Goal: Task Accomplishment & Management: Manage account settings

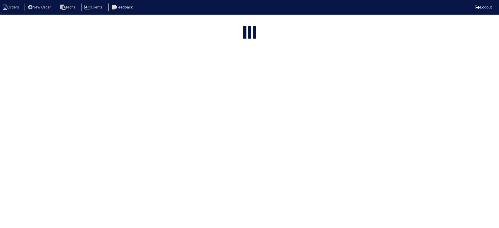
select select "15"
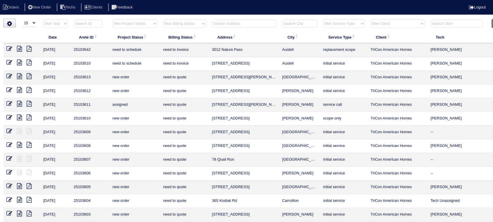
click at [258, 21] on input "text" at bounding box center [244, 24] width 64 height 8
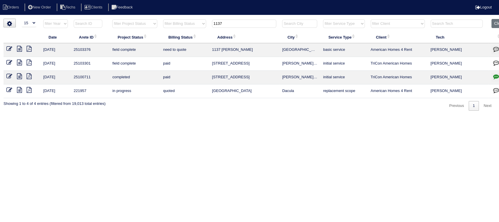
type input "1137"
click at [20, 47] on icon at bounding box center [19, 49] width 5 height 6
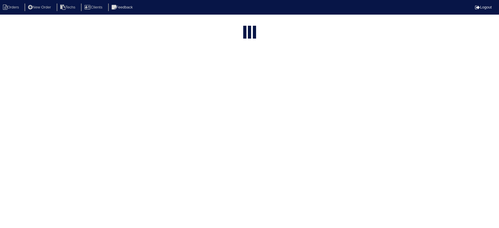
select select "15"
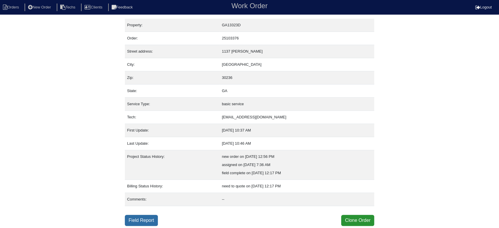
click at [151, 217] on link "Field Report" at bounding box center [141, 220] width 33 height 11
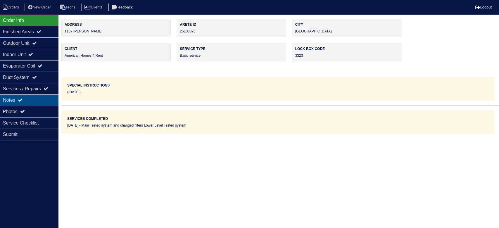
click at [37, 101] on div "Notes" at bounding box center [29, 99] width 58 height 11
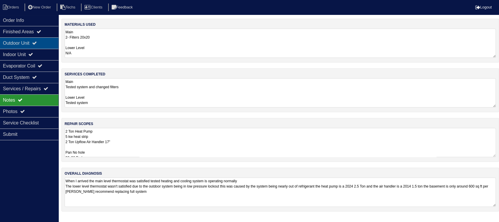
click at [34, 44] on div "Outdoor Unit" at bounding box center [29, 42] width 58 height 11
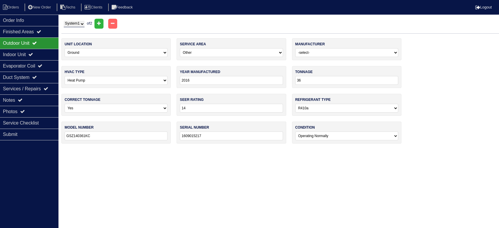
click at [81, 23] on select "System 1 System 2" at bounding box center [74, 24] width 21 height 6
select select "2"
click at [64, 21] on select "System 1 System 2" at bounding box center [74, 24] width 21 height 6
select select "2"
select select "Lennox"
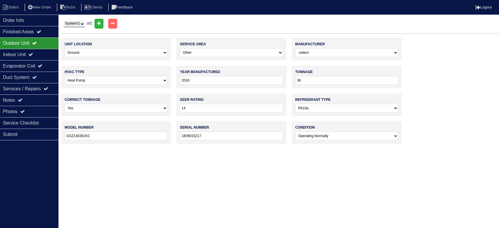
type input "2024"
type input "30"
select select "2"
type input "ML17XP1-030-230A01"
type input "1924E50497"
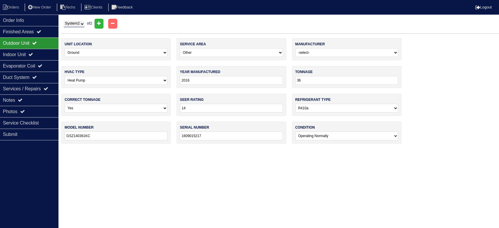
select select "2"
click at [82, 23] on select "System 1 System 2" at bounding box center [74, 24] width 21 height 6
select select "1"
click at [64, 21] on select "System 1 System 2" at bounding box center [74, 24] width 21 height 6
select select "3"
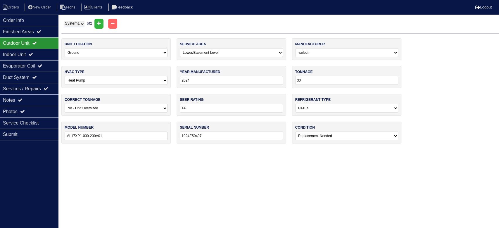
select select "Goodman"
type input "2016"
type input "36"
select select "0"
type input "GSZ140361KC"
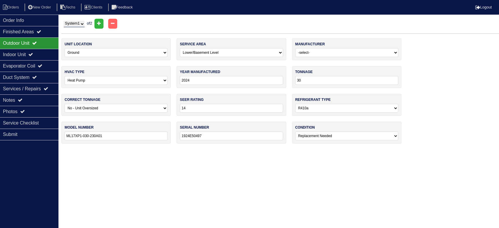
type input "1609015217"
select select "0"
select select "3"
type input "2017"
select select "0"
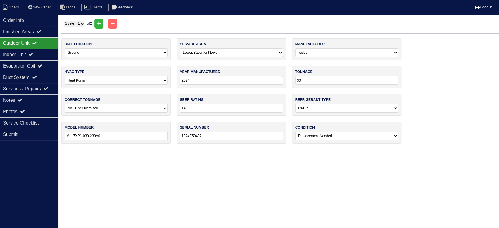
type input "36000"
type input "ARUF37C14AA"
type input "1702036768"
select select "0"
click at [47, 55] on div "Indoor Unit" at bounding box center [29, 54] width 58 height 11
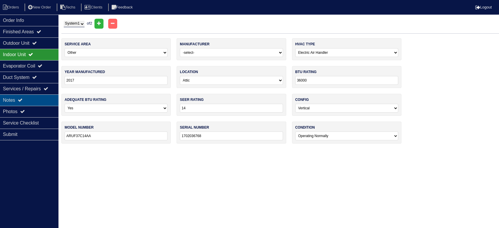
click at [43, 99] on div "Notes" at bounding box center [29, 99] width 58 height 11
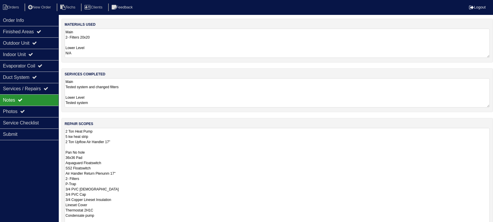
drag, startPoint x: 492, startPoint y: 155, endPoint x: 474, endPoint y: 229, distance: 76.0
click at [474, 228] on html "Orders New Order Techs Clients Feedback Logout Orders New Order Users Clients M…" at bounding box center [246, 145] width 493 height 291
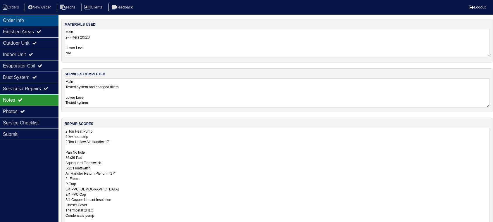
click at [47, 16] on div "Order Info" at bounding box center [29, 20] width 58 height 11
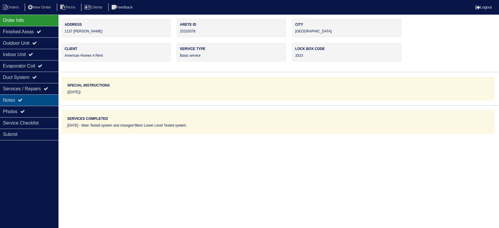
click at [37, 97] on div "Notes" at bounding box center [29, 99] width 58 height 11
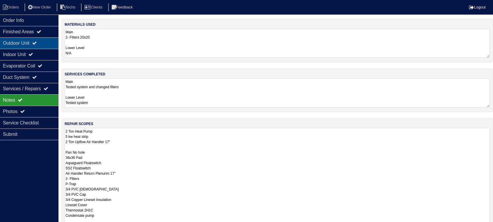
click at [28, 40] on div "Outdoor Unit" at bounding box center [29, 42] width 58 height 11
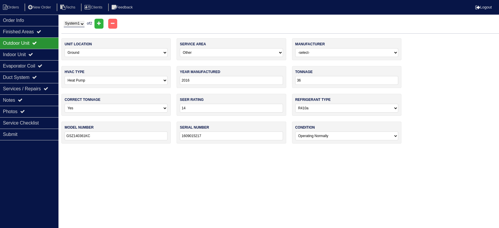
click at [82, 26] on select "System 1 System 2" at bounding box center [74, 24] width 21 height 6
select select "2"
click at [64, 21] on select "System 1 System 2" at bounding box center [74, 24] width 21 height 6
select select "2"
select select "[PERSON_NAME]"
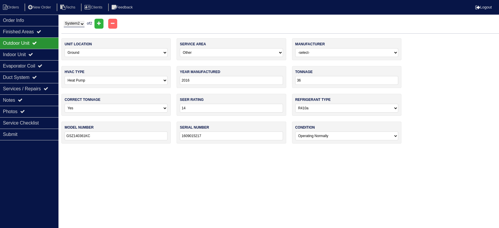
type input "2024"
type input "30"
select select "2"
type input "ML17XP1-030-230A01"
type input "1924E50497"
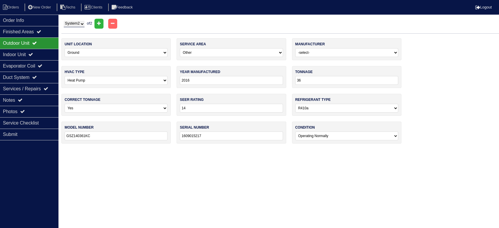
select select "2"
click at [41, 57] on div "Indoor Unit" at bounding box center [29, 54] width 58 height 11
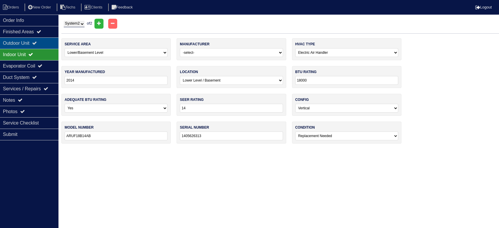
click at [45, 42] on div "Outdoor Unit" at bounding box center [29, 42] width 58 height 11
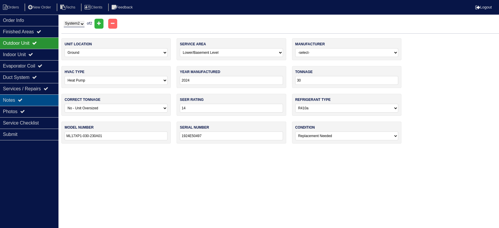
click at [42, 99] on div "Notes" at bounding box center [29, 99] width 58 height 11
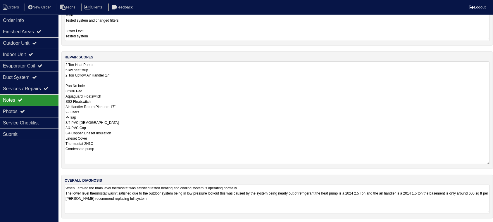
scroll to position [68, 0]
click at [15, 8] on li "Orders" at bounding box center [12, 8] width 24 height 8
select select "15"
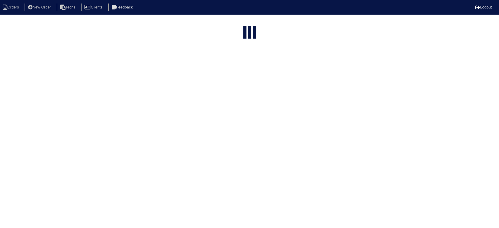
type input "1137"
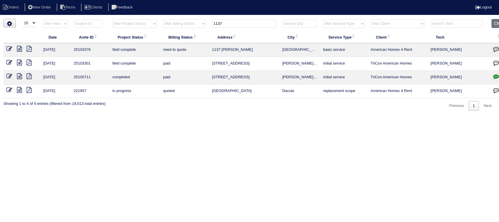
click at [19, 48] on icon at bounding box center [19, 49] width 5 height 6
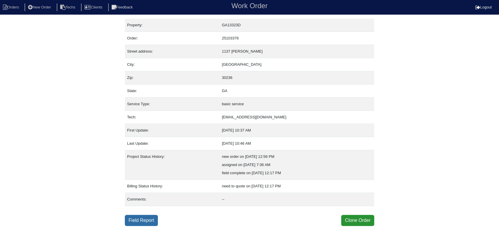
click at [140, 221] on link "Field Report" at bounding box center [141, 220] width 33 height 11
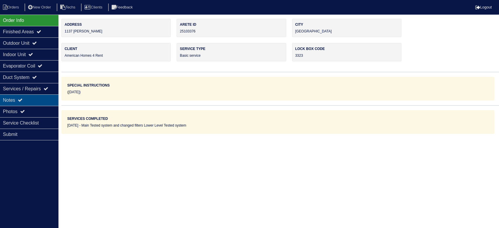
click at [38, 100] on div "Notes" at bounding box center [29, 99] width 58 height 11
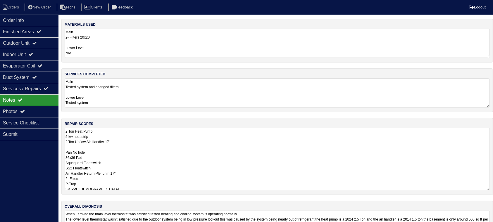
drag, startPoint x: 493, startPoint y: 156, endPoint x: 486, endPoint y: 189, distance: 33.8
click at [486, 189] on textarea "2 Ton Heat Pump 5 kw heat strip 2 Ton Upflow Air Handler 17" Pan No hole 36x36 …" at bounding box center [277, 159] width 425 height 62
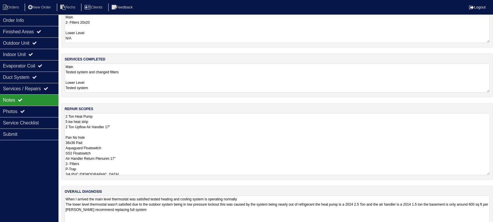
scroll to position [28, 0]
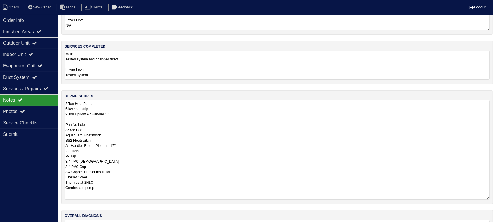
drag, startPoint x: 484, startPoint y: 174, endPoint x: 479, endPoint y: 196, distance: 23.3
click at [479, 196] on textarea "2 Ton Heat Pump 5 kw heat strip 2 Ton Upflow Air Handler 17" Pan No hole 36x36 …" at bounding box center [277, 149] width 425 height 99
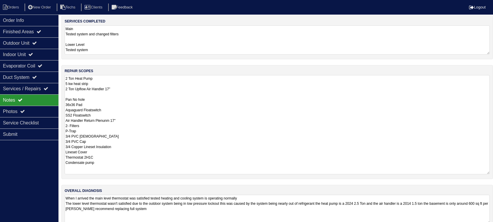
scroll to position [65, 0]
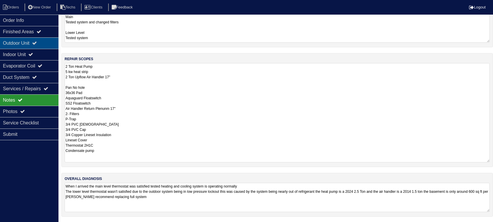
click at [46, 46] on div "Outdoor Unit" at bounding box center [29, 42] width 58 height 11
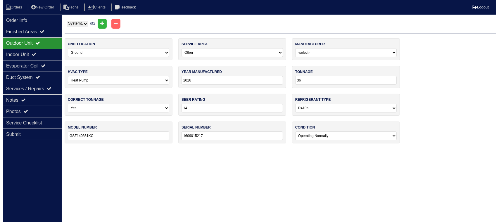
scroll to position [0, 0]
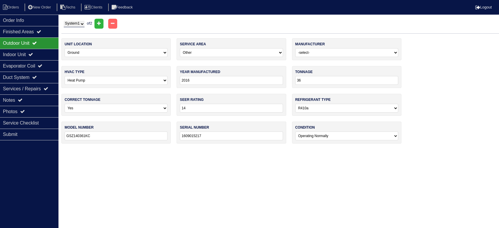
click at [84, 24] on select "System 1 System 2" at bounding box center [74, 24] width 21 height 6
select select "2"
click at [64, 21] on select "System 1 System 2" at bounding box center [74, 24] width 21 height 6
select select "2"
select select "Lennox"
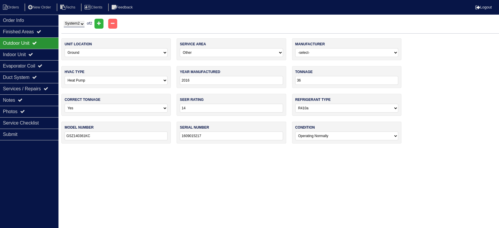
type input "2024"
type input "30"
select select "2"
type input "ML17XP1-030-230A01"
type input "1924E50497"
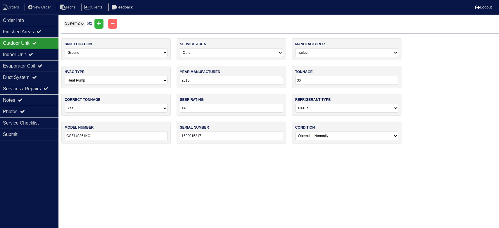
select select "2"
click at [83, 24] on select "System 1 System 2" at bounding box center [74, 24] width 21 height 6
select select "1"
click at [64, 21] on select "System 1 System 2" at bounding box center [74, 24] width 21 height 6
select select "3"
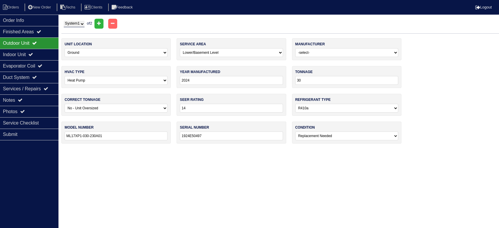
select select "Goodman"
type input "2016"
type input "36"
select select "0"
type input "GSZ140361KC"
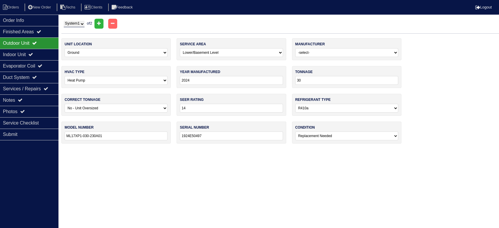
type input "1609015217"
select select "0"
click at [8, 6] on li "Orders" at bounding box center [12, 8] width 24 height 8
select select "15"
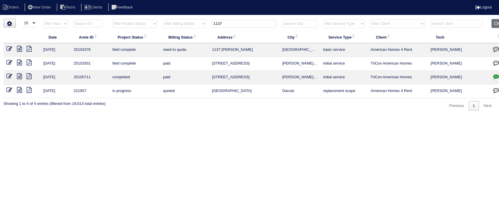
drag, startPoint x: 243, startPoint y: 23, endPoint x: 202, endPoint y: 22, distance: 41.5
click at [202, 22] on tr "filter Year -- Any Year -- 2025 2024 2023 2022 2021 2020 2019 filter Project St…" at bounding box center [257, 25] width 507 height 12
click at [498, 23] on button "Clear" at bounding box center [498, 23] width 15 height 9
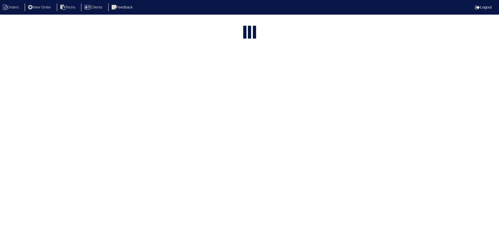
select select "15"
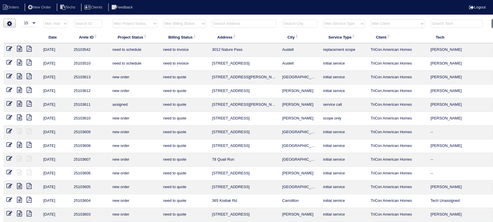
click at [242, 20] on input "text" at bounding box center [244, 24] width 64 height 8
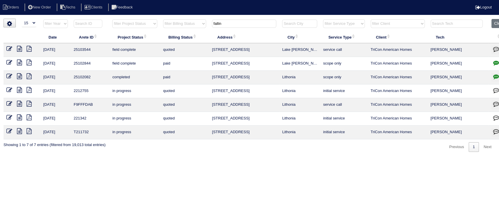
click at [196, 22] on tr "filter Year -- Any Year -- 2025 2024 2023 2022 2021 2020 2019 filter Project St…" at bounding box center [257, 25] width 507 height 12
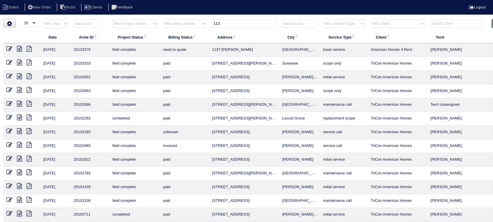
type input "113"
click at [20, 47] on icon at bounding box center [19, 49] width 5 height 6
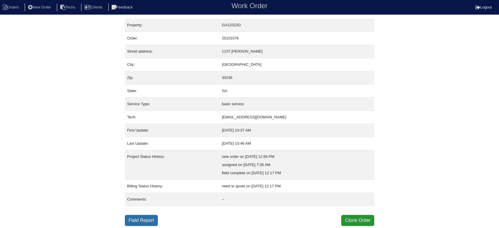
click at [152, 216] on link "Field Report" at bounding box center [141, 220] width 33 height 11
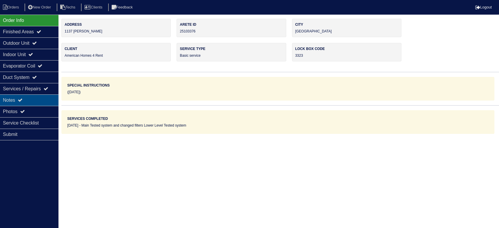
click at [38, 98] on div "Notes" at bounding box center [29, 99] width 58 height 11
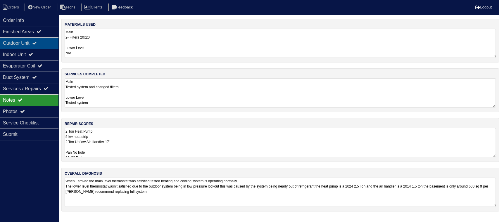
click at [26, 44] on div "Outdoor Unit" at bounding box center [29, 42] width 58 height 11
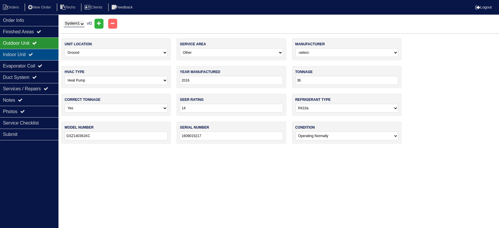
click at [31, 54] on div "Indoor Unit" at bounding box center [29, 54] width 58 height 11
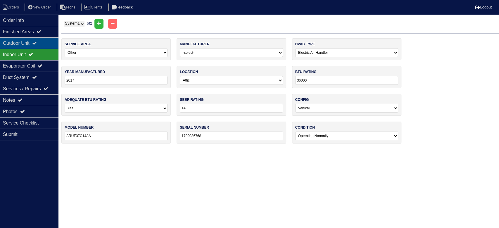
click at [34, 46] on div "Outdoor Unit" at bounding box center [29, 42] width 58 height 11
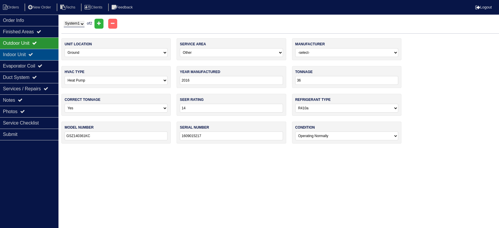
click at [49, 54] on div "Indoor Unit" at bounding box center [29, 54] width 58 height 11
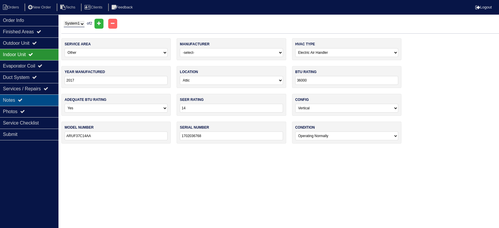
click at [49, 101] on div "Notes" at bounding box center [29, 99] width 58 height 11
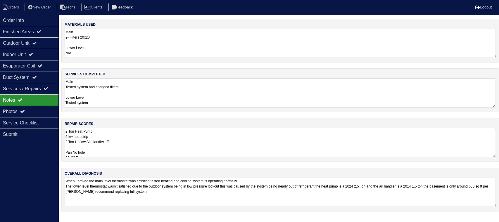
click at [163, 136] on textarea "2 Ton Heat Pump 5 kw heat strip 2 Ton Upflow Air Handler 17" Pan No hole 36x36 …" at bounding box center [280, 142] width 431 height 29
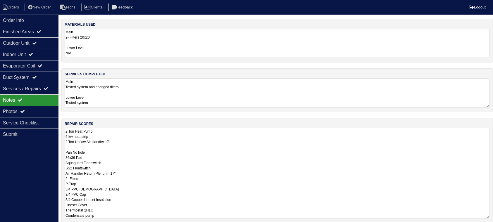
scroll to position [0, 0]
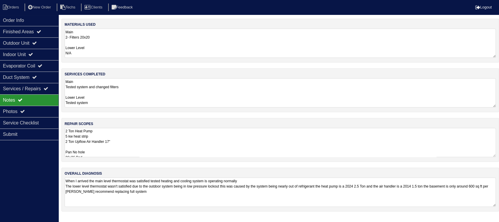
click at [136, 137] on textarea "2 Ton Heat Pump 5 kw heat strip 2 Ton Upflow Air Handler 17" Pan No hole 36x36 …" at bounding box center [280, 142] width 431 height 29
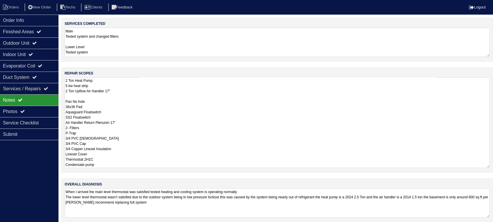
scroll to position [56, 0]
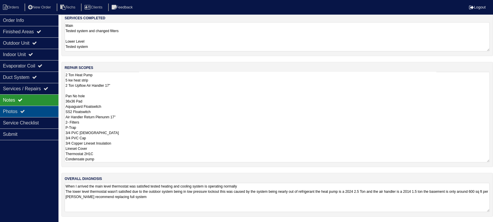
click at [50, 113] on div "Photos" at bounding box center [29, 111] width 58 height 11
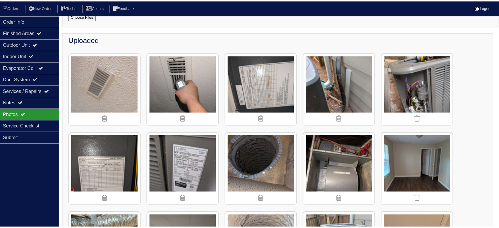
scroll to position [0, 0]
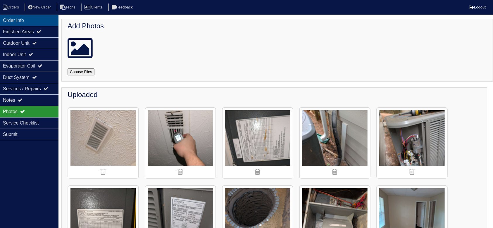
click at [21, 20] on div "Order Info" at bounding box center [29, 20] width 58 height 11
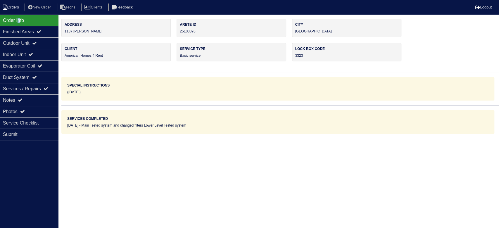
click at [7, 4] on li "Orders" at bounding box center [12, 8] width 24 height 8
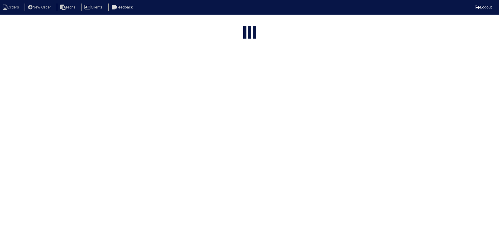
select select "15"
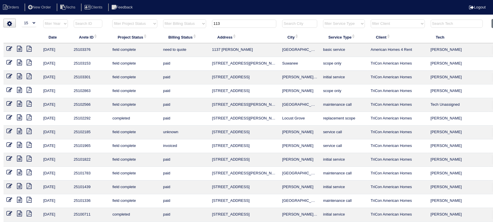
drag, startPoint x: 237, startPoint y: 23, endPoint x: 211, endPoint y: 23, distance: 25.7
click at [211, 23] on th "113" at bounding box center [244, 25] width 70 height 12
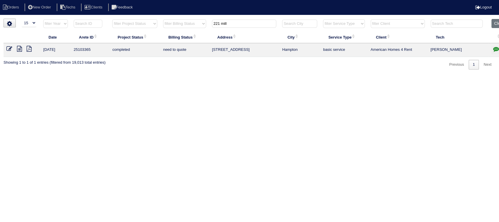
type input "221 mill"
click at [496, 48] on icon "button" at bounding box center [496, 49] width 6 height 6
type textarea "[DATE] - texted [PERSON_NAME] to review quote [DATE] - Equipment ordered [PERSO…"
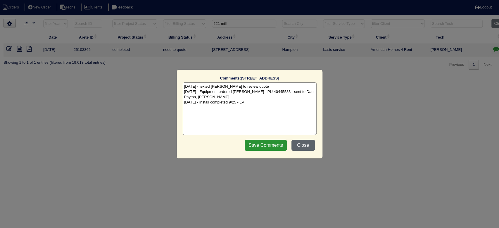
click at [303, 143] on button "Close" at bounding box center [302, 145] width 23 height 11
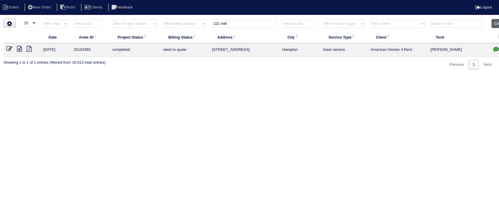
click at [498, 20] on button "Clear" at bounding box center [498, 23] width 15 height 9
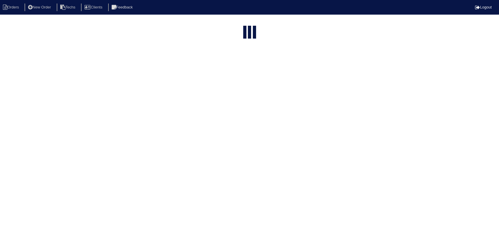
select select "15"
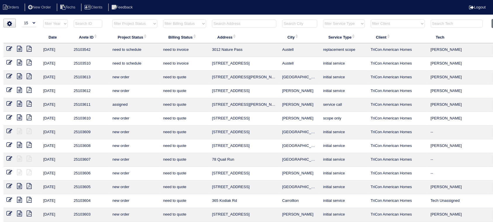
click at [150, 21] on select "filter Project Status -- Any Project Status -- new order assigned in progress f…" at bounding box center [134, 23] width 45 height 9
click at [112, 19] on select "filter Project Status -- Any Project Status -- new order assigned in progress f…" at bounding box center [134, 23] width 45 height 9
select select "field complete"
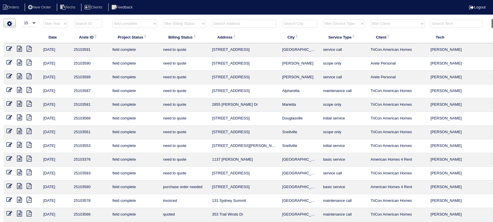
click at [196, 24] on select "filter Billing Status -- Any Billing Status -- need to quote quoted need to inv…" at bounding box center [184, 23] width 43 height 9
select select "need to quote"
click at [163, 19] on select "filter Billing Status -- Any Billing Status -- need to quote quoted need to inv…" at bounding box center [184, 23] width 43 height 9
select select "field complete"
select select "need to quote"
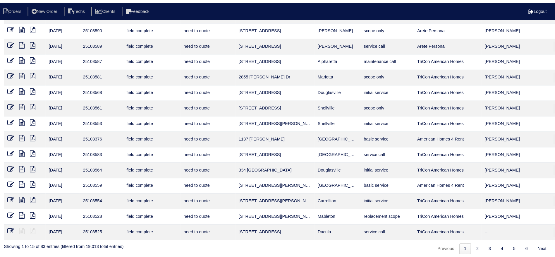
scroll to position [11, 0]
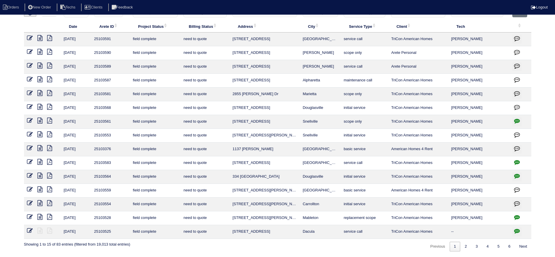
drag, startPoint x: 486, startPoint y: 0, endPoint x: 88, endPoint y: 162, distance: 429.2
click at [88, 163] on td "[DATE]" at bounding box center [76, 163] width 30 height 14
click at [499, 159] on icon "button" at bounding box center [517, 162] width 6 height 6
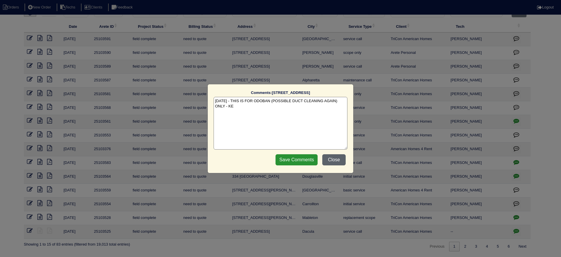
click at [338, 156] on button "Close" at bounding box center [333, 159] width 23 height 11
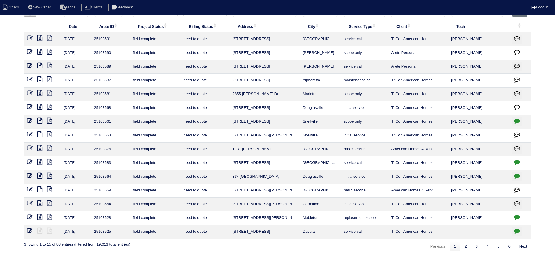
drag, startPoint x: 517, startPoint y: 174, endPoint x: 519, endPoint y: 171, distance: 4.2
click at [499, 172] on button "button" at bounding box center [516, 176] width 9 height 9
type textarea "9/29/25 - Ben was unable to get in home - texted site super (Jacob) - he is goi…"
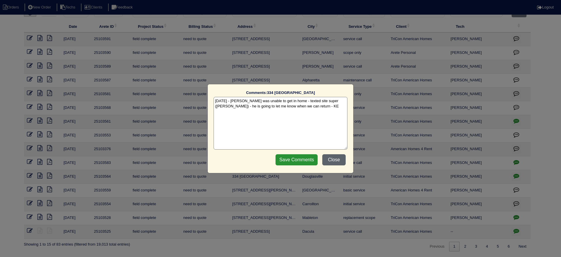
click at [335, 161] on button "Close" at bounding box center [333, 159] width 23 height 11
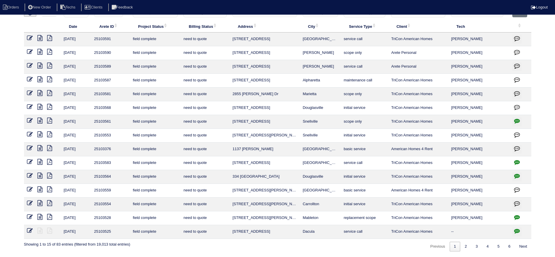
click at [499, 214] on icon "button" at bounding box center [517, 217] width 6 height 6
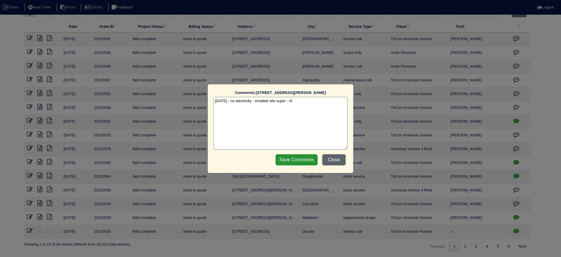
click at [342, 159] on button "Close" at bounding box center [333, 159] width 23 height 11
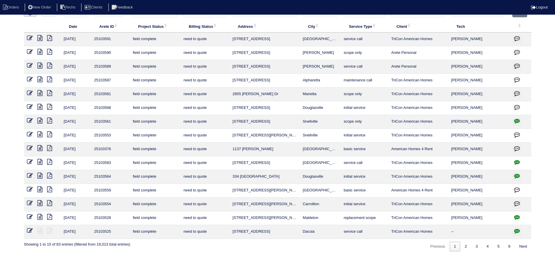
click at [499, 147] on icon "button" at bounding box center [517, 148] width 6 height 6
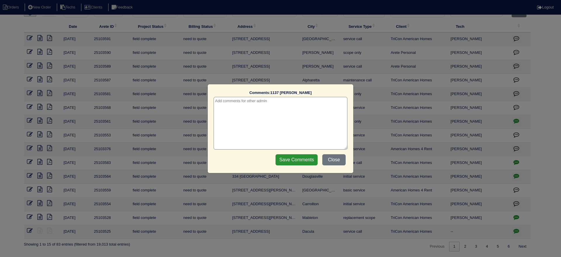
click at [271, 102] on textarea at bounding box center [281, 123] width 134 height 53
click at [300, 160] on input "Save Comments" at bounding box center [297, 159] width 42 height 11
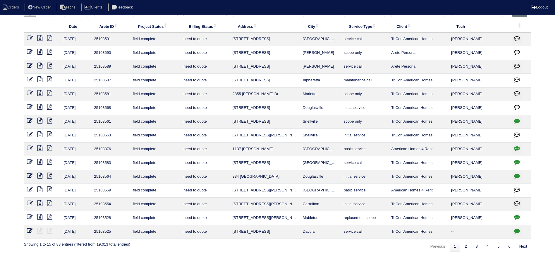
click at [499, 161] on icon "button" at bounding box center [517, 162] width 6 height 6
type textarea "9/29/25 - THIS IS FOR ODOBAN (POSSIBLE DUCT CLEANING AGAIN) ONLY - KE"
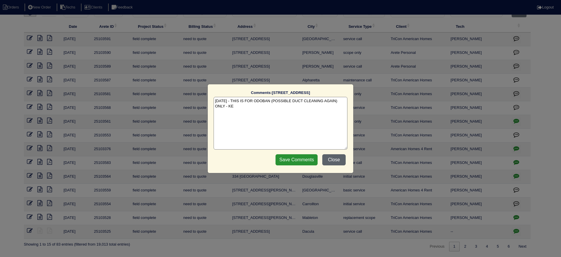
click at [337, 156] on button "Close" at bounding box center [333, 159] width 23 height 11
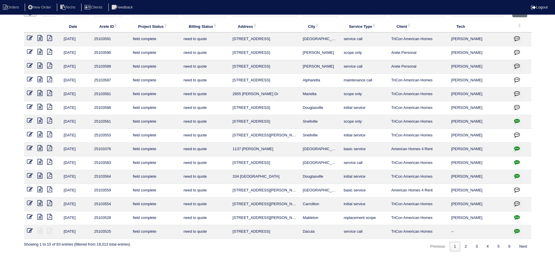
click at [51, 187] on icon at bounding box center [49, 189] width 5 height 6
click at [40, 189] on icon at bounding box center [39, 189] width 5 height 6
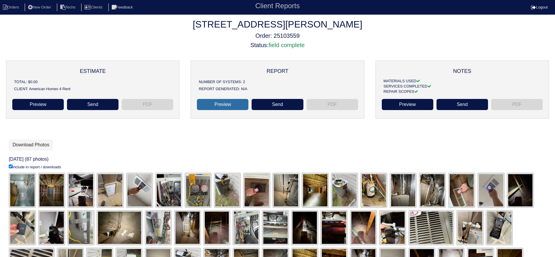
click at [232, 103] on link "Preview" at bounding box center [222, 104] width 51 height 11
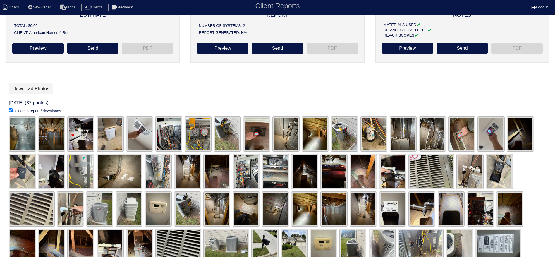
scroll to position [18, 0]
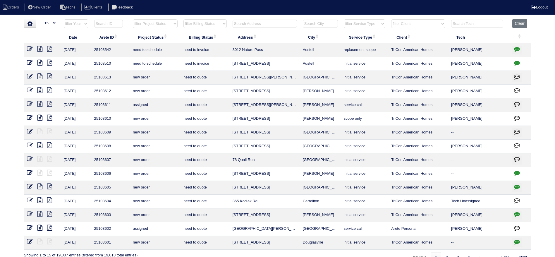
select select "15"
click at [261, 24] on input "text" at bounding box center [264, 24] width 64 height 8
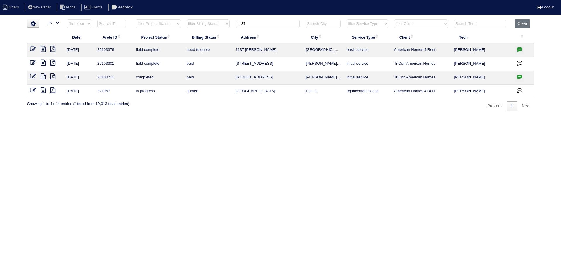
type input "1137"
click at [43, 48] on icon at bounding box center [43, 49] width 5 height 6
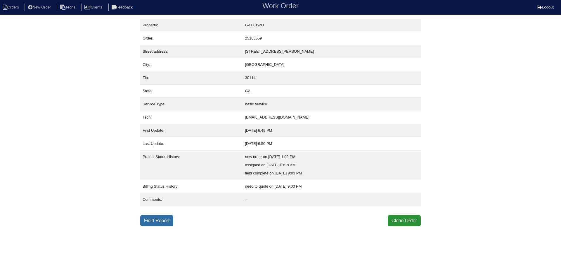
click at [158, 219] on link "Field Report" at bounding box center [156, 220] width 33 height 11
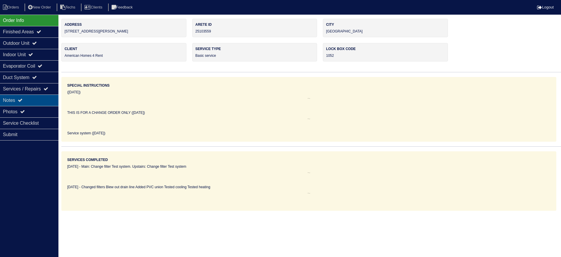
click at [41, 98] on div "Notes" at bounding box center [29, 99] width 58 height 11
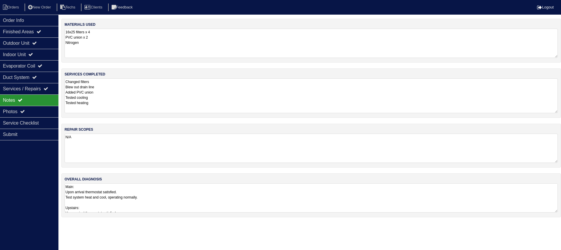
drag, startPoint x: 556, startPoint y: 106, endPoint x: 557, endPoint y: 112, distance: 5.6
click at [557, 112] on textarea "Changed filters Blew out drain line Added PVC union Tested cooling Tested heati…" at bounding box center [312, 95] width 494 height 35
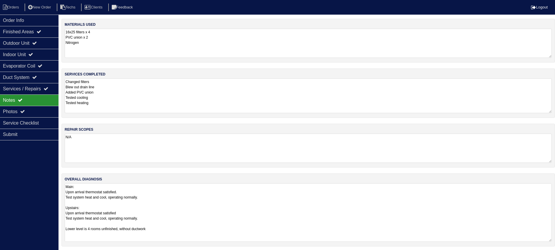
drag, startPoint x: 557, startPoint y: 210, endPoint x: 554, endPoint y: 239, distance: 29.3
click at [554, 239] on div "overall diagnosis Main: Upon arrival thermostat satisfied. Test system heat and…" at bounding box center [307, 209] width 493 height 73
drag, startPoint x: 549, startPoint y: 240, endPoint x: 540, endPoint y: 232, distance: 12.2
click at [546, 256] on html "Orders New Order Techs Clients Feedback Logout Orders New Order Users Clients M…" at bounding box center [277, 144] width 555 height 289
click at [37, 42] on icon at bounding box center [34, 43] width 5 height 5
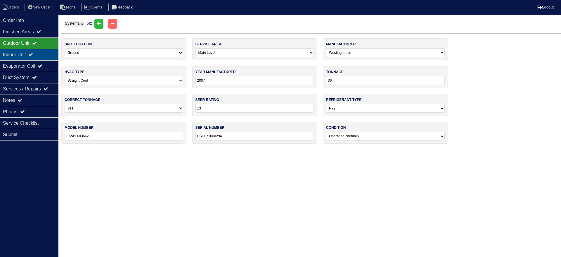
click at [44, 55] on div "Indoor Unit" at bounding box center [29, 54] width 58 height 11
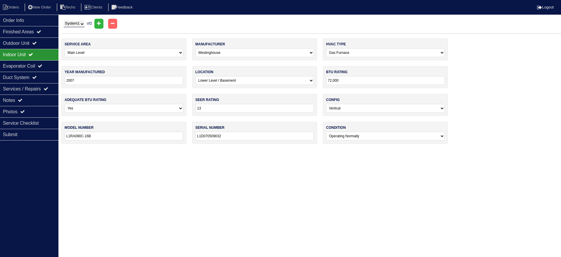
click at [76, 23] on select "System 1 System 2" at bounding box center [74, 24] width 21 height 6
select select "2"
click at [64, 21] on select "System 1 System 2" at bounding box center [74, 24] width 21 height 6
select select "1"
select select "0"
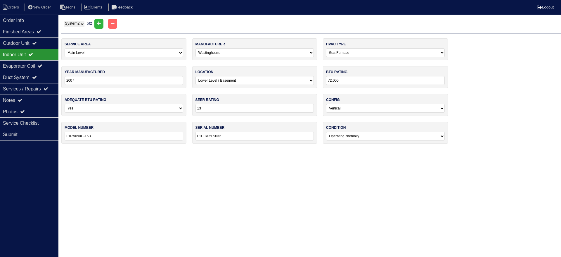
type input "L1D070600232"
click at [37, 41] on icon at bounding box center [34, 43] width 5 height 5
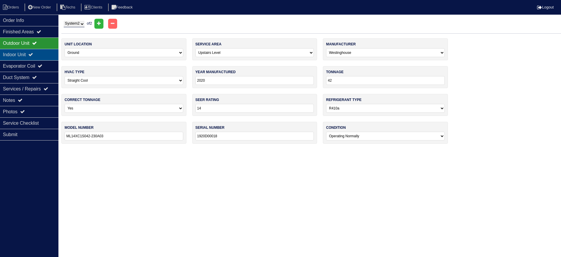
click at [39, 53] on div "Indoor Unit" at bounding box center [29, 54] width 58 height 11
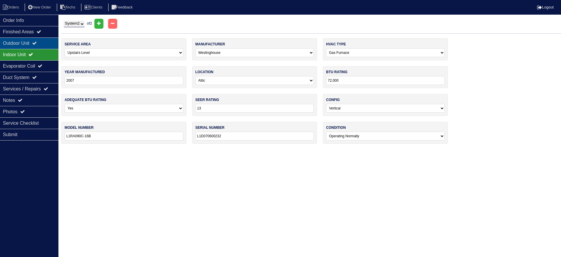
click at [44, 45] on div "Outdoor Unit" at bounding box center [29, 42] width 58 height 11
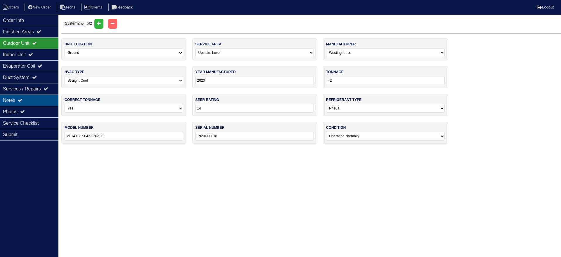
click at [45, 101] on div "Notes" at bounding box center [29, 99] width 58 height 11
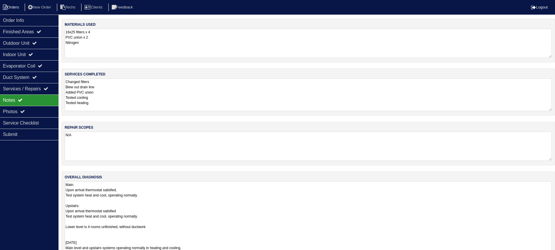
click at [15, 9] on li "Orders" at bounding box center [12, 8] width 24 height 8
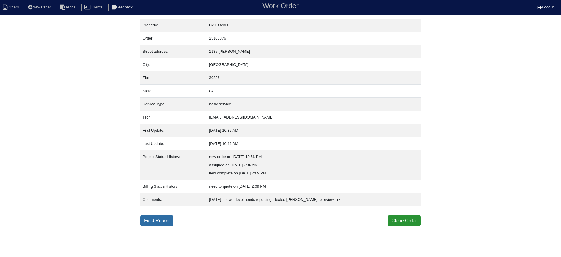
click at [166, 217] on link "Field Report" at bounding box center [156, 220] width 33 height 11
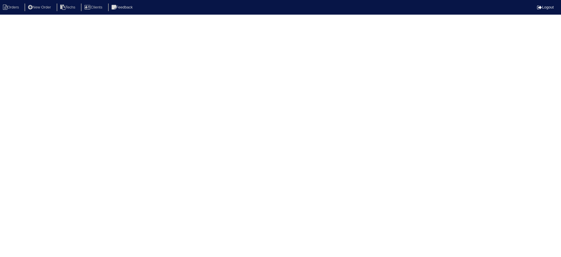
select select "0"
select select "3"
select select "[PERSON_NAME]"
select select "1"
select select "0"
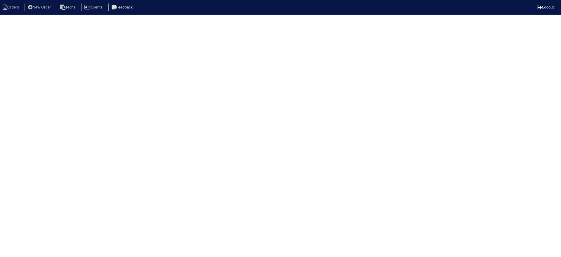
select select "1"
select select "0"
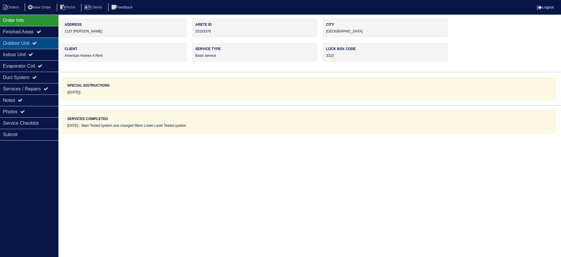
click at [35, 42] on div "Outdoor Unit" at bounding box center [29, 42] width 58 height 11
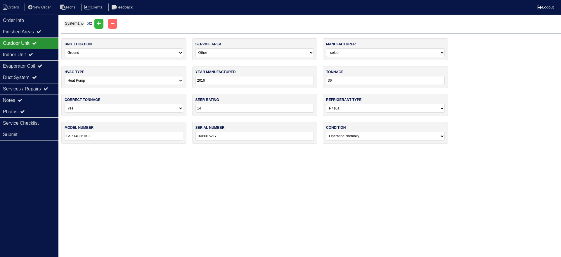
click at [71, 24] on select "System 1 System 2" at bounding box center [74, 24] width 21 height 6
select select "2"
click at [64, 21] on select "System 1 System 2" at bounding box center [74, 24] width 21 height 6
select select "2"
select select "Lennox"
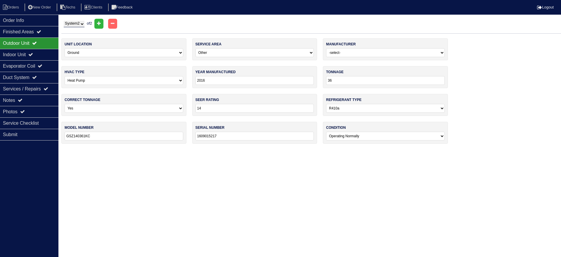
type input "2024"
type input "30"
select select "2"
type input "ML17XP1-030-230A01"
type input "1924E50497"
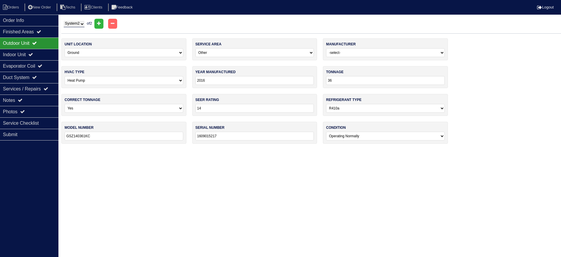
select select "2"
type input "2014"
select select "3"
type input "18000"
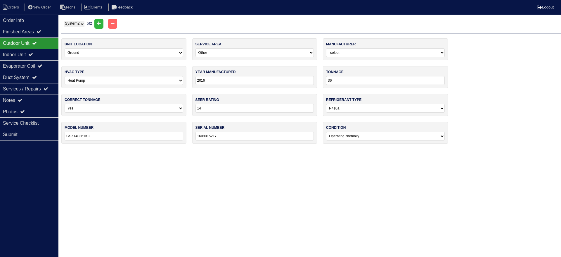
type input "ARUF18B14AB"
type input "1405626313"
select select "2"
click at [33, 56] on icon at bounding box center [30, 54] width 5 height 5
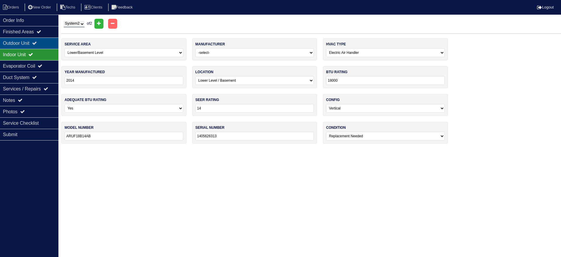
click at [37, 41] on icon at bounding box center [34, 43] width 5 height 5
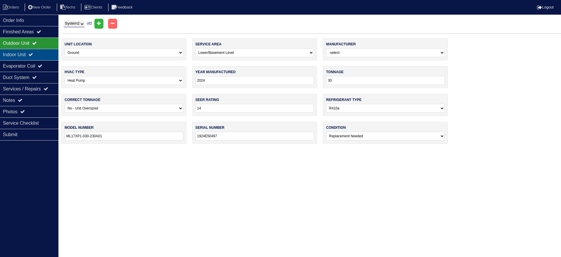
click at [40, 52] on div "Indoor Unit" at bounding box center [29, 54] width 58 height 11
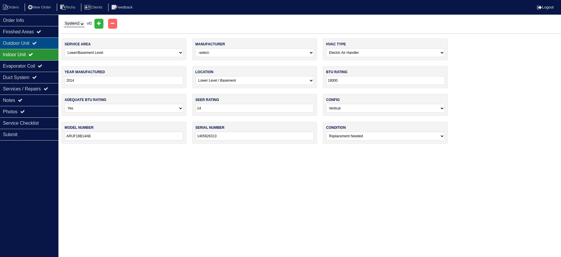
click at [37, 42] on icon at bounding box center [34, 43] width 5 height 5
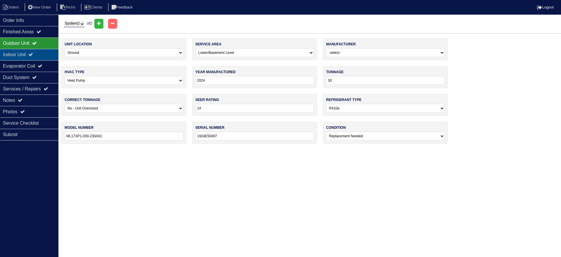
click at [41, 50] on div "Indoor Unit" at bounding box center [29, 54] width 58 height 11
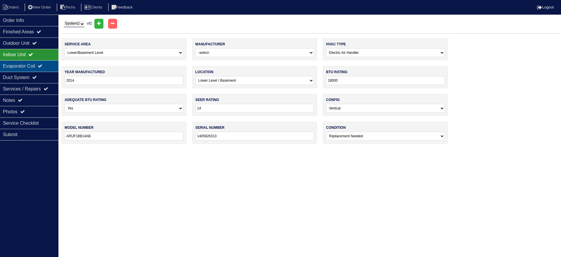
click at [43, 63] on div "Evaporator Coil" at bounding box center [29, 65] width 58 height 11
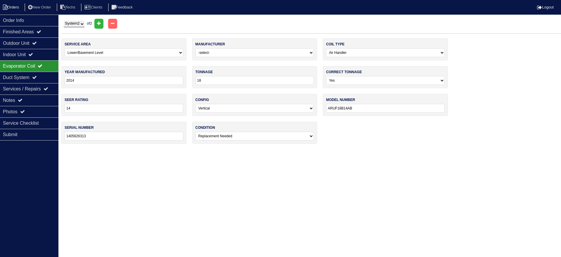
click at [8, 4] on li "Orders" at bounding box center [12, 8] width 24 height 8
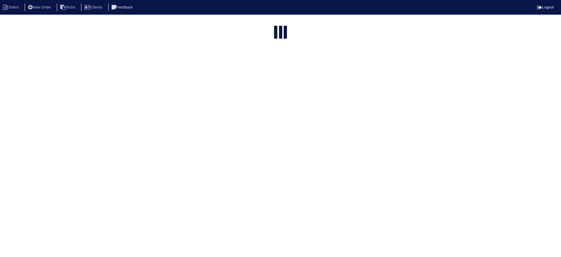
select select "15"
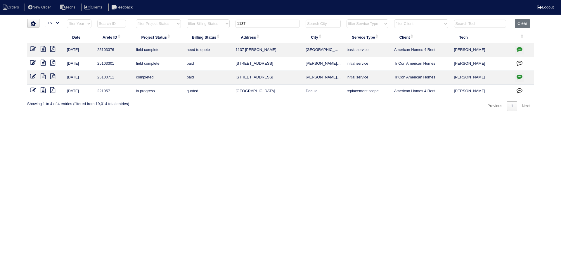
drag, startPoint x: 242, startPoint y: 24, endPoint x: 231, endPoint y: 24, distance: 11.4
click at [231, 24] on tr "filter Year -- Any Year -- 2025 2024 2023 2022 2021 2020 2019 filter Project St…" at bounding box center [280, 25] width 507 height 12
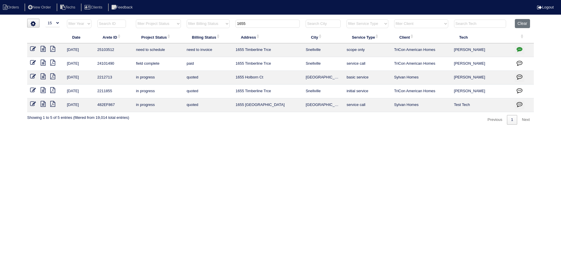
type input "1655"
click at [44, 49] on icon at bounding box center [43, 49] width 5 height 6
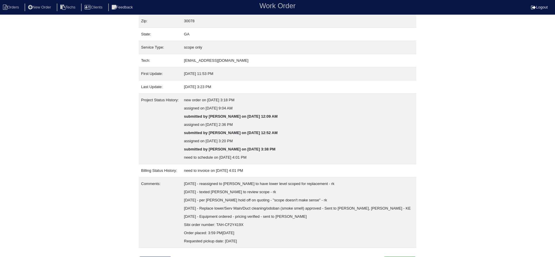
scroll to position [76, 0]
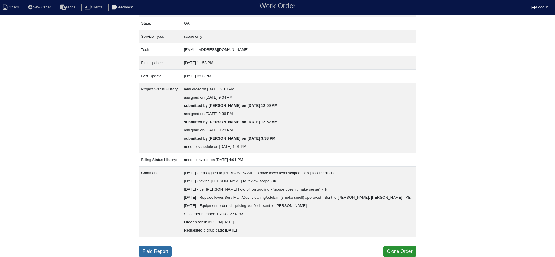
click at [150, 253] on link "Field Report" at bounding box center [155, 251] width 33 height 11
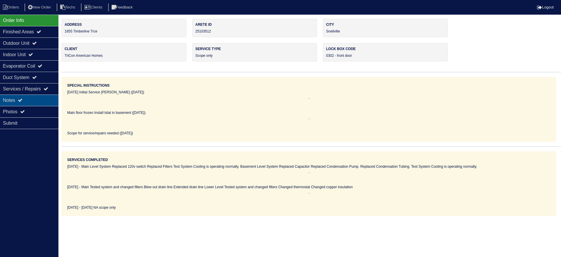
click at [23, 99] on icon at bounding box center [20, 100] width 5 height 5
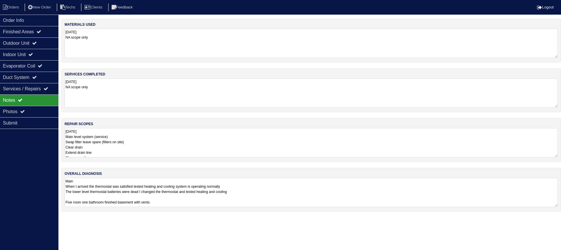
click at [165, 143] on textarea "[DATE] Main level system (service) Swap filter leave spare (filters on site) Cl…" at bounding box center [312, 142] width 494 height 29
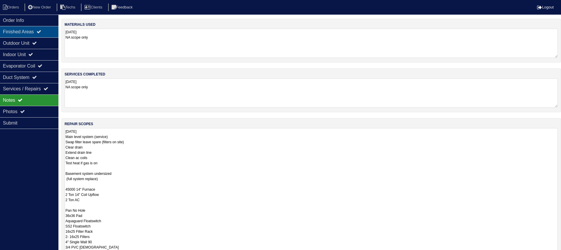
click at [33, 32] on div "Finished Areas" at bounding box center [29, 31] width 58 height 11
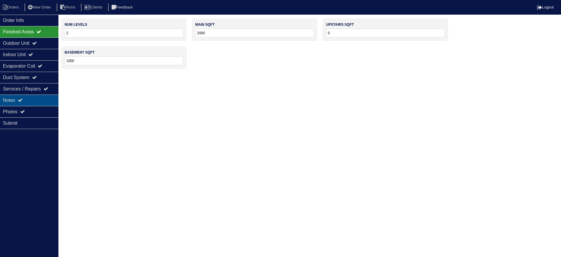
click at [41, 96] on div "Notes" at bounding box center [29, 99] width 58 height 11
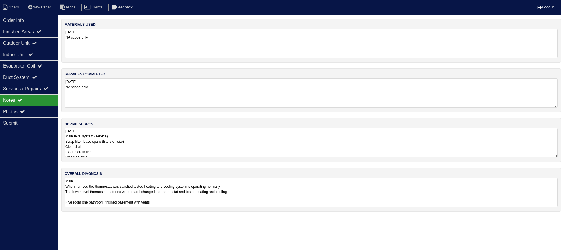
click at [180, 140] on textarea "[DATE] Main level system (service) Swap filter leave spare (filters on site) Cl…" at bounding box center [312, 142] width 494 height 29
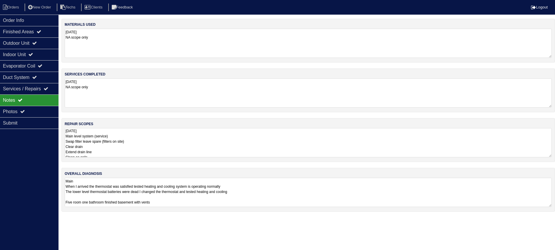
click at [266, 142] on textarea "[DATE] Main level system (service) Swap filter leave spare (filters on site) Cl…" at bounding box center [308, 142] width 487 height 29
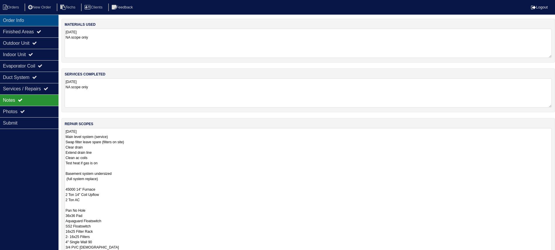
click at [33, 17] on div "Order Info" at bounding box center [29, 20] width 58 height 11
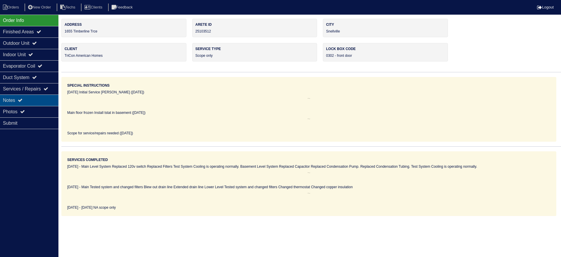
click at [44, 99] on div "Notes" at bounding box center [29, 99] width 58 height 11
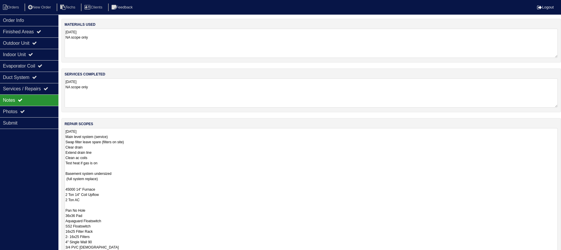
click at [158, 143] on textarea "[DATE] Main level system (service) Swap filter leave spare (filters on site) Cl…" at bounding box center [312, 199] width 494 height 143
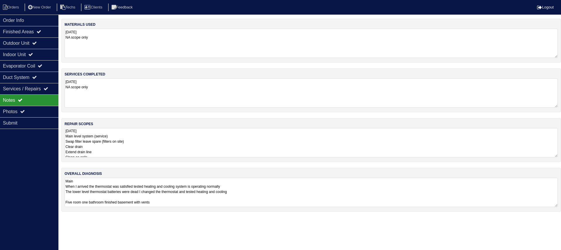
click at [151, 146] on textarea "9.24.25 Main level system (service) Swap filter leave spare (filters on site) C…" at bounding box center [312, 142] width 494 height 29
drag, startPoint x: 31, startPoint y: 16, endPoint x: 34, endPoint y: 16, distance: 3.5
click at [31, 16] on div "Order Info" at bounding box center [29, 20] width 58 height 11
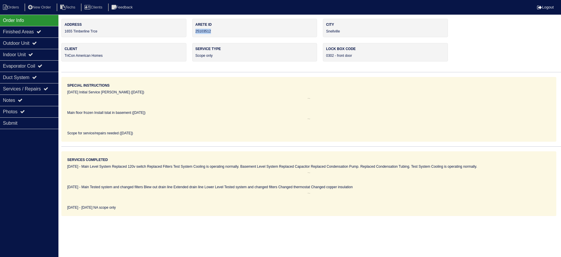
drag, startPoint x: 216, startPoint y: 29, endPoint x: 194, endPoint y: 30, distance: 22.5
click at [194, 30] on div "Arete ID 25103512" at bounding box center [254, 28] width 125 height 18
copy div "25103512"
click at [30, 98] on div "Notes" at bounding box center [29, 99] width 58 height 11
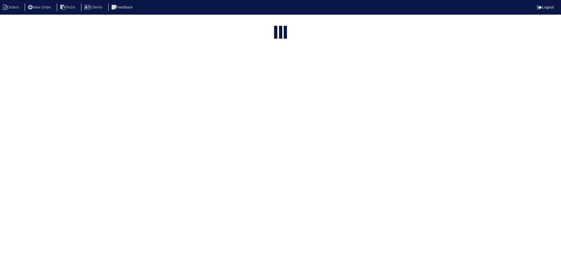
select select "15"
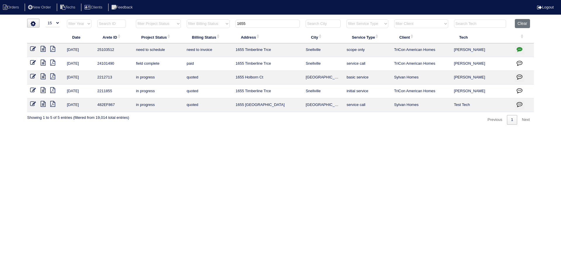
drag, startPoint x: 269, startPoint y: 23, endPoint x: 239, endPoint y: 23, distance: 30.1
click at [239, 23] on input "1655" at bounding box center [268, 24] width 64 height 8
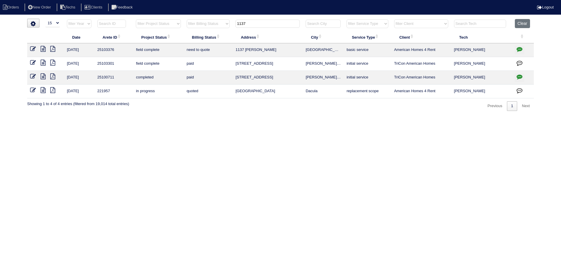
type input "1137"
click at [44, 49] on icon at bounding box center [43, 49] width 5 height 6
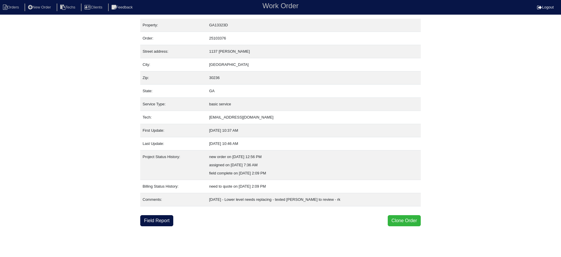
click at [409, 220] on button "Clone Order" at bounding box center [404, 220] width 33 height 11
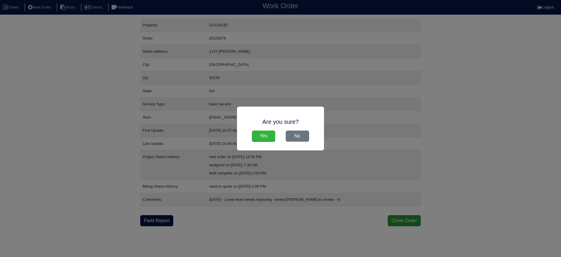
click at [266, 136] on input "Yes" at bounding box center [263, 135] width 23 height 11
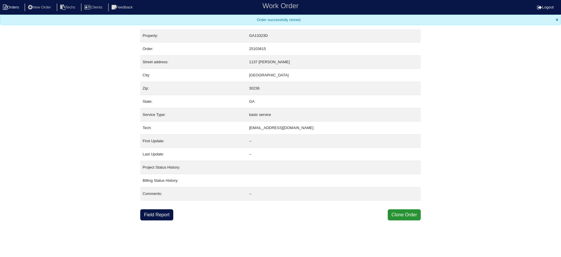
click at [12, 5] on li "Orders" at bounding box center [12, 8] width 24 height 8
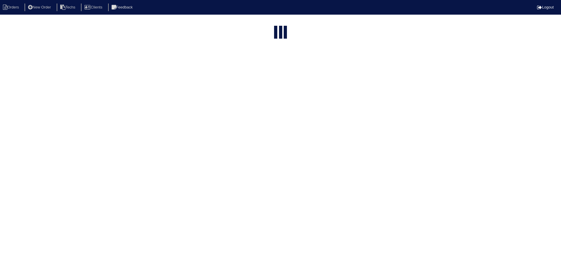
select select "15"
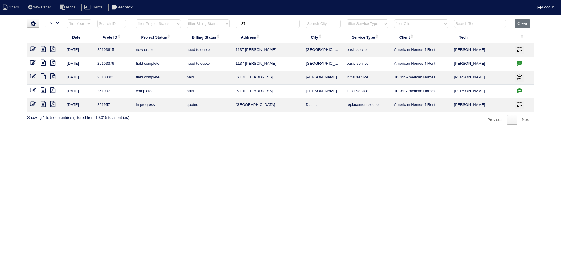
drag, startPoint x: 252, startPoint y: 24, endPoint x: 235, endPoint y: 22, distance: 16.8
click at [235, 22] on th "1137" at bounding box center [268, 25] width 70 height 12
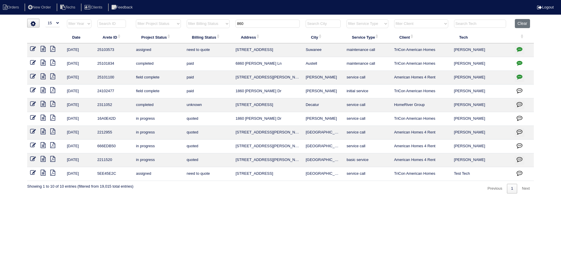
type input "860"
click at [44, 50] on icon at bounding box center [43, 49] width 5 height 6
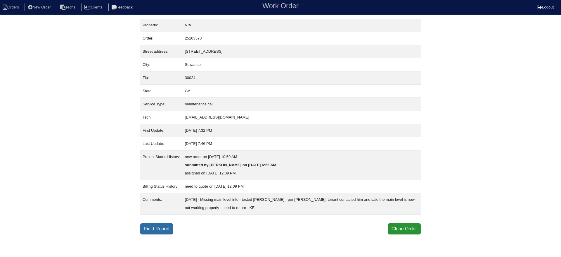
click at [167, 227] on link "Field Report" at bounding box center [156, 228] width 33 height 11
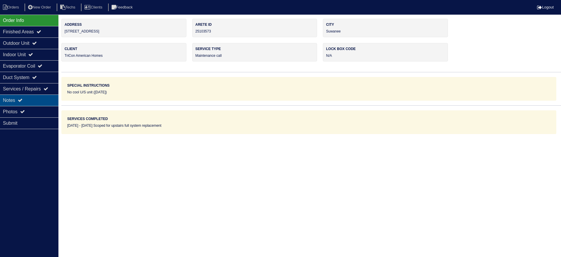
click at [14, 96] on div "Notes" at bounding box center [29, 99] width 58 height 11
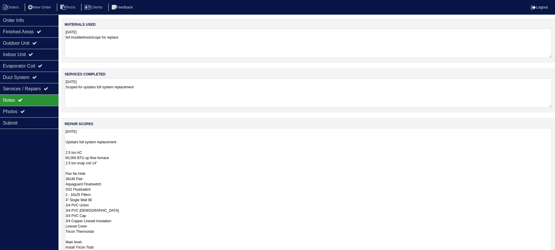
drag, startPoint x: 554, startPoint y: 155, endPoint x: 534, endPoint y: 261, distance: 108.4
click at [534, 256] on html "Orders New Order Techs Clients Feedback Logout Orders New Order Users Clients M…" at bounding box center [277, 162] width 555 height 324
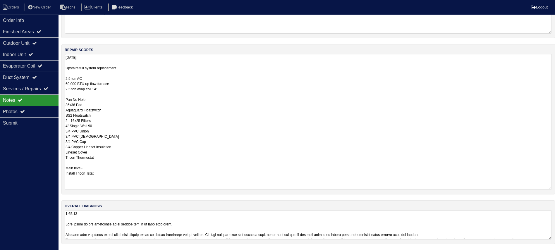
scroll to position [73, 0]
click at [113, 170] on textarea "9.29.25 Upstairs full system replacement 2.5 ton AC 60,000 BTU up flow furnace …" at bounding box center [308, 122] width 487 height 135
drag, startPoint x: 112, startPoint y: 172, endPoint x: 108, endPoint y: 173, distance: 4.1
click at [104, 173] on textarea "9.29.25 Upstairs full system replacement 2.5 ton AC 60,000 BTU up flow furnace …" at bounding box center [308, 122] width 487 height 135
drag, startPoint x: 98, startPoint y: 158, endPoint x: 63, endPoint y: 158, distance: 35.1
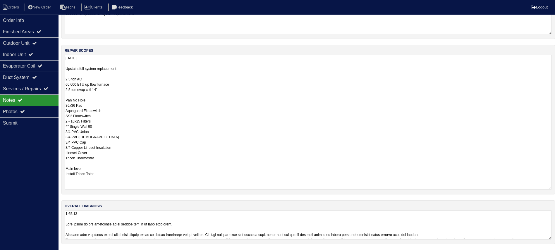
click at [63, 158] on div "repair scopes 9.29.25 Upstairs full system replacement 2.5 ton AC 60,000 BTU up…" at bounding box center [307, 120] width 493 height 150
drag, startPoint x: 104, startPoint y: 172, endPoint x: 63, endPoint y: 175, distance: 41.6
click at [63, 175] on div "repair scopes 9.29.25 Upstairs full system replacement 2.5 ton AC 60,000 BTU up…" at bounding box center [307, 120] width 493 height 150
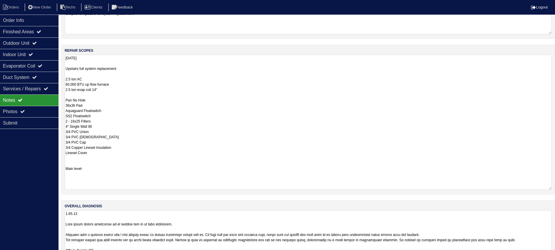
drag, startPoint x: 548, startPoint y: 237, endPoint x: 541, endPoint y: 277, distance: 41.0
click at [541, 256] on html "Orders New Order Techs Clients Feedback Logout Orders New Order Users Clients M…" at bounding box center [277, 106] width 555 height 358
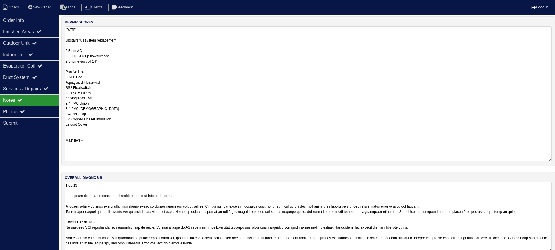
scroll to position [114, 0]
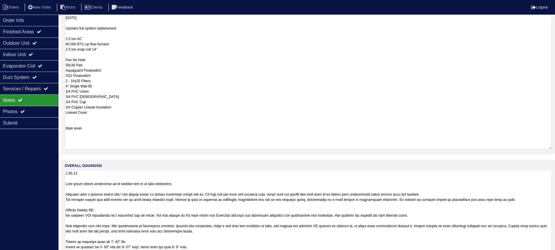
drag, startPoint x: 548, startPoint y: 237, endPoint x: 538, endPoint y: 277, distance: 42.0
click at [538, 256] on html "Orders New Order Techs Clients Feedback Logout Orders New Order Users Clients M…" at bounding box center [277, 88] width 555 height 404
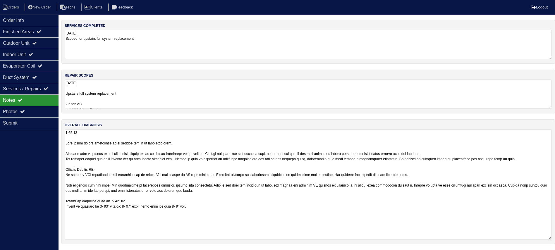
scroll to position [67, 0]
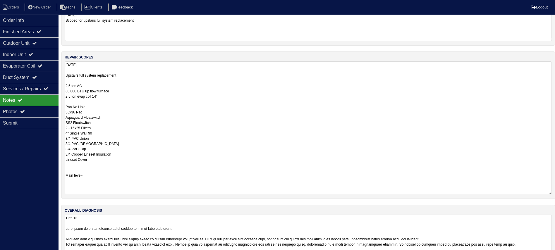
click at [534, 27] on div "services completed 9.29.25 Scoped for upstairs full system replacement" at bounding box center [307, 24] width 493 height 44
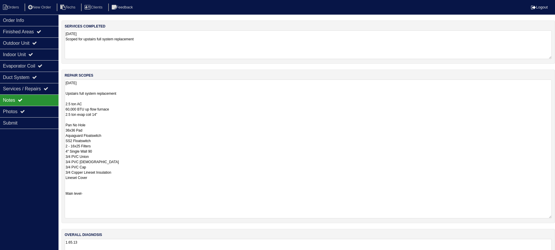
drag, startPoint x: 547, startPoint y: 107, endPoint x: 529, endPoint y: 217, distance: 111.1
click at [529, 217] on textarea "9.29.25 Upstairs full system replacement 2.5 ton AC 60,000 BTU up flow furnace …" at bounding box center [308, 149] width 487 height 139
click at [36, 45] on div "Outdoor Unit" at bounding box center [29, 42] width 58 height 11
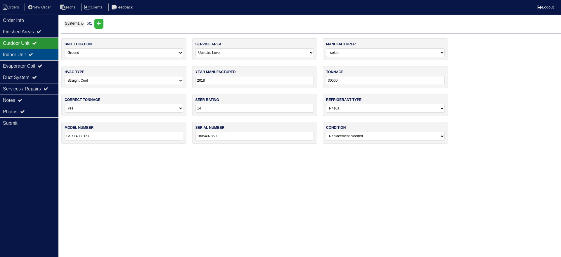
click at [34, 51] on div "Indoor Unit" at bounding box center [29, 54] width 58 height 11
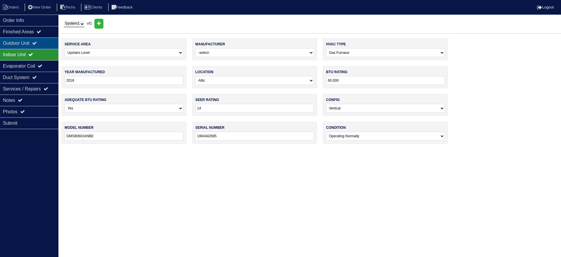
click at [37, 41] on icon at bounding box center [34, 43] width 5 height 5
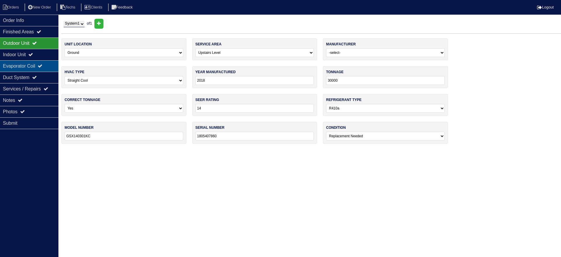
click at [32, 62] on div "Evaporator Coil" at bounding box center [29, 65] width 58 height 11
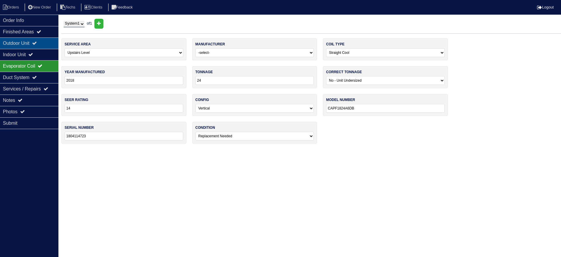
click at [37, 45] on icon at bounding box center [34, 43] width 5 height 5
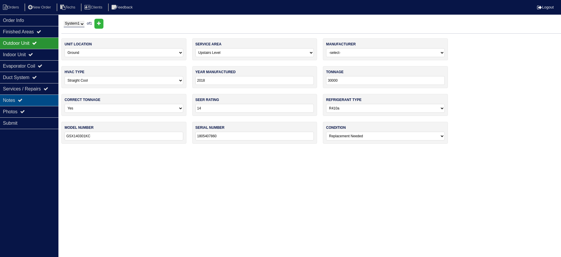
click at [41, 98] on div "Notes" at bounding box center [29, 99] width 58 height 11
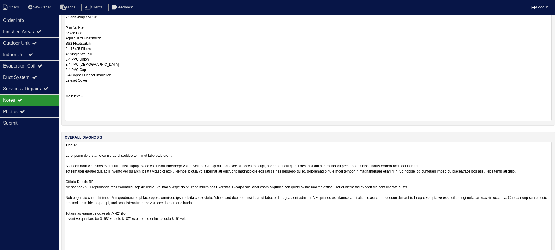
scroll to position [114, 0]
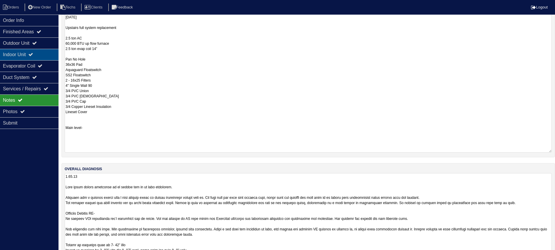
click at [39, 51] on div "Indoor Unit" at bounding box center [29, 54] width 58 height 11
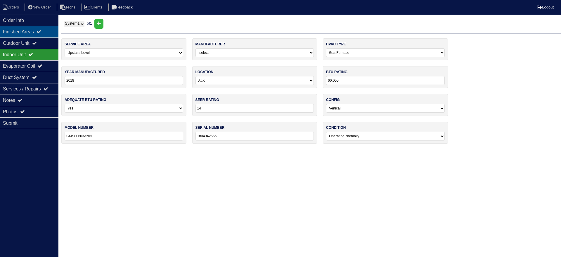
click at [41, 31] on icon at bounding box center [39, 31] width 5 height 5
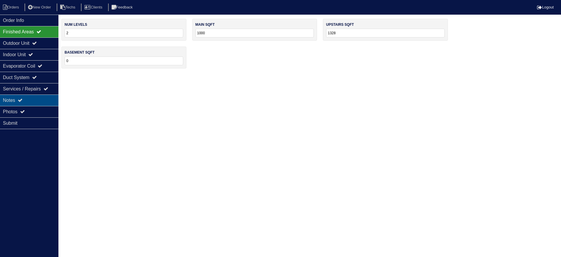
click at [34, 98] on div "Notes" at bounding box center [29, 99] width 58 height 11
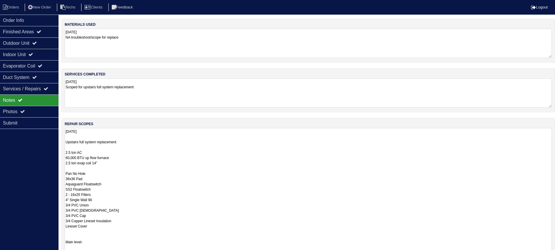
click at [66, 159] on textarea "9.29.25 Upstairs full system replacement 2.5 ton AC 60,000 BTU up flow furnace …" at bounding box center [308, 197] width 487 height 138
click at [144, 161] on textarea "9.29.25 Upstairs full system replacement 2.5 ton AC 70,000 BTU up flow furnace …" at bounding box center [308, 197] width 487 height 138
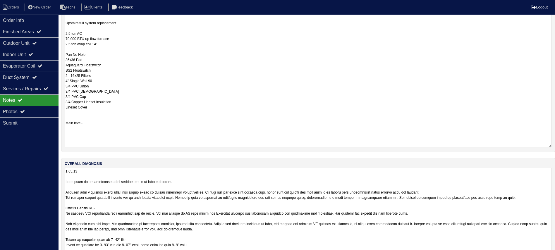
scroll to position [132, 0]
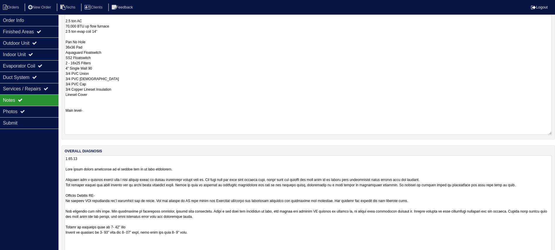
type textarea "9.29.25 Upstairs full system replacement 2.5 ton AC 70,000 BTU up flow furnace …"
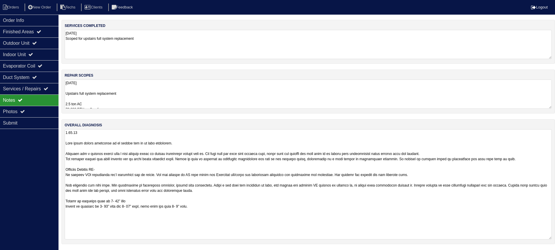
click at [127, 93] on textarea "9.29.25 Upstairs full system replacement 2.5 ton AC 70,000 BTU up flow furnace …" at bounding box center [308, 94] width 487 height 29
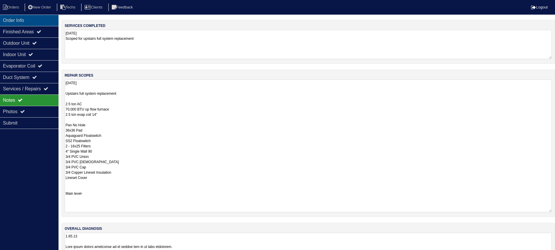
click at [13, 19] on div "Order Info" at bounding box center [29, 20] width 58 height 11
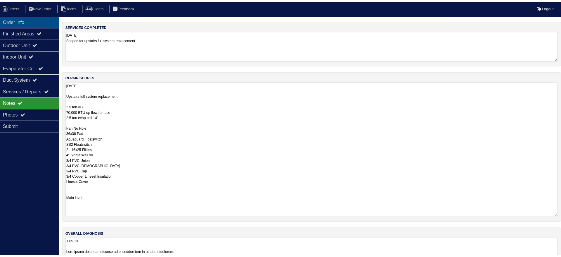
scroll to position [0, 0]
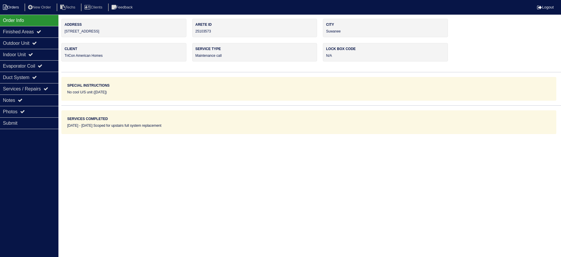
click at [11, 6] on li "Orders" at bounding box center [12, 8] width 24 height 8
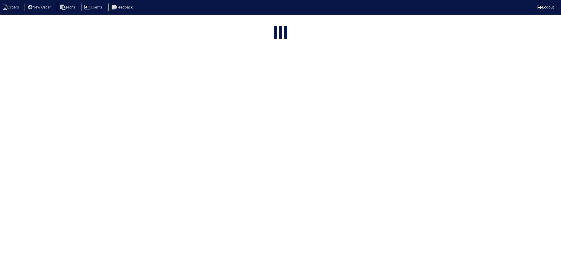
select select "15"
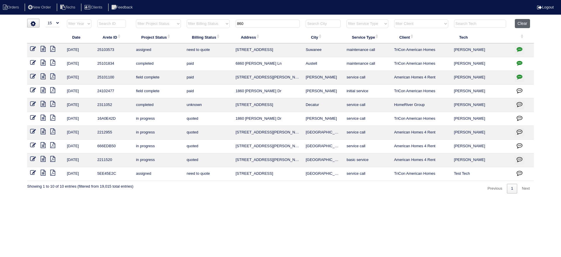
click at [522, 22] on button "Clear" at bounding box center [522, 23] width 15 height 9
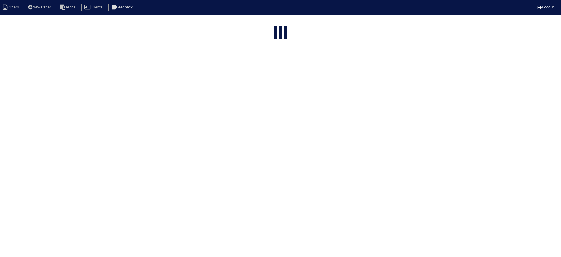
select select "15"
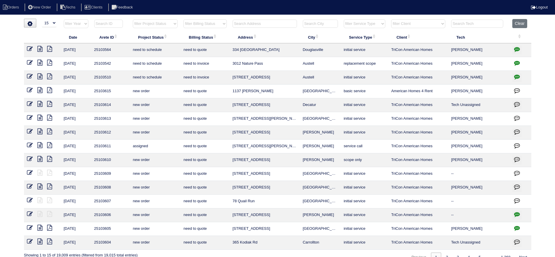
click at [283, 24] on input "text" at bounding box center [264, 24] width 64 height 8
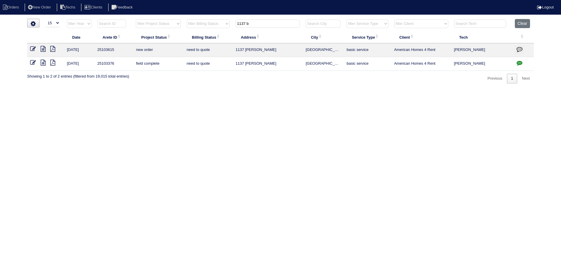
type input "1137 b"
click at [32, 61] on icon at bounding box center [33, 63] width 6 height 6
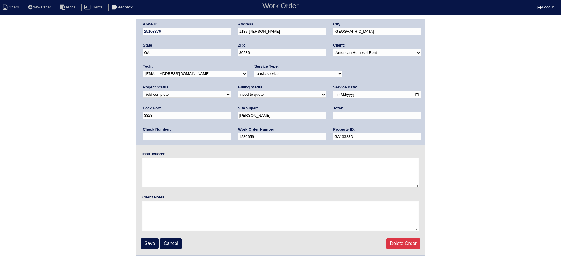
click at [238, 94] on select "need to quote quoted need to invoice invoiced paid warranty purchase order need…" at bounding box center [282, 94] width 88 height 6
select select "quoted"
click at [238, 92] on select "need to quote quoted need to invoice invoiced paid warranty purchase order need…" at bounding box center [282, 94] width 88 height 6
click at [333, 113] on input "text" at bounding box center [377, 115] width 88 height 7
type input "425.00"
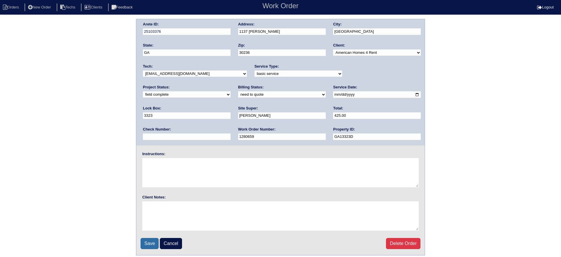
click at [153, 241] on input "Save" at bounding box center [150, 243] width 18 height 11
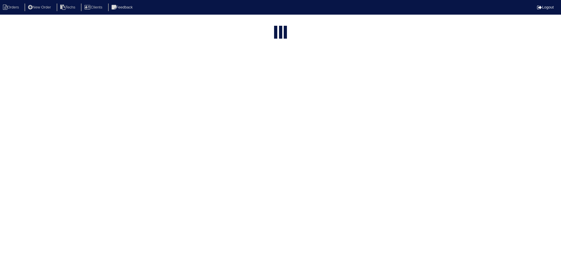
select select "15"
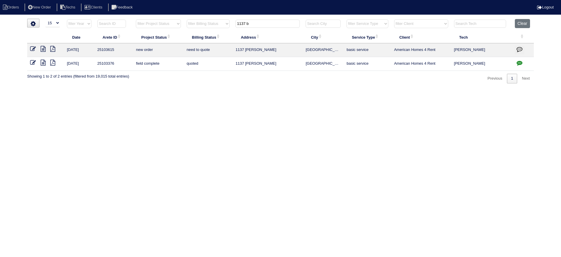
click at [519, 61] on icon "button" at bounding box center [520, 63] width 6 height 6
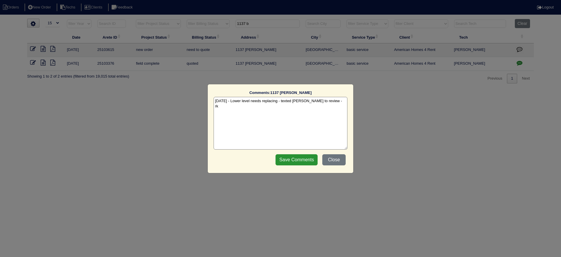
click at [332, 101] on textarea "[DATE] - Lower level needs replacing - texted [PERSON_NAME] to review - rk" at bounding box center [281, 123] width 134 height 53
type textarea "[DATE] - Lower level needs replacing - texted [PERSON_NAME] to review - rk [DAT…"
click at [301, 159] on input "Save Comments" at bounding box center [297, 159] width 42 height 11
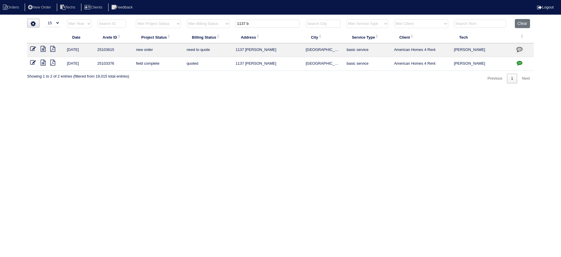
click at [32, 49] on icon at bounding box center [33, 49] width 6 height 6
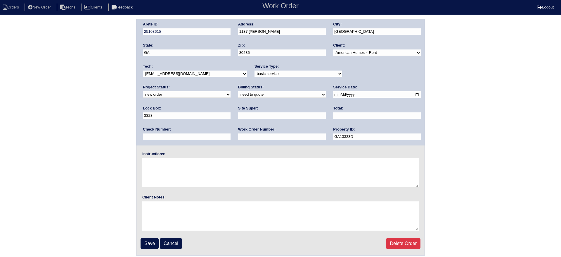
click at [231, 91] on select "new order assigned in progress field complete need to schedule admin review arc…" at bounding box center [187, 94] width 88 height 6
select select "field complete"
click at [231, 91] on select "new order assigned in progress field complete need to schedule admin review arc…" at bounding box center [187, 94] width 88 height 6
click at [238, 94] on select "need to quote quoted need to invoice invoiced paid warranty purchase order need…" at bounding box center [282, 94] width 88 height 6
select select "purchase order needed"
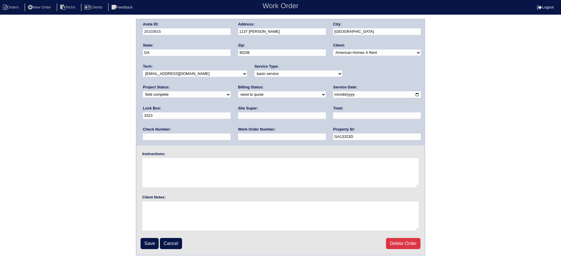
click at [238, 92] on select "need to quote quoted need to invoice invoiced paid warranty purchase order need…" at bounding box center [282, 94] width 88 height 6
click at [238, 115] on input "text" at bounding box center [282, 115] width 88 height 7
type input "Charlie Murphy"
click at [333, 115] on input "text" at bounding box center [377, 115] width 88 height 7
type input "4040.00"
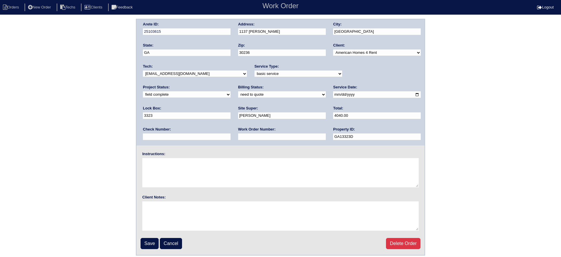
click at [238, 135] on input "text" at bounding box center [282, 136] width 88 height 7
type input "Requested"
click at [178, 168] on textarea at bounding box center [280, 172] width 277 height 29
type textarea "This is for a change order only"
click at [151, 241] on input "Save" at bounding box center [150, 243] width 18 height 11
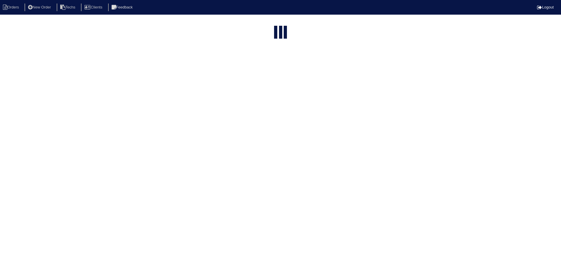
select select "15"
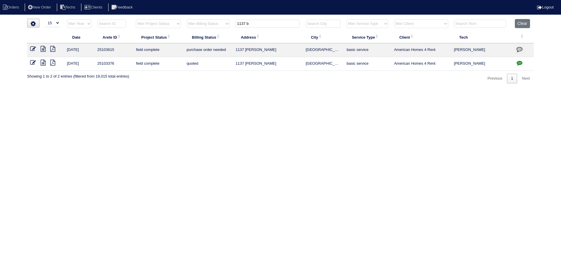
click at [521, 46] on button "button" at bounding box center [519, 50] width 9 height 9
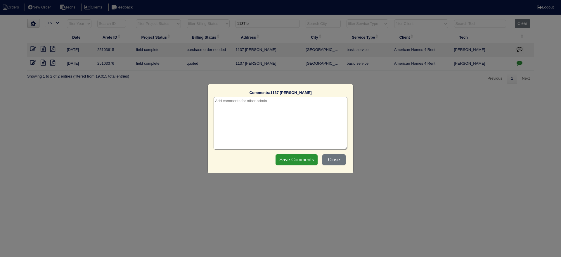
click at [261, 103] on textarea at bounding box center [281, 123] width 134 height 53
type textarea "9/30/25 - This is for a change order only - rk"
click at [296, 157] on input "Save Comments" at bounding box center [297, 159] width 42 height 11
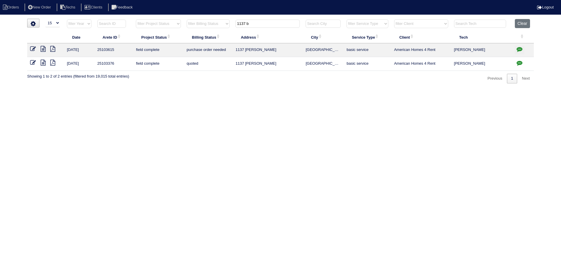
drag, startPoint x: 252, startPoint y: 22, endPoint x: 232, endPoint y: 23, distance: 20.2
click at [232, 23] on tr "filter Year -- Any Year -- 2025 2024 2023 2022 2021 2020 2019 filter Project St…" at bounding box center [280, 25] width 507 height 12
paste input "[STREET_ADDRESS]"
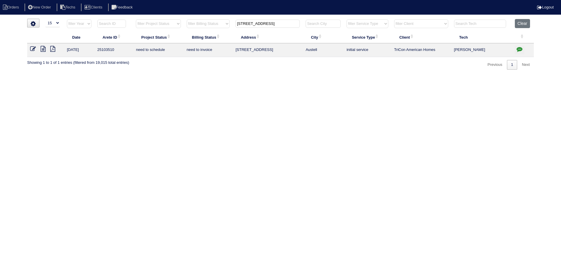
type input "[STREET_ADDRESS]"
click at [42, 49] on icon at bounding box center [43, 49] width 5 height 6
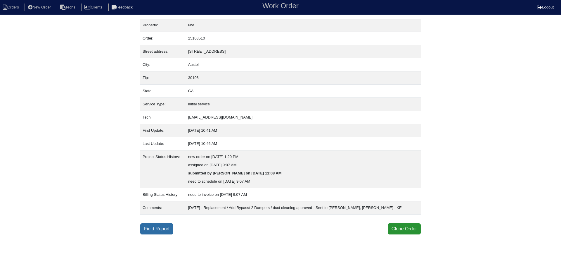
click at [152, 230] on link "Field Report" at bounding box center [156, 228] width 33 height 11
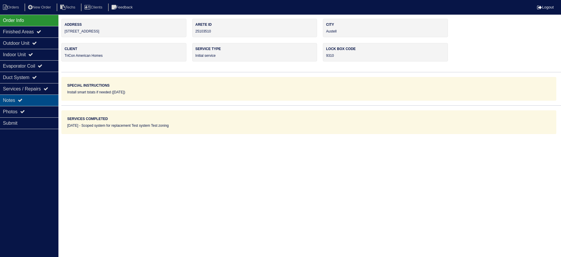
click at [15, 96] on div "Notes" at bounding box center [29, 99] width 58 height 11
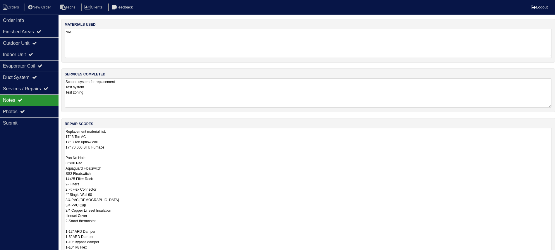
drag, startPoint x: 555, startPoint y: 153, endPoint x: 559, endPoint y: 269, distance: 115.6
click at [555, 256] on html "Orders New Order Techs Clients Feedback Logout Orders New Order Users Clients M…" at bounding box center [277, 170] width 555 height 341
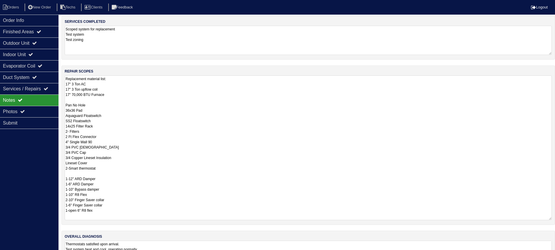
scroll to position [39, 0]
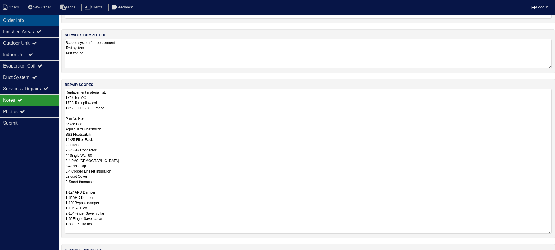
click at [10, 17] on div "Order Info" at bounding box center [29, 20] width 58 height 11
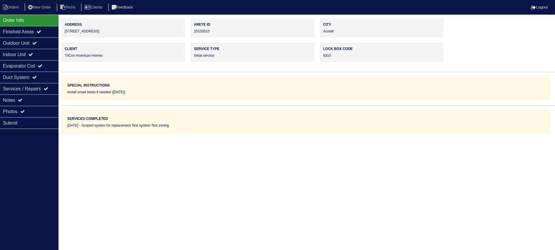
scroll to position [0, 0]
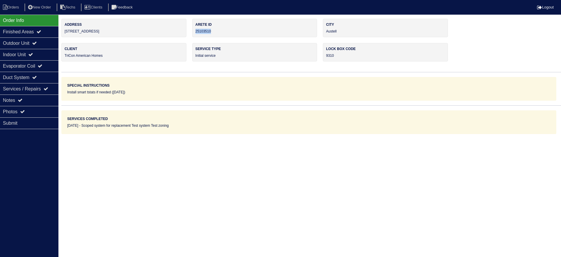
drag, startPoint x: 215, startPoint y: 31, endPoint x: 194, endPoint y: 32, distance: 20.2
click at [194, 32] on div "Arete ID 25103510" at bounding box center [254, 28] width 125 height 18
copy div "25103510"
click at [17, 96] on div "Notes" at bounding box center [29, 99] width 58 height 11
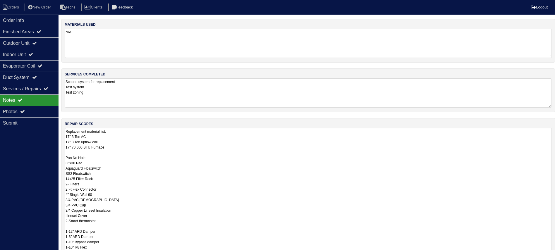
click at [204, 169] on textarea "Replacement material list: 17" 3 Ton AC 17" 3 Ton upflow coil 17" 70,000 BTU Fu…" at bounding box center [308, 200] width 487 height 145
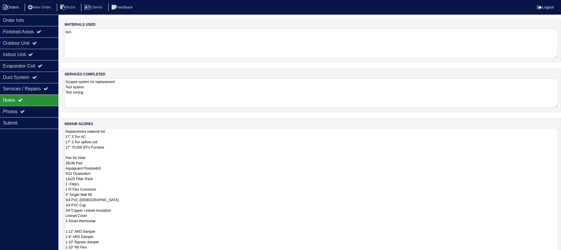
click at [17, 11] on li "Orders" at bounding box center [12, 8] width 24 height 8
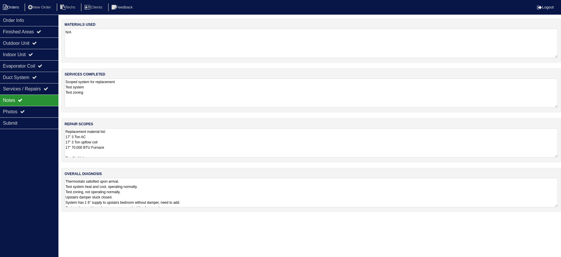
select select "15"
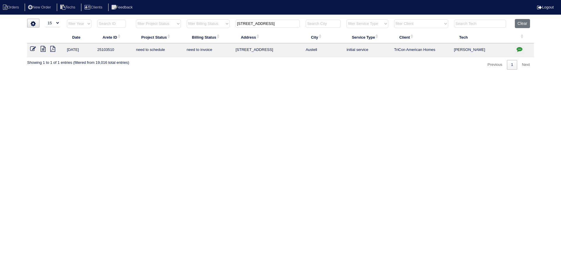
click at [284, 23] on input "[STREET_ADDRESS]" at bounding box center [268, 24] width 64 height 8
paste input "012 Nature Pass"
type input "3012 Nature Pass"
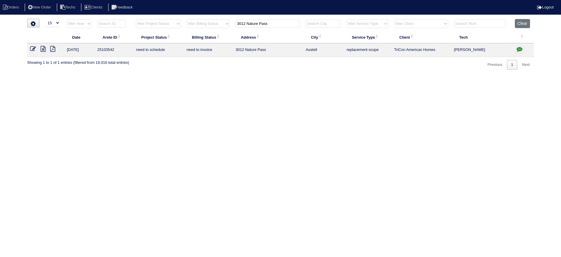
click at [43, 47] on icon at bounding box center [43, 49] width 5 height 6
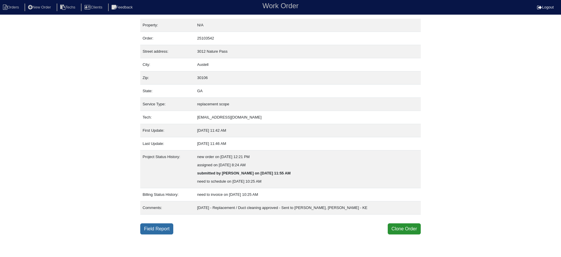
click at [163, 227] on link "Field Report" at bounding box center [156, 228] width 33 height 11
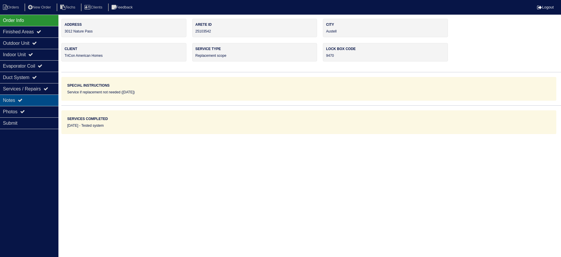
click at [34, 94] on div "Notes" at bounding box center [29, 99] width 58 height 11
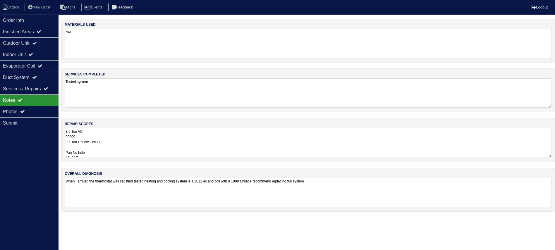
click at [233, 139] on textarea "3.5 Ton AC 90000 3.5 Ton Upflow Coil 17" Pan No hole 40x40 Pad Aquaguard Floats…" at bounding box center [308, 142] width 487 height 29
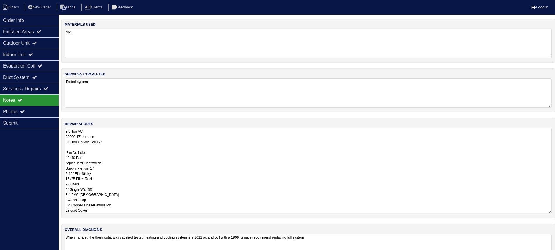
type textarea "3.5 Ton AC 90000 17" furnace 3.5 Ton Upflow Coil 17" Pan No hole 40x40 Pad Aqua…"
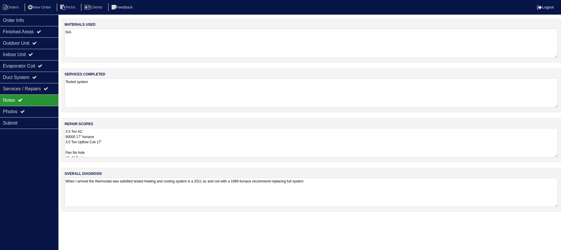
click at [20, 150] on div "Order Info Finished Areas Outdoor Unit Indoor Unit Evaporator Coil Duct System …" at bounding box center [29, 140] width 58 height 250
click at [36, 20] on div "Order Info" at bounding box center [29, 20] width 58 height 11
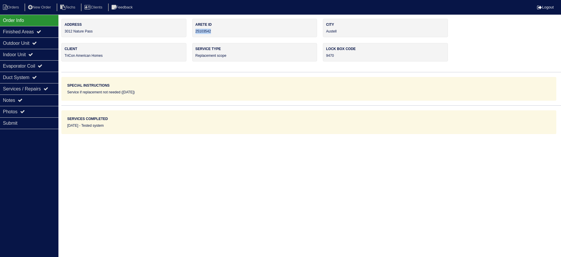
drag, startPoint x: 209, startPoint y: 31, endPoint x: 194, endPoint y: 31, distance: 14.9
click at [194, 31] on div "Arete ID 25103542" at bounding box center [254, 28] width 125 height 18
copy div "25103542"
click at [39, 98] on div "Notes" at bounding box center [29, 99] width 58 height 11
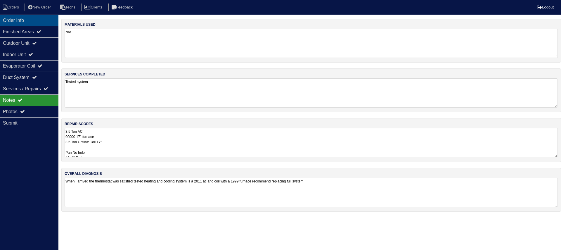
click at [29, 20] on div "Order Info" at bounding box center [29, 20] width 58 height 11
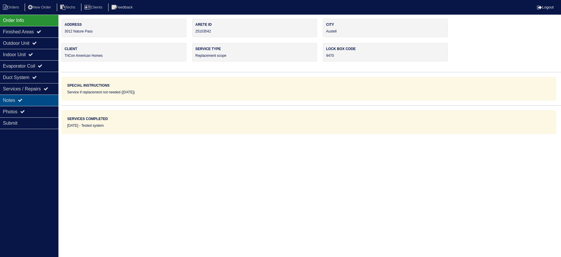
click at [27, 98] on div "Notes" at bounding box center [29, 99] width 58 height 11
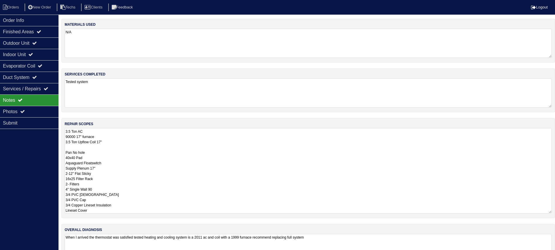
click at [141, 146] on textarea "3.5 Ton AC 90000 17" furnace 3.5 Ton Upflow Coil 17" Pan No hole 40x40 Pad Aqua…" at bounding box center [308, 170] width 487 height 85
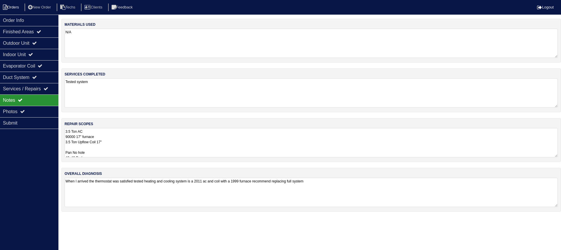
click at [11, 5] on li "Orders" at bounding box center [12, 8] width 24 height 8
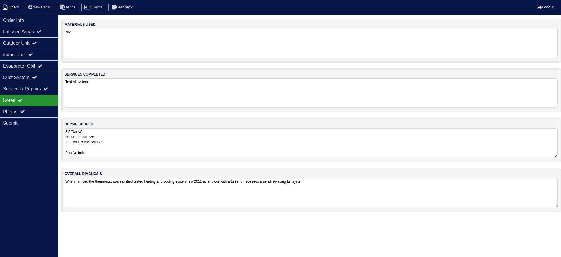
select select "15"
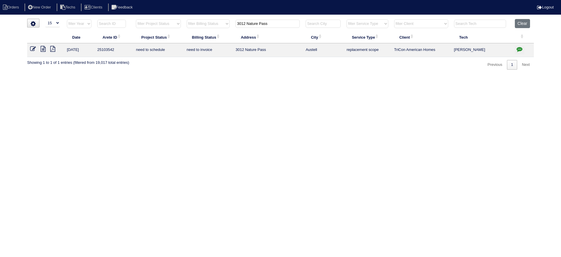
click at [520, 48] on icon "button" at bounding box center [520, 49] width 6 height 6
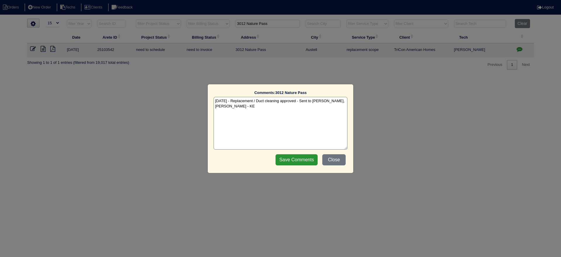
click at [251, 109] on textarea "9/30/25 - Replacement / Duct cleaning approved - Sent to Dan, Payton, Reeca - KE" at bounding box center [281, 123] width 134 height 53
paste textarea "Equipment ordered and pricing verified Sibi order number: TAH-H4IFBUJ8 Order pl…"
click at [304, 114] on textarea "9/30/25 - Replacement / Duct cleaning approved - Sent to Dan, Payton, Reeca - K…" at bounding box center [281, 123] width 134 height 53
click at [304, 111] on textarea "9/30/25 - Replacement / Duct cleaning approved - Sent to Dan, Payton, Reeca - K…" at bounding box center [281, 123] width 134 height 53
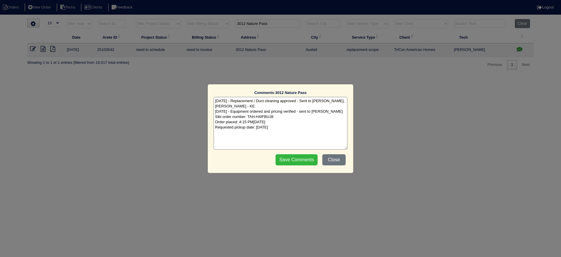
type textarea "9/30/25 - Replacement / Duct cleaning approved - Sent to Dan, Payton, Reeca - K…"
click at [296, 157] on input "Save Comments" at bounding box center [297, 159] width 42 height 11
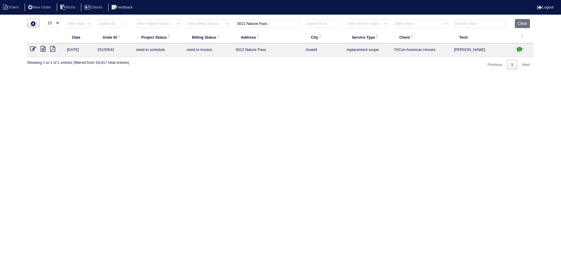
drag, startPoint x: 253, startPoint y: 22, endPoint x: 233, endPoint y: 20, distance: 19.6
click at [233, 20] on th "3012 Nature Pass" at bounding box center [268, 25] width 70 height 12
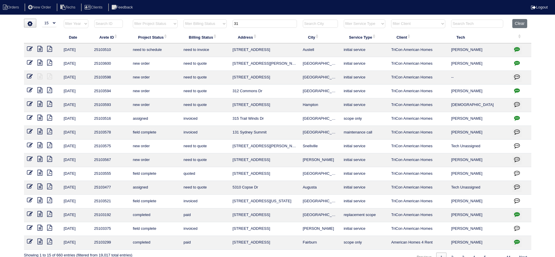
type input "31"
click at [516, 48] on icon "button" at bounding box center [517, 49] width 6 height 6
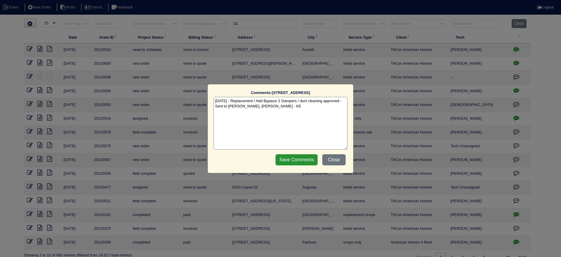
click at [277, 107] on textarea "9/30/25 - Replacement / Add Bypass/ 2 Dampers / duct cleaning approved - Sent t…" at bounding box center [281, 123] width 134 height 53
paste textarea "Equipment ordered and pricing verified Sibi order number: TAH-DZ877T4Z Order pl…"
click at [305, 113] on textarea "9/30/25 - Replacement / Add Bypass/ 2 Dampers / duct cleaning approved - Sent t…" at bounding box center [281, 123] width 134 height 53
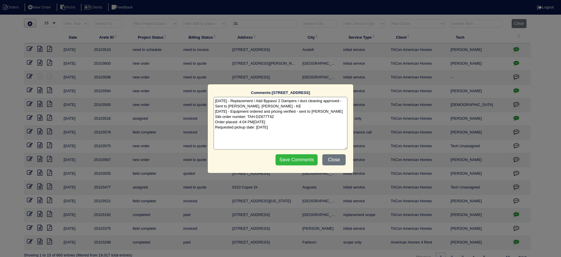
type textarea "9/30/25 - Replacement / Add Bypass/ 2 Dampers / duct cleaning approved - Sent t…"
click at [289, 161] on input "Save Comments" at bounding box center [297, 159] width 42 height 11
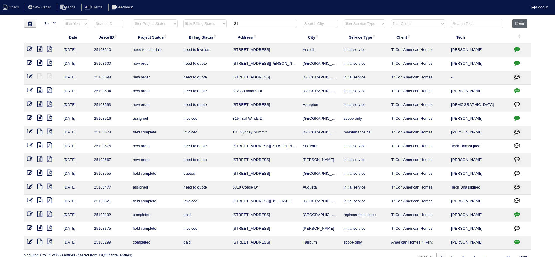
click at [519, 25] on button "Clear" at bounding box center [519, 23] width 15 height 9
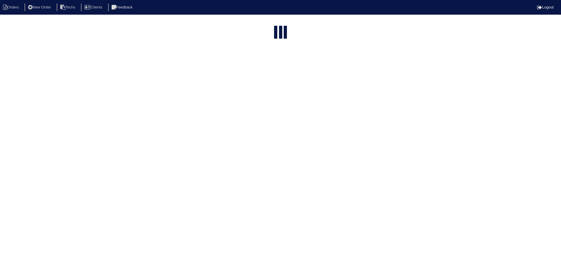
select select "15"
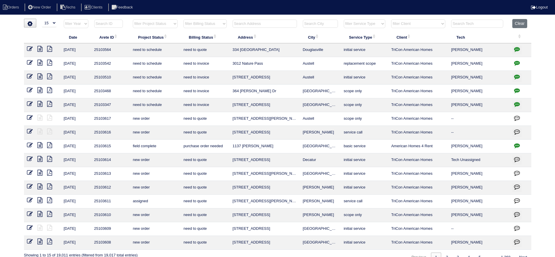
click at [175, 22] on select "filter Project Status -- Any Project Status -- new order assigned in progress f…" at bounding box center [155, 23] width 45 height 9
click at [133, 19] on select "filter Project Status -- Any Project Status -- new order assigned in progress f…" at bounding box center [155, 23] width 45 height 9
select select "field complete"
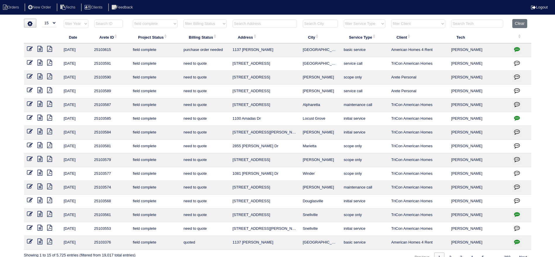
click at [213, 22] on select "filter Billing Status -- Any Billing Status -- need to quote quoted need to inv…" at bounding box center [204, 23] width 43 height 9
select select "need to quote"
click at [184, 19] on select "filter Billing Status -- Any Billing Status -- need to quote quoted need to inv…" at bounding box center [204, 23] width 43 height 9
select select "field complete"
select select "need to quote"
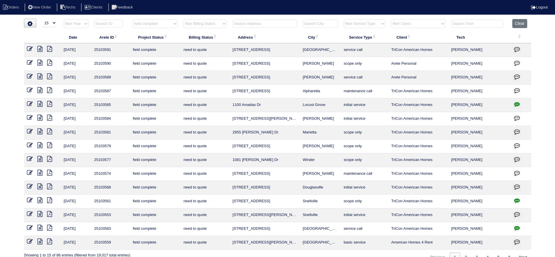
scroll to position [11, 0]
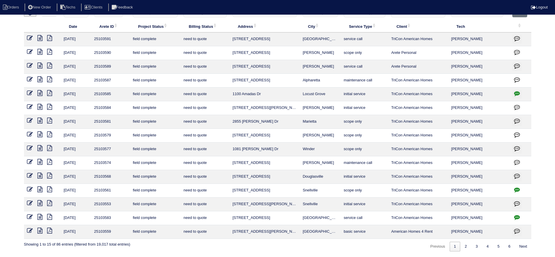
click at [40, 202] on icon at bounding box center [39, 203] width 5 height 6
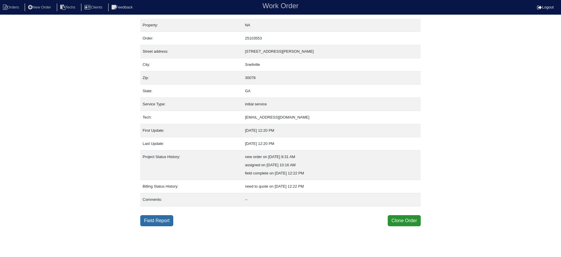
click at [164, 219] on link "Field Report" at bounding box center [156, 220] width 33 height 11
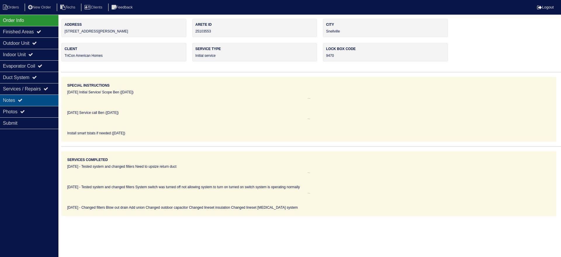
click at [33, 97] on div "Notes" at bounding box center [29, 99] width 58 height 11
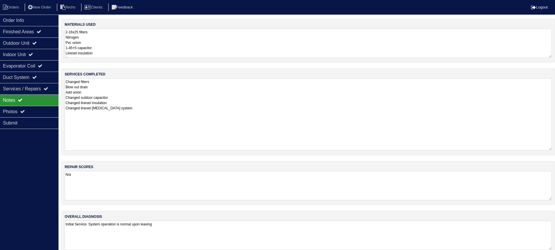
drag, startPoint x: 555, startPoint y: 102, endPoint x: 555, endPoint y: 136, distance: 33.9
click at [555, 142] on html "Orders New Order Techs Clients Feedback Logout Orders New Order Users Clients M…" at bounding box center [277, 130] width 555 height 260
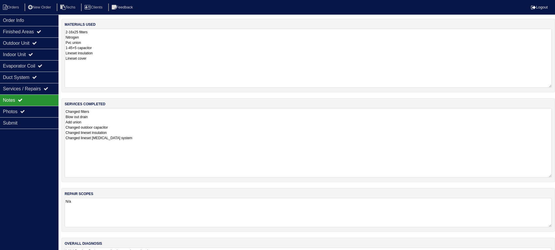
drag, startPoint x: 548, startPoint y: 55, endPoint x: 520, endPoint y: 24, distance: 42.0
click at [555, 84] on html "Orders New Order Techs Clients Feedback Logout Orders New Order Users Clients M…" at bounding box center [277, 143] width 555 height 287
click at [37, 42] on icon at bounding box center [34, 43] width 5 height 5
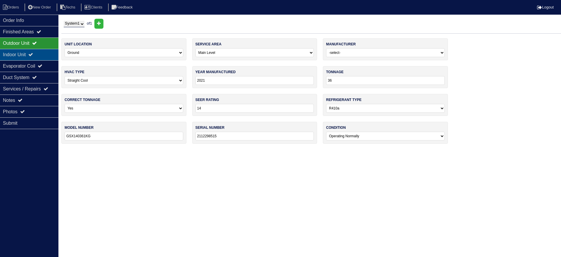
click at [37, 51] on div "Indoor Unit" at bounding box center [29, 54] width 58 height 11
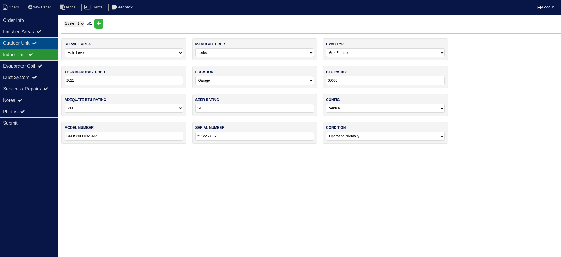
click at [42, 39] on div "Outdoor Unit" at bounding box center [29, 42] width 58 height 11
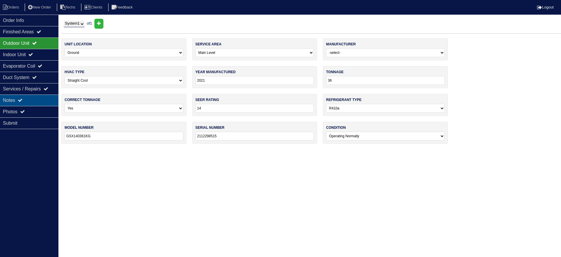
click at [36, 100] on div "Notes" at bounding box center [29, 99] width 58 height 11
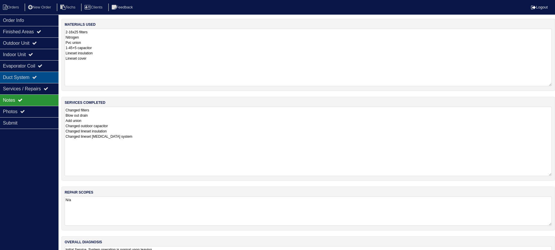
click at [37, 75] on icon at bounding box center [34, 77] width 5 height 5
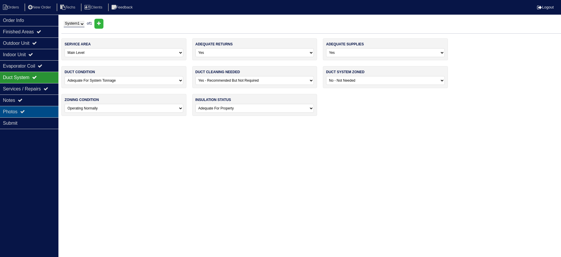
click at [36, 109] on div "Photos" at bounding box center [29, 111] width 58 height 11
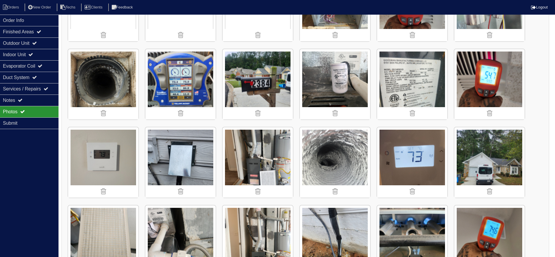
scroll to position [168, 0]
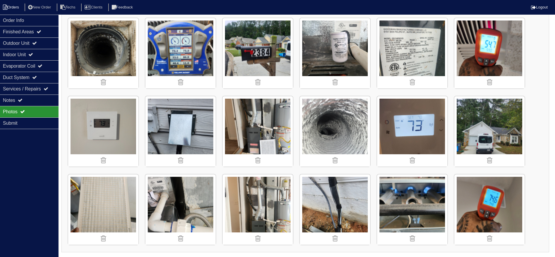
click at [11, 6] on li "Orders" at bounding box center [12, 8] width 24 height 8
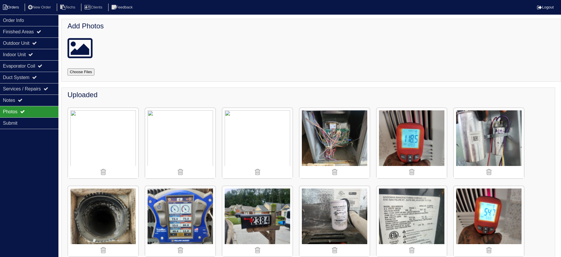
select select "15"
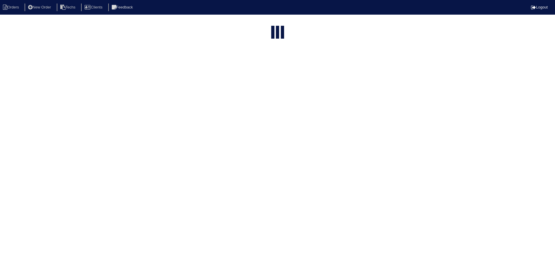
select select "field complete"
select select "need to quote"
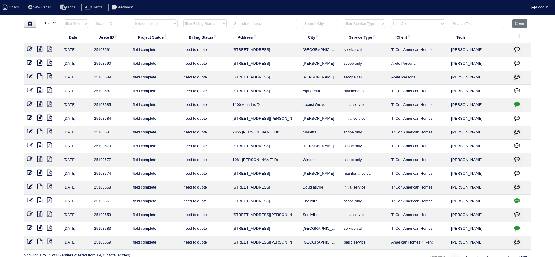
click at [515, 197] on icon "button" at bounding box center [517, 200] width 6 height 6
type textarea "9/30/25 - from list - WO in Appian - KE"
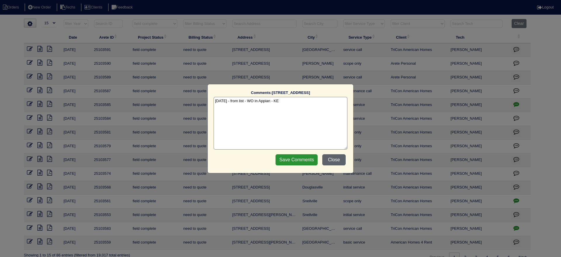
click at [338, 157] on button "Close" at bounding box center [333, 159] width 23 height 11
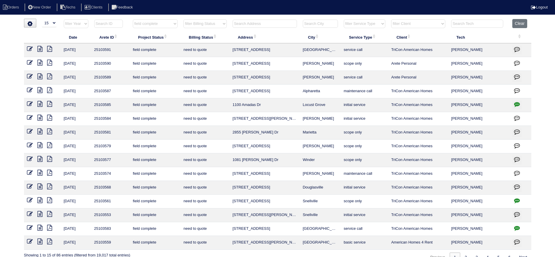
click at [42, 199] on icon at bounding box center [39, 200] width 5 height 6
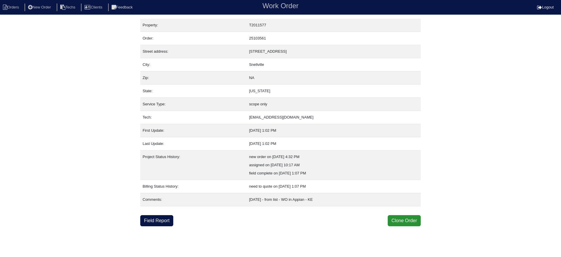
click at [169, 213] on div "Property: T2011577 Order: 25103561 Street address: [STREET_ADDRESS] City: [GEOG…" at bounding box center [280, 122] width 281 height 207
click at [165, 220] on link "Field Report" at bounding box center [156, 220] width 33 height 11
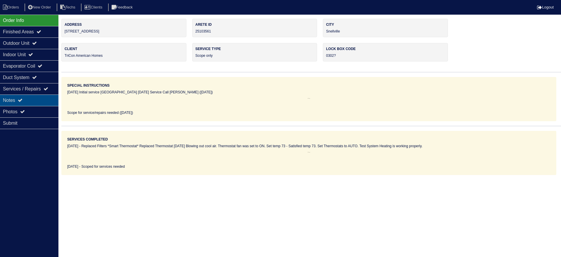
click at [32, 95] on div "Notes" at bounding box center [29, 99] width 58 height 11
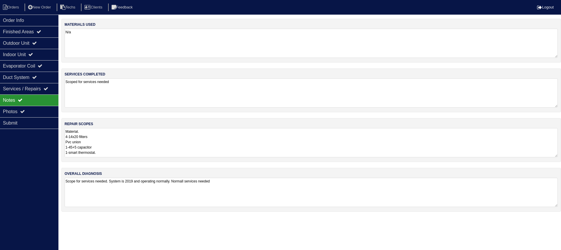
click at [152, 142] on textarea "Material. 4-14x20 filters Pvc union 1-45+5 capacitor 1-smart thermostat. Servic…" at bounding box center [312, 142] width 494 height 29
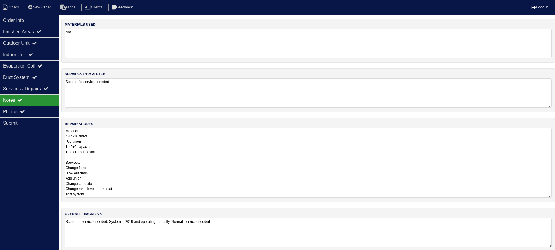
scroll to position [8, 0]
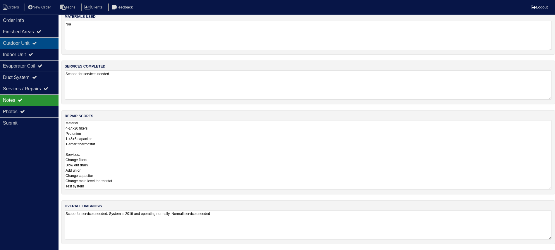
click at [37, 43] on icon at bounding box center [34, 43] width 5 height 5
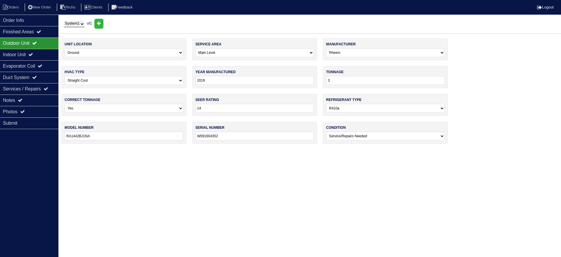
drag, startPoint x: 334, startPoint y: 79, endPoint x: 325, endPoint y: 79, distance: 8.5
click at [325, 79] on div "tonnage 3" at bounding box center [385, 77] width 125 height 22
type input "42"
click at [114, 149] on html "Orders New Order Techs Clients Feedback Logout Orders New Order Users Clients M…" at bounding box center [280, 74] width 561 height 149
click at [30, 18] on div "Order Info" at bounding box center [29, 20] width 58 height 11
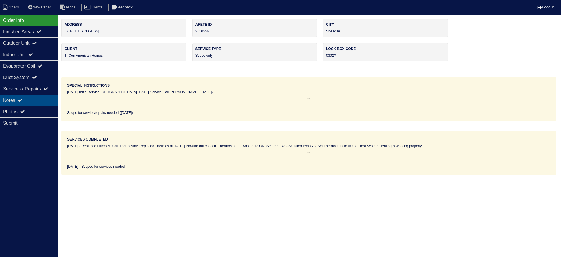
click at [23, 97] on div "Notes" at bounding box center [29, 99] width 58 height 11
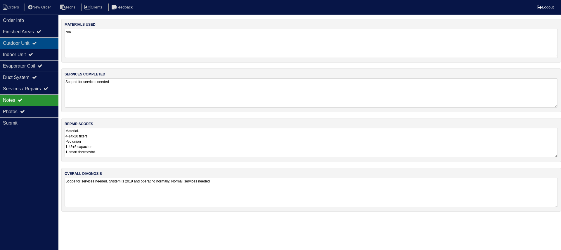
click at [40, 46] on div "Outdoor Unit" at bounding box center [29, 42] width 58 height 11
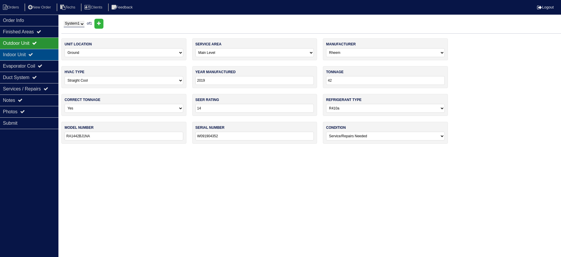
click at [43, 55] on div "Indoor Unit" at bounding box center [29, 54] width 58 height 11
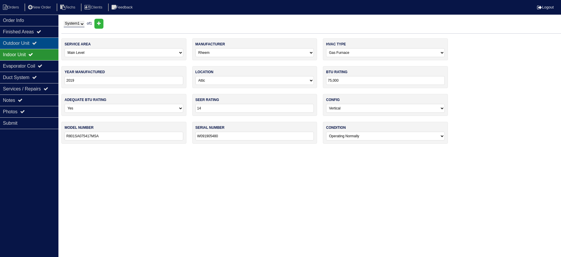
click at [46, 43] on div "Outdoor Unit" at bounding box center [29, 42] width 58 height 11
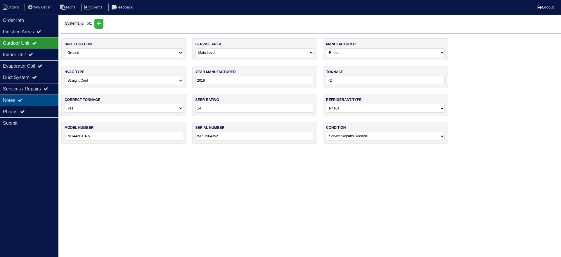
click at [29, 97] on div "Notes" at bounding box center [29, 99] width 58 height 11
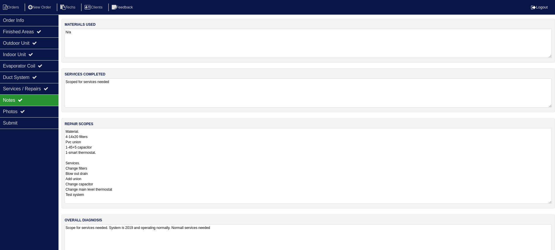
drag, startPoint x: 553, startPoint y: 155, endPoint x: 552, endPoint y: 201, distance: 46.5
click at [552, 201] on div "repair scopes Material. 4-14x20 filters Pvc union 1-45+5 capacitor 1-smart ther…" at bounding box center [307, 163] width 493 height 90
click at [36, 79] on div "Duct System" at bounding box center [29, 77] width 58 height 11
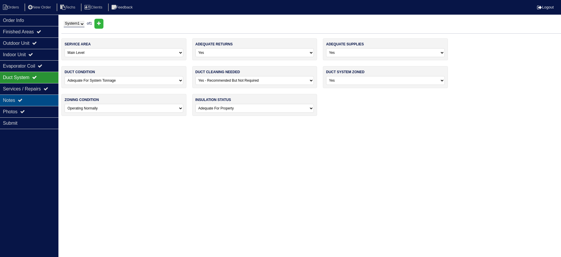
click at [40, 97] on div "Notes" at bounding box center [29, 99] width 58 height 11
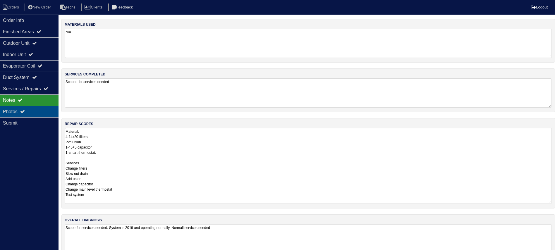
click at [41, 113] on div "Photos" at bounding box center [29, 111] width 58 height 11
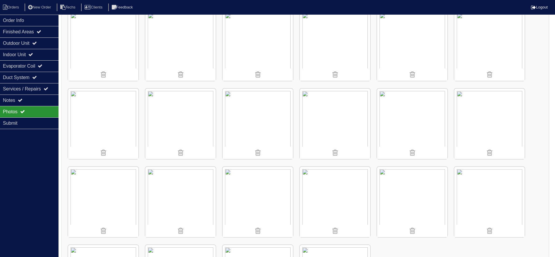
scroll to position [246, 0]
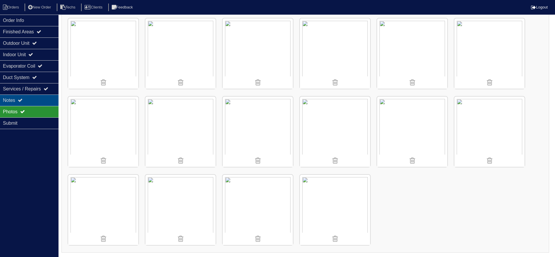
click at [18, 99] on div "Notes" at bounding box center [29, 99] width 58 height 11
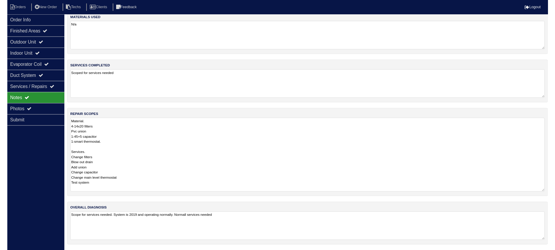
scroll to position [14, 0]
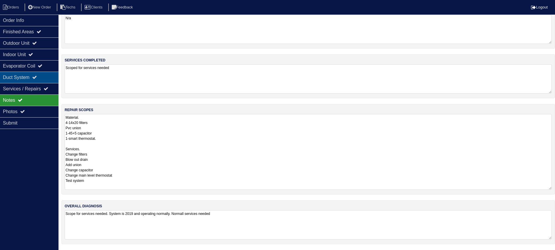
click at [45, 80] on div "Duct System" at bounding box center [29, 77] width 58 height 11
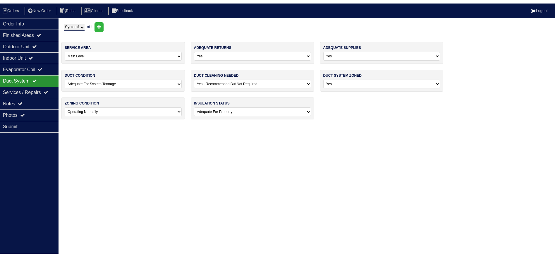
scroll to position [0, 0]
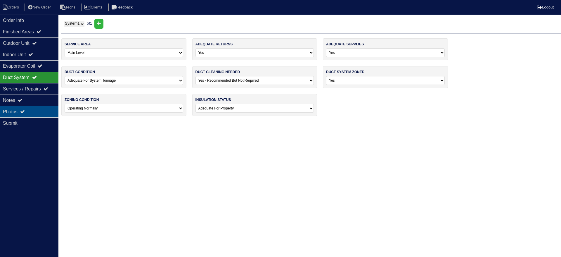
click at [43, 110] on div "Photos" at bounding box center [29, 111] width 58 height 11
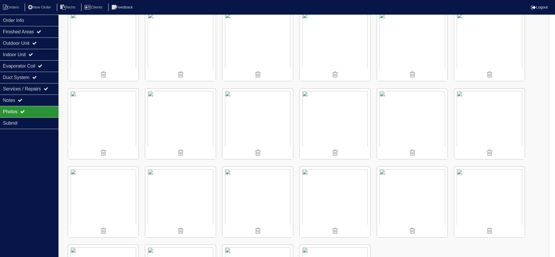
scroll to position [246, 0]
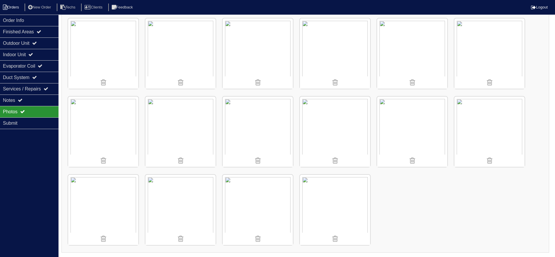
click at [11, 5] on li "Orders" at bounding box center [12, 8] width 24 height 8
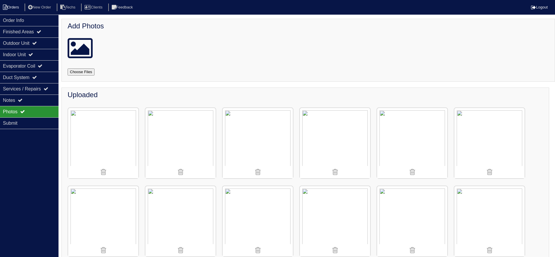
select select "15"
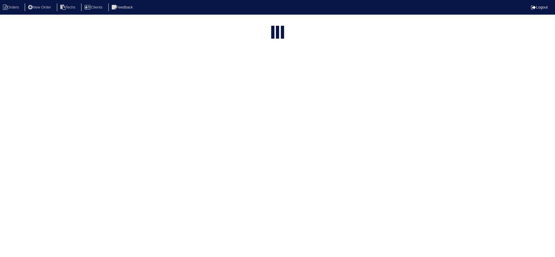
select select "field complete"
select select "need to quote"
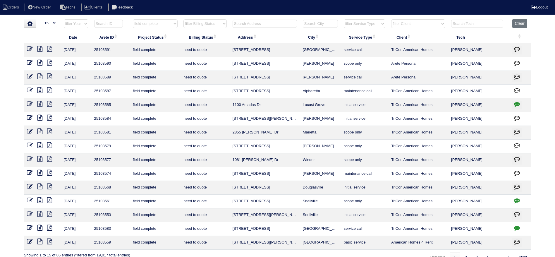
click at [39, 184] on icon at bounding box center [39, 186] width 5 height 6
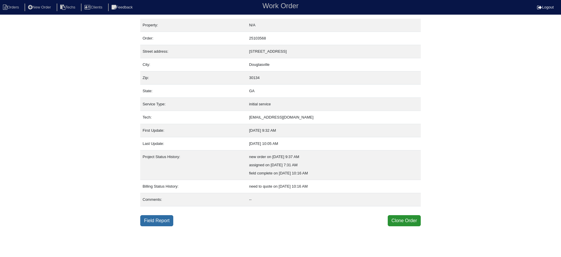
click at [159, 220] on link "Field Report" at bounding box center [156, 220] width 33 height 11
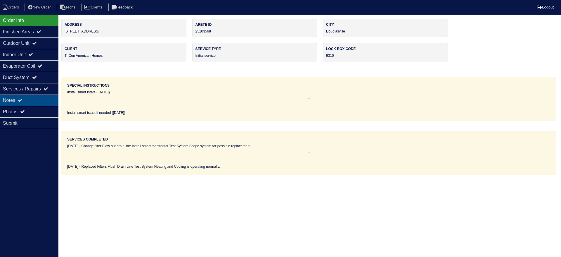
click at [39, 100] on div "Notes" at bounding box center [29, 99] width 58 height 11
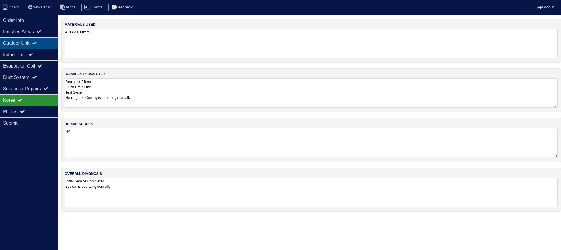
click at [49, 42] on div "Outdoor Unit" at bounding box center [29, 42] width 58 height 11
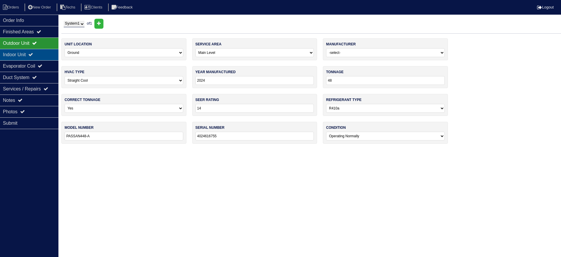
click at [48, 51] on div "Indoor Unit" at bounding box center [29, 54] width 58 height 11
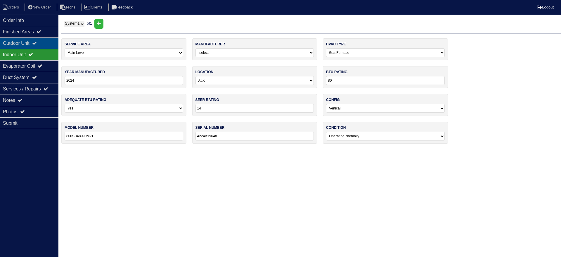
click at [48, 44] on div "Outdoor Unit" at bounding box center [29, 42] width 58 height 11
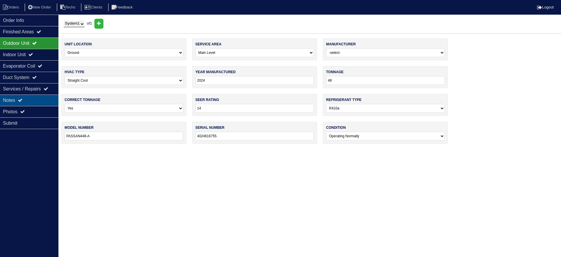
click at [40, 96] on div "Notes" at bounding box center [29, 99] width 58 height 11
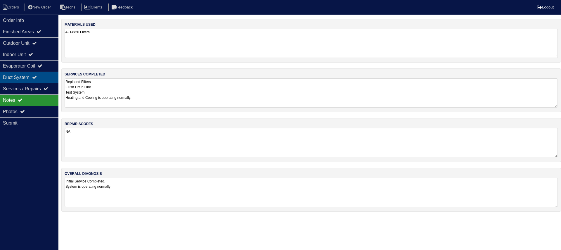
click at [35, 77] on div "Duct System" at bounding box center [29, 77] width 58 height 11
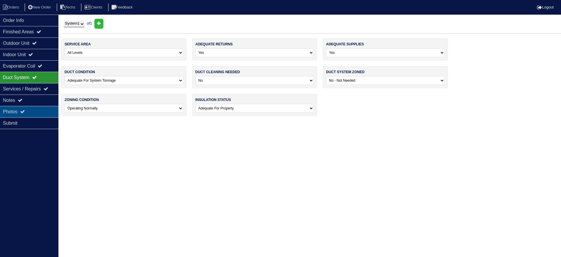
click at [40, 108] on div "Photos" at bounding box center [29, 111] width 58 height 11
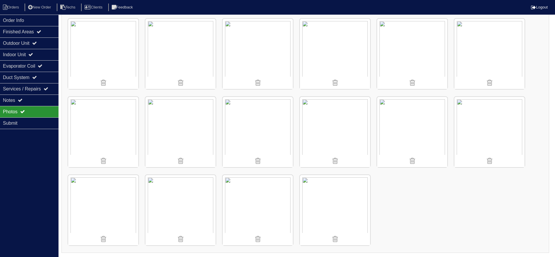
scroll to position [168, 0]
click at [15, 10] on li "Orders" at bounding box center [12, 8] width 24 height 8
select select "15"
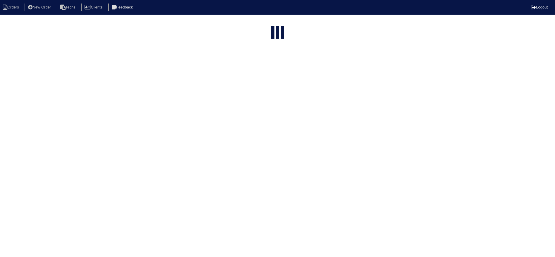
select select "field complete"
select select "need to quote"
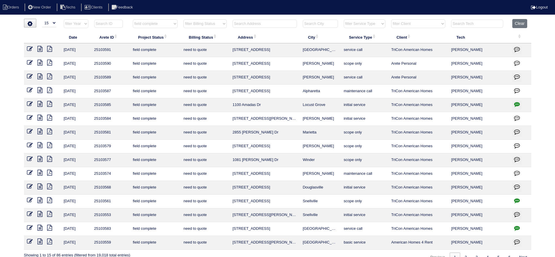
click at [40, 170] on icon at bounding box center [39, 173] width 5 height 6
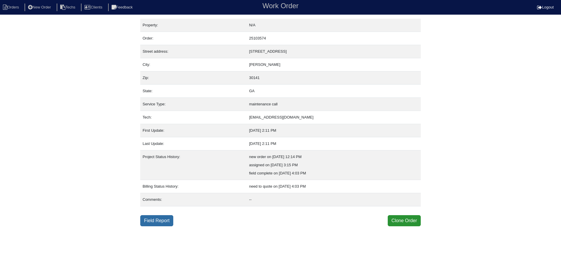
click at [167, 218] on link "Field Report" at bounding box center [156, 220] width 33 height 11
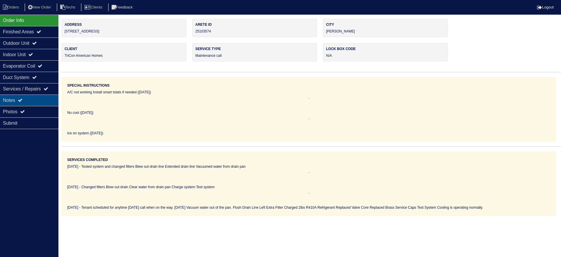
click at [29, 98] on div "Notes" at bounding box center [29, 99] width 58 height 11
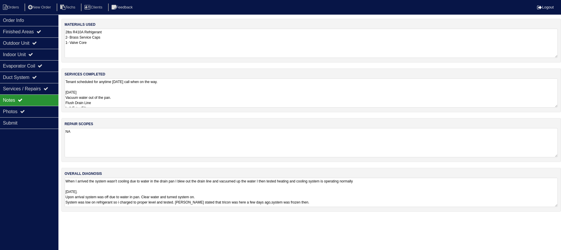
click at [447, 197] on textarea "When I arrived the system wasn't cooling due to water in the drain pan I blew o…" at bounding box center [312, 192] width 494 height 29
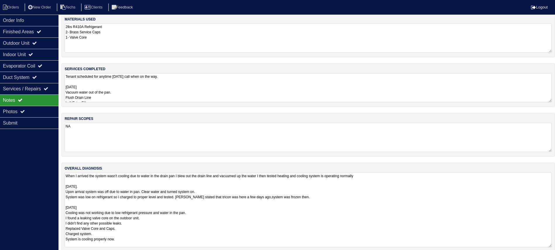
scroll to position [13, 0]
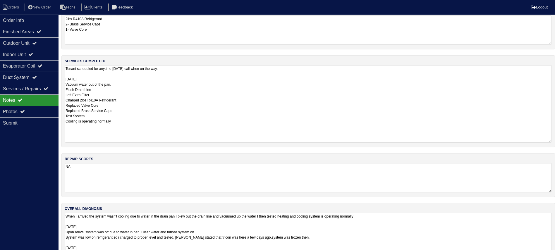
drag, startPoint x: 548, startPoint y: 92, endPoint x: 546, endPoint y: 140, distance: 48.3
click at [546, 140] on textarea "Tenant scheduled for anytime [DATE] call when on the way. [DATE] Vacuum water o…" at bounding box center [308, 103] width 487 height 77
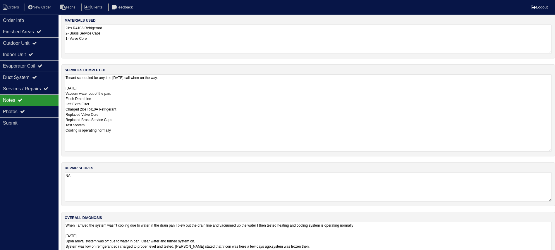
scroll to position [0, 0]
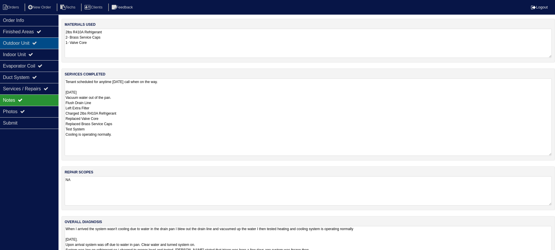
click at [12, 37] on div "Outdoor Unit" at bounding box center [29, 42] width 58 height 11
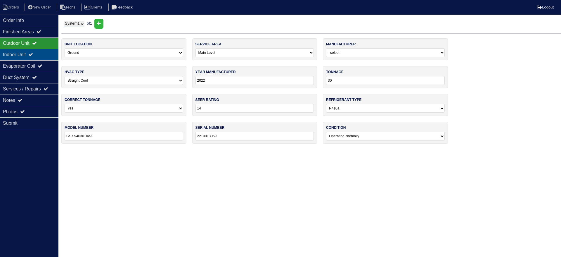
click at [12, 53] on div "Indoor Unit" at bounding box center [29, 54] width 58 height 11
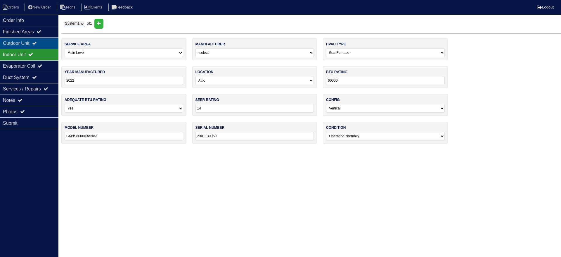
click at [18, 41] on div "Outdoor Unit" at bounding box center [29, 42] width 58 height 11
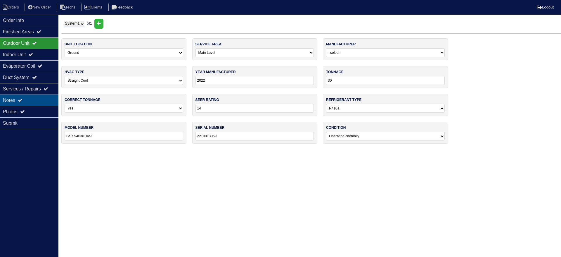
click at [40, 100] on div "Notes" at bounding box center [29, 99] width 58 height 11
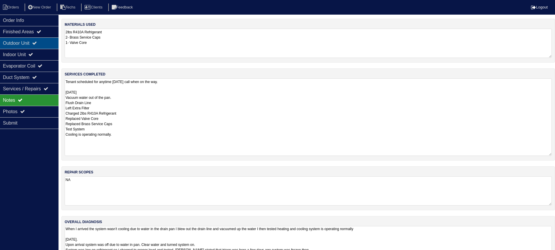
click at [32, 43] on div "Outdoor Unit" at bounding box center [29, 42] width 58 height 11
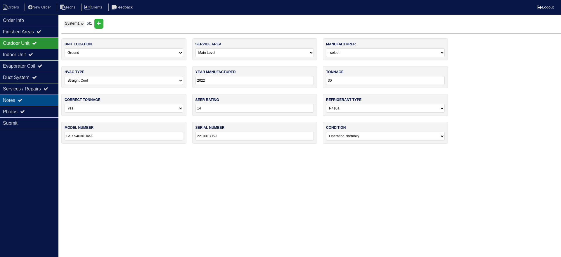
click at [30, 98] on div "Notes" at bounding box center [29, 99] width 58 height 11
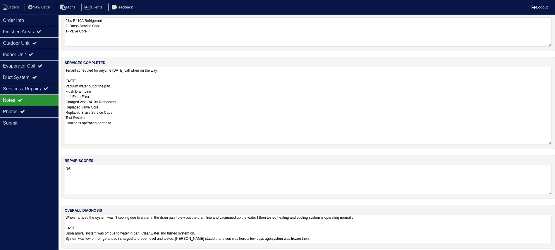
scroll to position [16, 0]
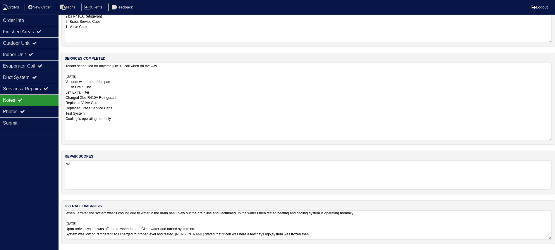
click at [7, 4] on li "Orders" at bounding box center [12, 8] width 24 height 8
select select "15"
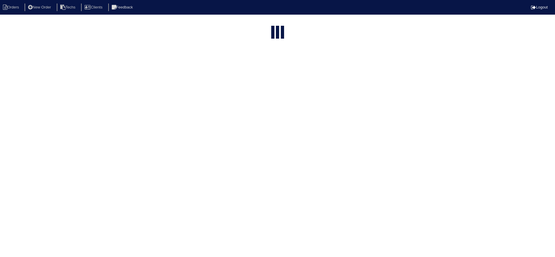
select select "field complete"
select select "need to quote"
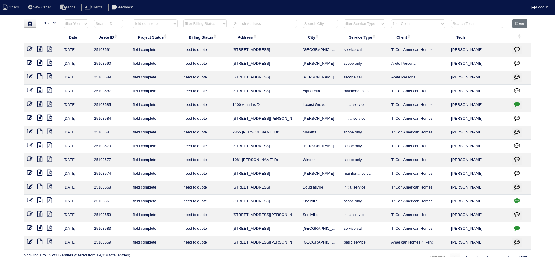
scroll to position [11, 0]
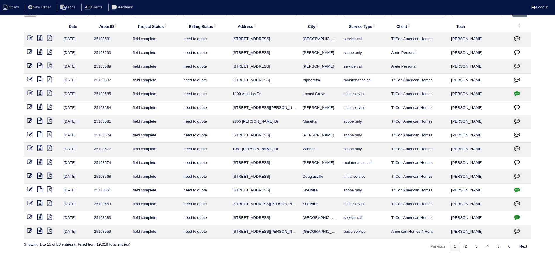
click at [41, 149] on icon at bounding box center [39, 148] width 5 height 6
click at [39, 148] on icon at bounding box center [39, 148] width 5 height 6
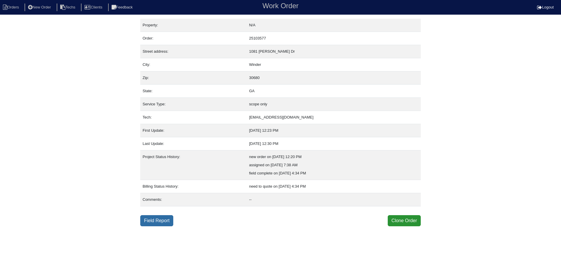
click at [163, 222] on link "Field Report" at bounding box center [156, 220] width 33 height 11
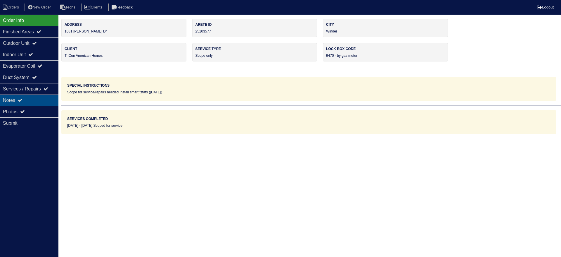
click at [22, 98] on icon at bounding box center [20, 100] width 5 height 5
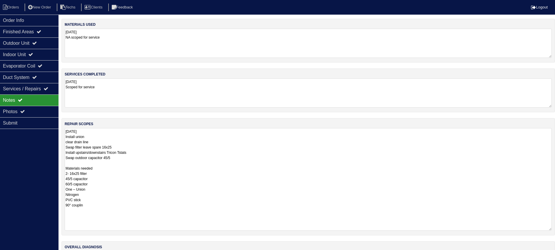
drag, startPoint x: 555, startPoint y: 153, endPoint x: 557, endPoint y: 227, distance: 73.4
click at [555, 227] on html "Orders New Order Techs Clients Feedback Logout Orders New Order Users Clients M…" at bounding box center [277, 145] width 555 height 291
click at [26, 44] on div "Outdoor Unit" at bounding box center [29, 42] width 58 height 11
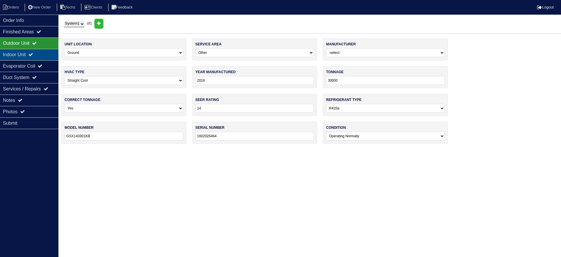
click at [26, 54] on div "Indoor Unit" at bounding box center [29, 54] width 58 height 11
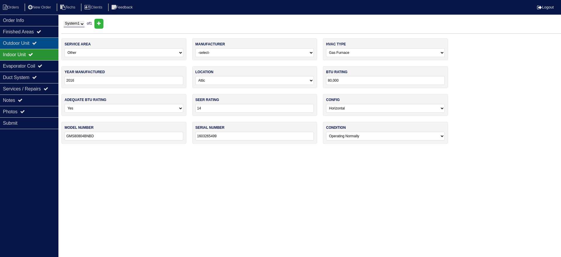
click at [27, 43] on div "Outdoor Unit" at bounding box center [29, 42] width 58 height 11
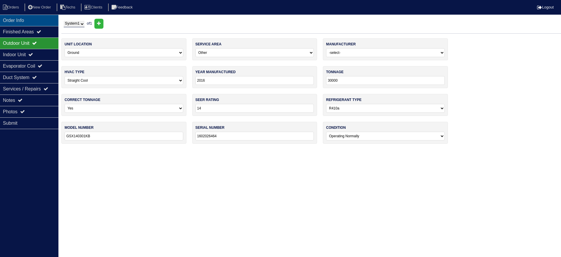
click at [42, 17] on div "Order Info" at bounding box center [29, 20] width 58 height 11
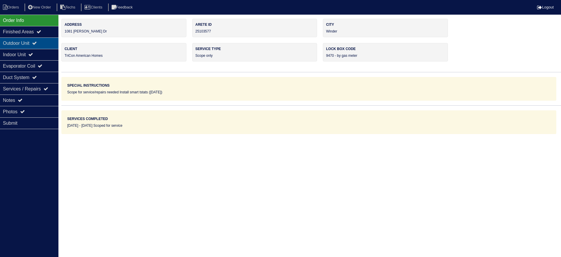
click at [34, 39] on div "Outdoor Unit" at bounding box center [29, 42] width 58 height 11
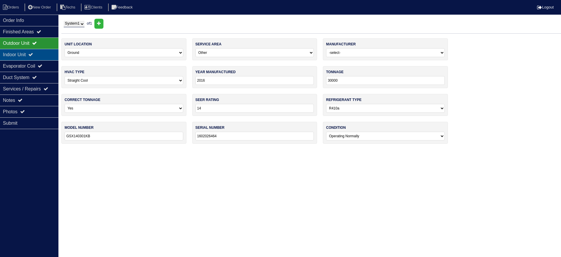
click at [42, 53] on div "Indoor Unit" at bounding box center [29, 54] width 58 height 11
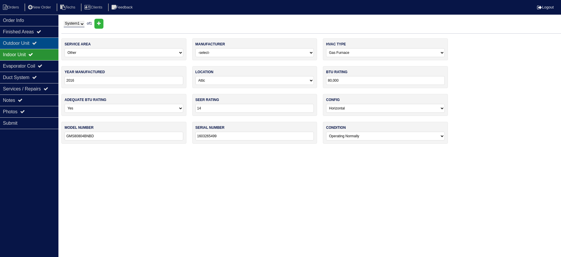
click at [45, 37] on div "Outdoor Unit" at bounding box center [29, 42] width 58 height 11
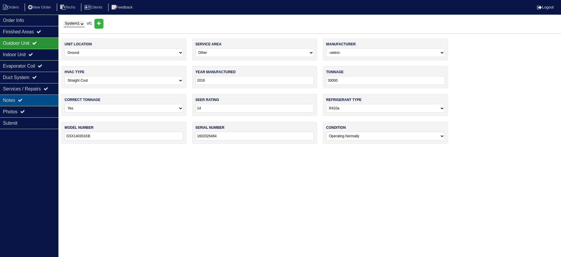
click at [48, 99] on div "Notes" at bounding box center [29, 99] width 58 height 11
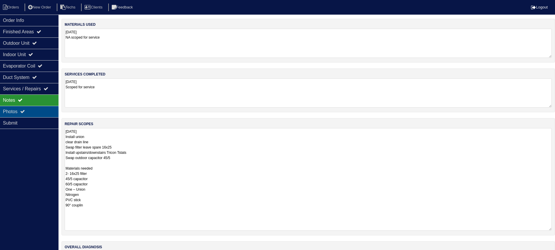
click at [30, 112] on div "Photos" at bounding box center [29, 111] width 58 height 11
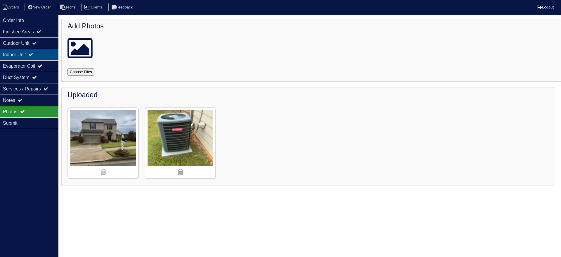
click at [33, 52] on div "Indoor Unit" at bounding box center [29, 54] width 58 height 11
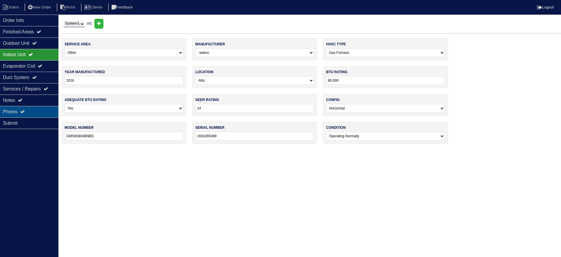
click at [36, 109] on div "Photos" at bounding box center [29, 111] width 58 height 11
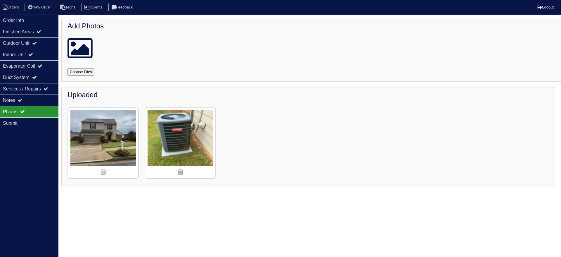
click at [80, 69] on input "file" at bounding box center [88, 71] width 41 height 7
type input "C:\fakepath\IMG_4287.JPG"
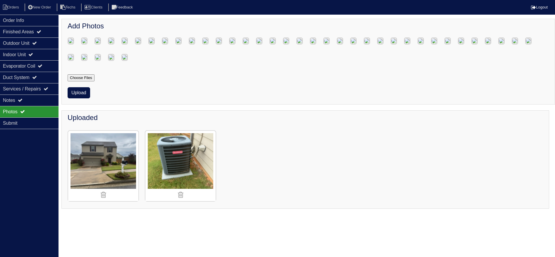
scroll to position [154, 0]
click at [74, 98] on button "Upload" at bounding box center [79, 92] width 23 height 11
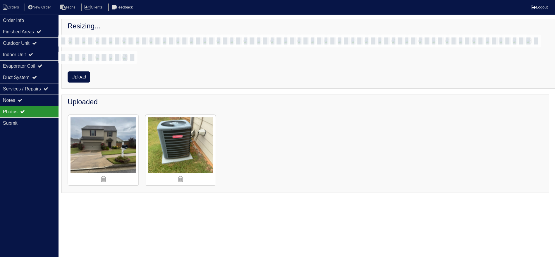
scroll to position [6, 0]
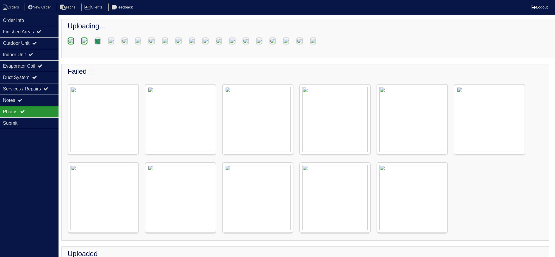
scroll to position [6, 0]
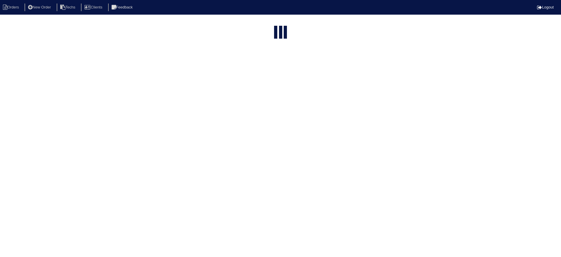
select select "15"
select select "field complete"
select select "need to quote"
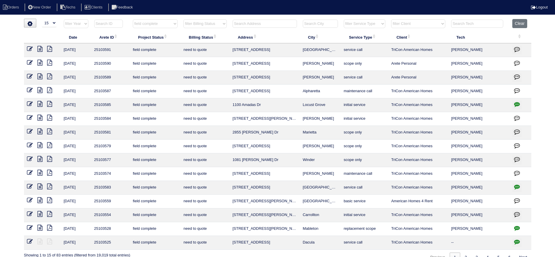
click at [38, 144] on icon at bounding box center [39, 145] width 5 height 6
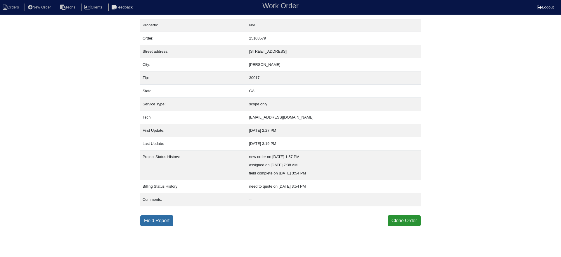
click at [165, 221] on link "Field Report" at bounding box center [156, 220] width 33 height 11
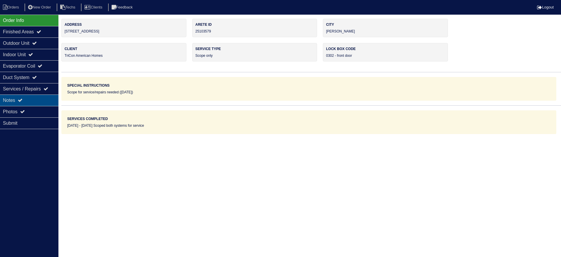
click at [49, 100] on div "Notes" at bounding box center [29, 99] width 58 height 11
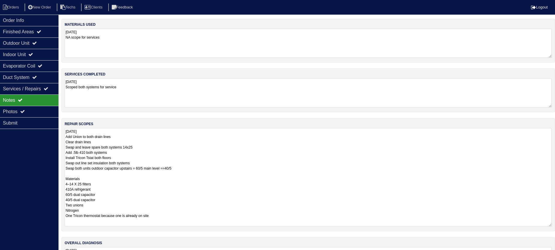
drag, startPoint x: 556, startPoint y: 154, endPoint x: 555, endPoint y: 224, distance: 69.9
click at [555, 224] on html "Orders New Order Techs Clients Feedback Logout Orders New Order Users Clients M…" at bounding box center [277, 143] width 555 height 287
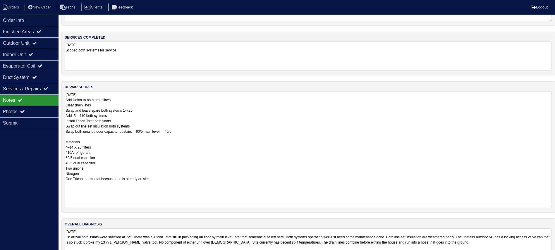
drag, startPoint x: 548, startPoint y: 187, endPoint x: 548, endPoint y: 205, distance: 18.1
click at [548, 205] on textarea "[DATE] Add Union to both drain lines Clear drain lines Swap and leave spare bot…" at bounding box center [308, 149] width 487 height 117
click at [48, 43] on div "Outdoor Unit" at bounding box center [29, 42] width 58 height 11
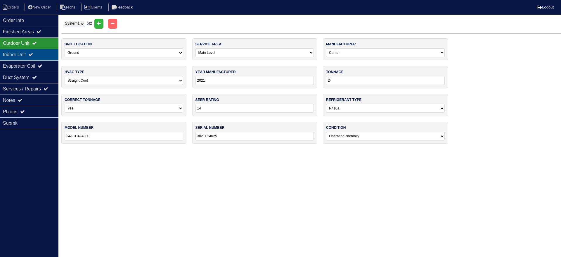
click at [33, 50] on div "Indoor Unit" at bounding box center [29, 54] width 58 height 11
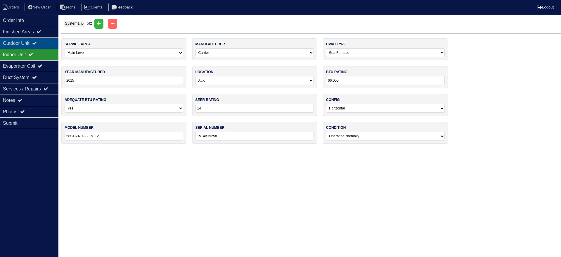
click at [37, 42] on icon at bounding box center [34, 43] width 5 height 5
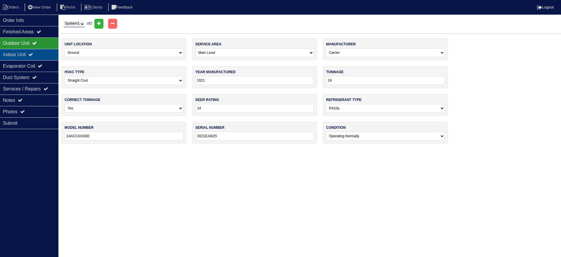
click at [50, 54] on div "Indoor Unit" at bounding box center [29, 54] width 58 height 11
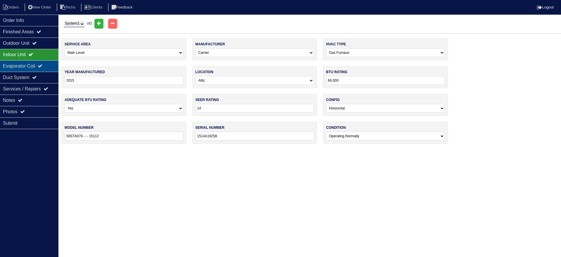
click at [47, 62] on div "Evaporator Coil" at bounding box center [29, 65] width 58 height 11
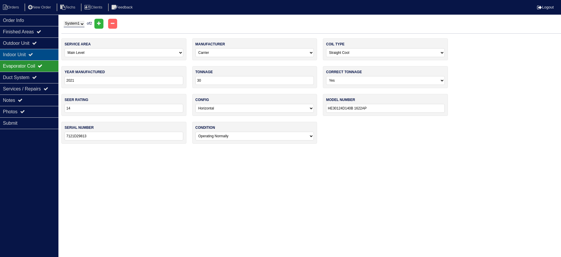
click at [47, 54] on div "Indoor Unit" at bounding box center [29, 54] width 58 height 11
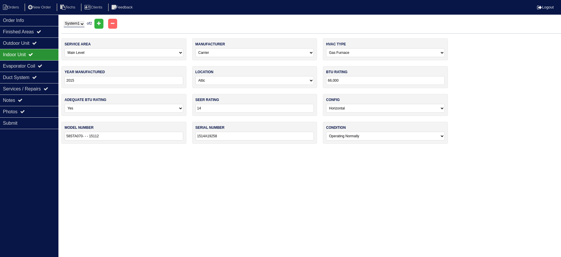
click at [77, 23] on select "System 1 System 2" at bounding box center [74, 24] width 21 height 6
select select "2"
click at [64, 21] on select "System 1 System 2" at bounding box center [74, 24] width 21 height 6
select select "1"
type input "2014"
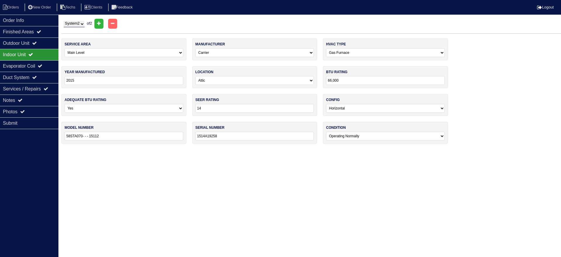
type input "36000"
type input "24AB336A340"
type input "3114E20875"
select select "1"
type input "2017"
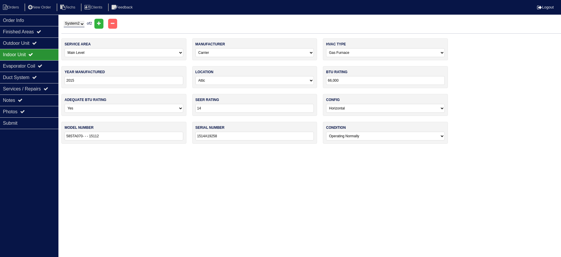
type input "44,000"
select select "0"
type input "58STA045- - - 15108"
type input "1714A18482"
click at [37, 41] on icon at bounding box center [34, 43] width 5 height 5
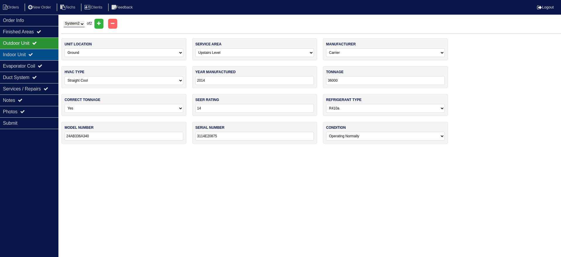
click at [40, 53] on div "Indoor Unit" at bounding box center [29, 54] width 58 height 11
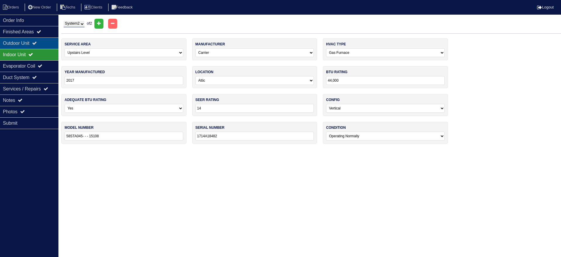
click at [45, 41] on div "Outdoor Unit" at bounding box center [29, 42] width 58 height 11
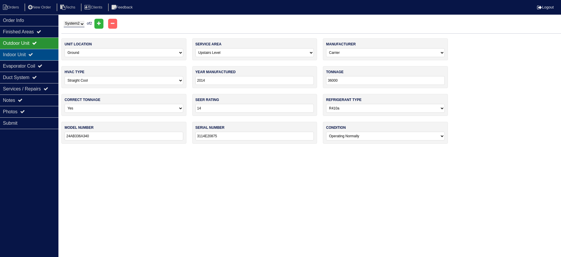
click at [47, 51] on div "Indoor Unit" at bounding box center [29, 54] width 58 height 11
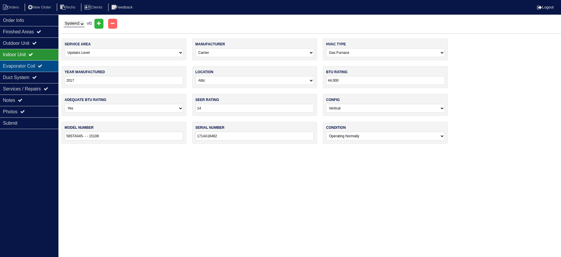
click at [42, 67] on div "Evaporator Coil" at bounding box center [29, 65] width 58 height 11
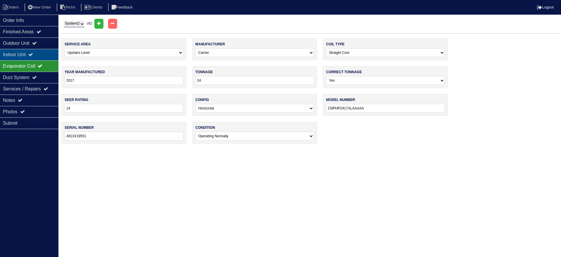
click at [43, 54] on div "Indoor Unit" at bounding box center [29, 54] width 58 height 11
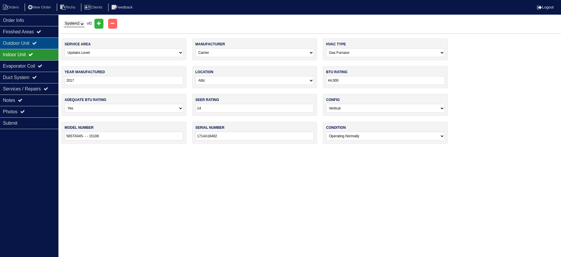
click at [46, 40] on div "Outdoor Unit" at bounding box center [29, 42] width 58 height 11
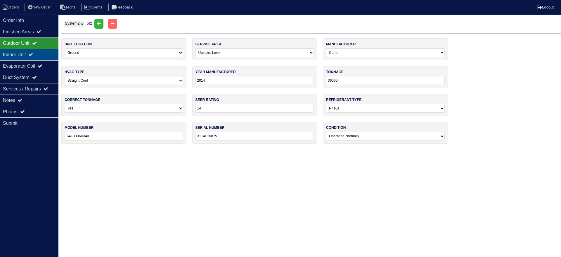
click at [42, 53] on div "Indoor Unit" at bounding box center [29, 54] width 58 height 11
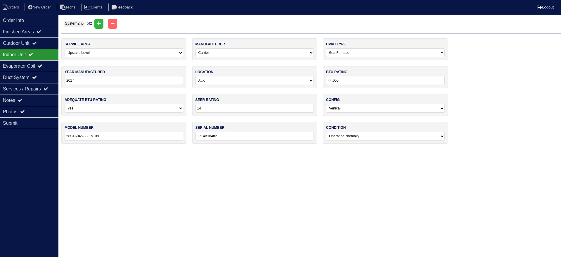
click at [76, 80] on input "2017" at bounding box center [124, 80] width 119 height 9
type input "2014"
click at [42, 170] on div "Order Info Finished Areas Outdoor Unit Indoor Unit Evaporator Coil Duct System …" at bounding box center [29, 143] width 58 height 257
click at [34, 100] on div "Notes" at bounding box center [29, 99] width 58 height 11
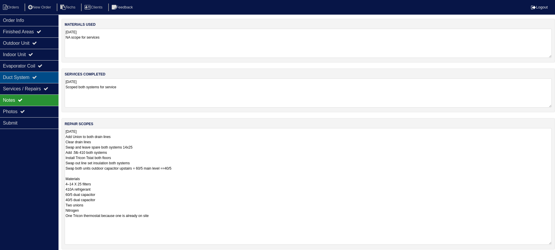
click at [52, 78] on div "Duct System" at bounding box center [29, 77] width 58 height 11
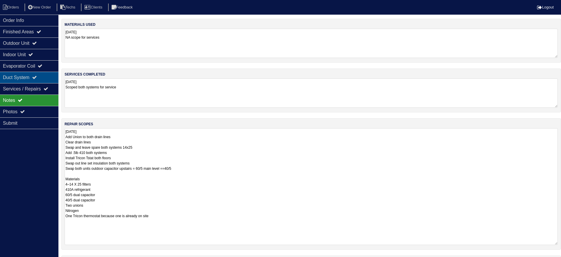
select select "2"
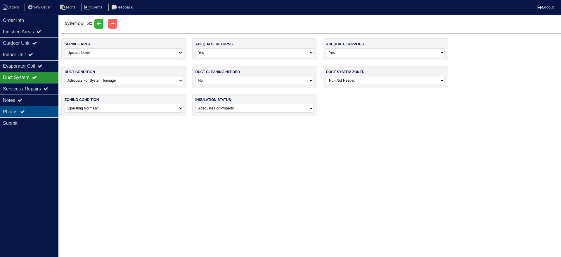
click at [42, 107] on div "Photos" at bounding box center [29, 111] width 58 height 11
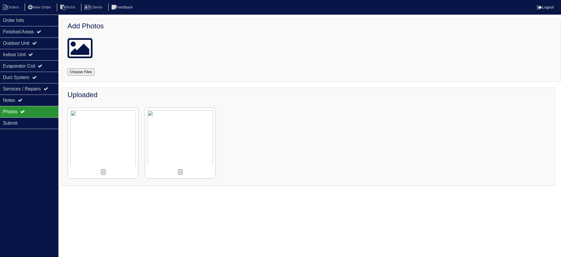
click at [81, 72] on input "file" at bounding box center [88, 71] width 41 height 7
type input "C:\fakepath\IMG_4335.JPG"
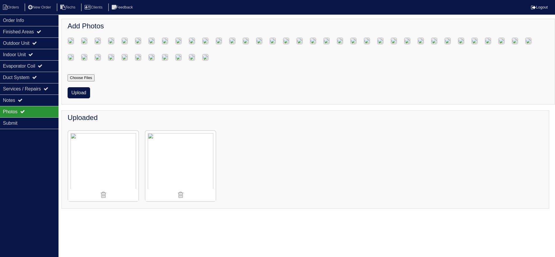
scroll to position [268, 0]
click at [73, 98] on button "Upload" at bounding box center [79, 92] width 23 height 11
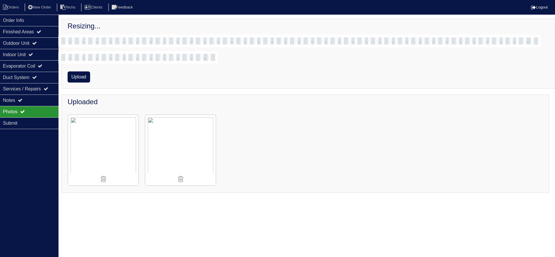
scroll to position [253, 0]
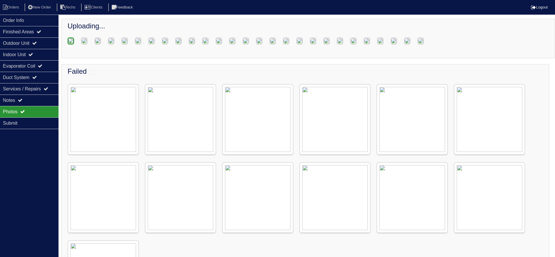
scroll to position [81, 0]
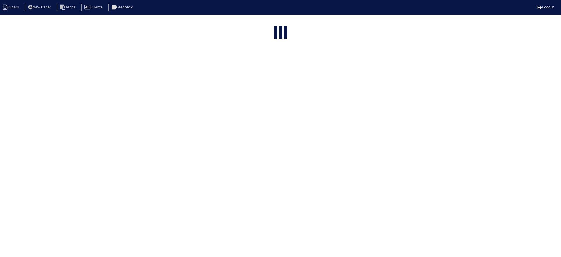
select select "15"
select select "field complete"
select select "need to quote"
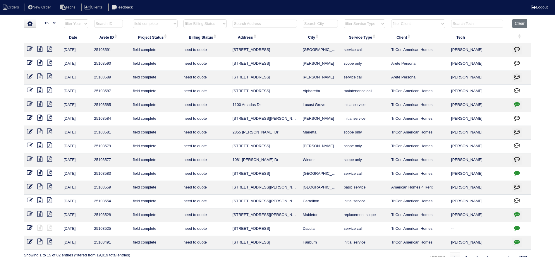
click at [41, 157] on icon at bounding box center [39, 159] width 5 height 6
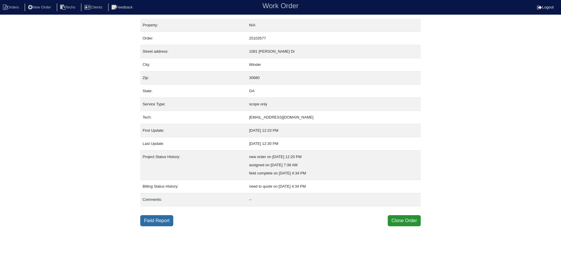
click at [163, 221] on link "Field Report" at bounding box center [156, 220] width 33 height 11
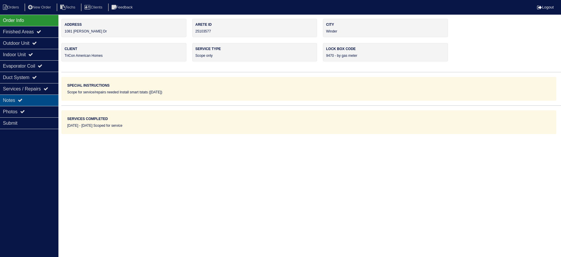
click at [16, 99] on div "Notes" at bounding box center [29, 99] width 58 height 11
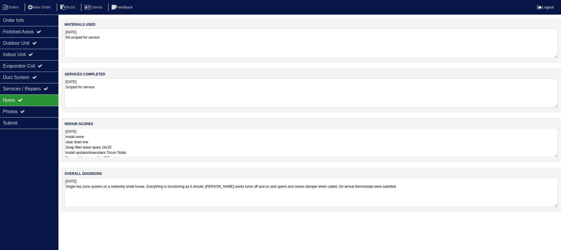
click at [189, 141] on textarea "[DATE] Install union clear drain line Swap filter leave spare 16x25 Install ups…" at bounding box center [312, 142] width 494 height 29
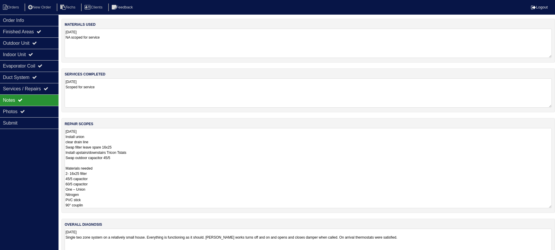
scroll to position [1, 0]
click at [37, 42] on icon at bounding box center [34, 43] width 5 height 5
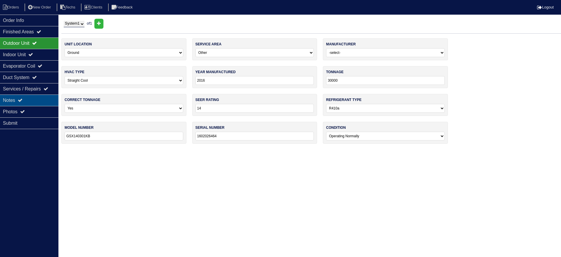
click at [30, 97] on div "Notes" at bounding box center [29, 99] width 58 height 11
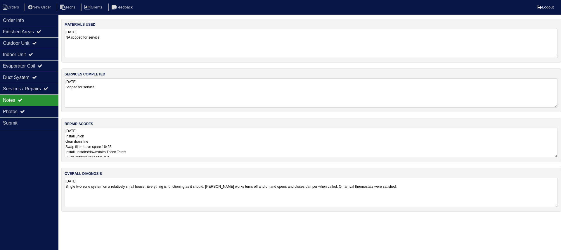
click at [226, 145] on textarea "[DATE] Install union clear drain line Swap filter leave spare 16x25 Install ups…" at bounding box center [312, 142] width 494 height 29
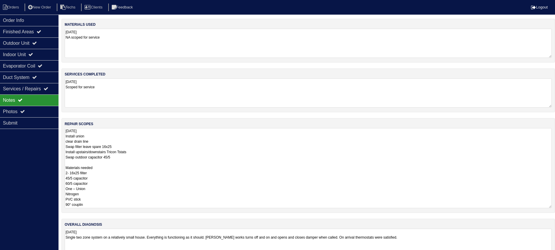
drag, startPoint x: 94, startPoint y: 183, endPoint x: 63, endPoint y: 182, distance: 31.3
click at [63, 182] on div "repair scopes [DATE] Install union clear drain line Swap filter leave spare 16x…" at bounding box center [307, 165] width 493 height 95
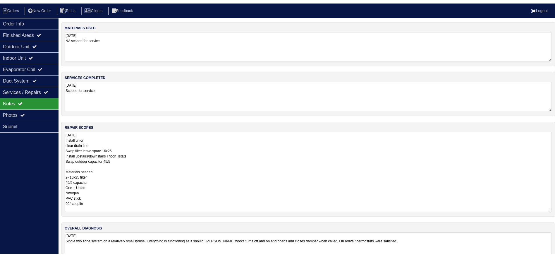
scroll to position [0, 0]
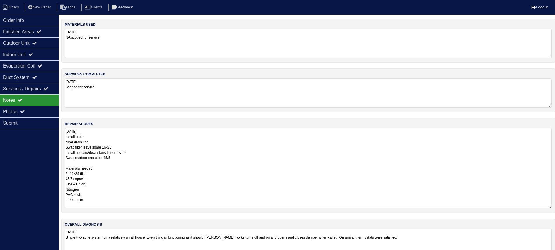
type textarea "[DATE] Install union clear drain line Swap filter leave spare 16x25 Install ups…"
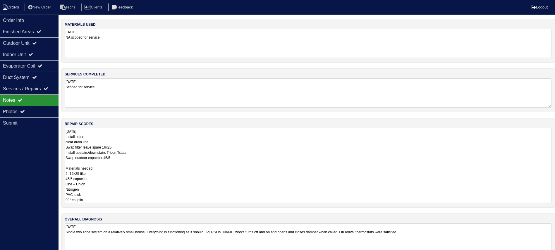
click at [14, 5] on li "Orders" at bounding box center [12, 8] width 24 height 8
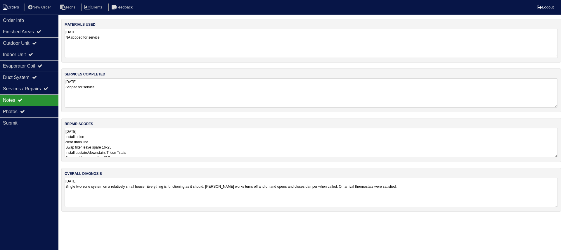
select select "15"
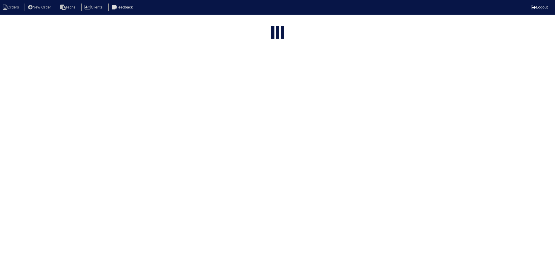
select select "field complete"
select select "need to quote"
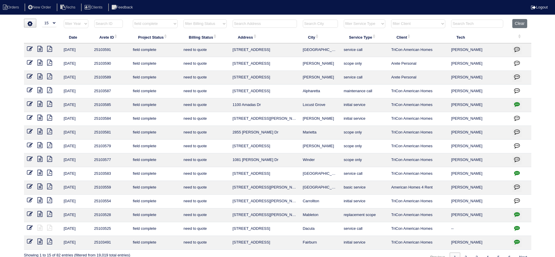
click at [39, 130] on icon at bounding box center [39, 131] width 5 height 6
click at [38, 117] on icon at bounding box center [39, 118] width 5 height 6
click at [39, 104] on icon at bounding box center [39, 104] width 5 height 6
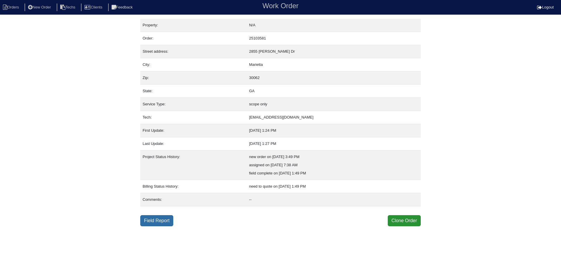
click at [159, 219] on link "Field Report" at bounding box center [156, 220] width 33 height 11
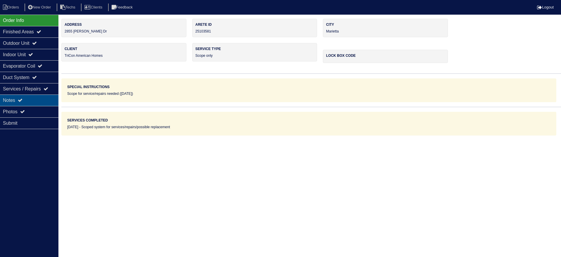
click at [42, 102] on div "Notes" at bounding box center [29, 99] width 58 height 11
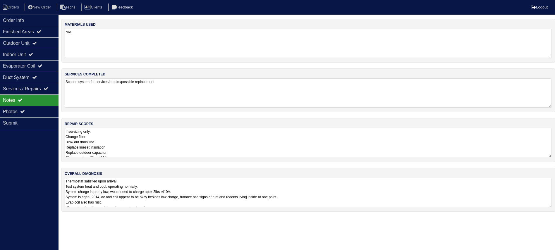
click at [172, 141] on textarea "If servicing only: Change filter Blow out drain line Replace lineset insulation…" at bounding box center [308, 142] width 487 height 29
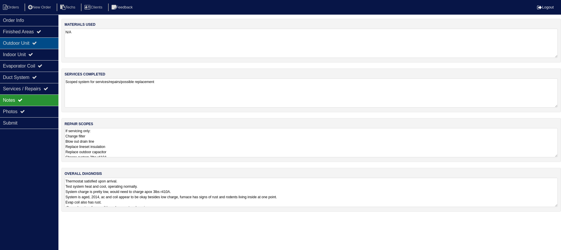
click at [45, 40] on div "Outdoor Unit" at bounding box center [29, 42] width 58 height 11
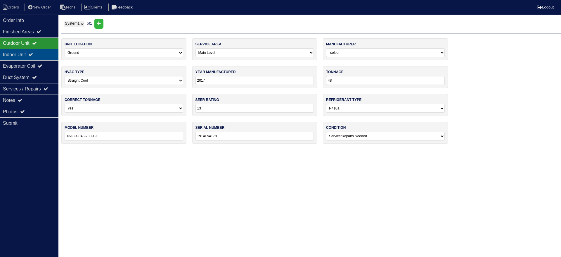
click at [42, 53] on div "Indoor Unit" at bounding box center [29, 54] width 58 height 11
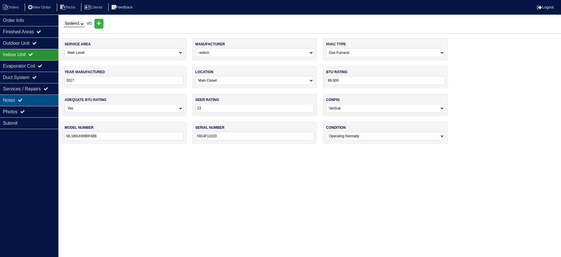
click at [36, 99] on div "Notes" at bounding box center [29, 99] width 58 height 11
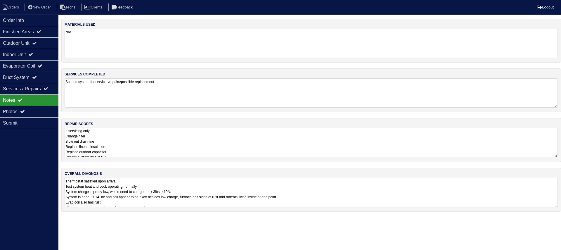
click at [364, 187] on textarea "Thermostat satisfied upon arrival. Test system heat and cool, operating normall…" at bounding box center [312, 192] width 494 height 29
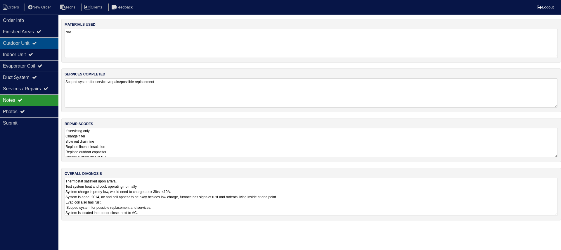
click at [37, 42] on icon at bounding box center [34, 43] width 5 height 5
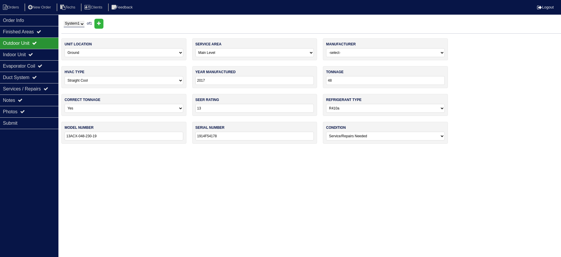
click at [212, 80] on input "2017" at bounding box center [255, 80] width 119 height 9
type input "2014"
click at [21, 56] on div "Indoor Unit" at bounding box center [29, 54] width 58 height 11
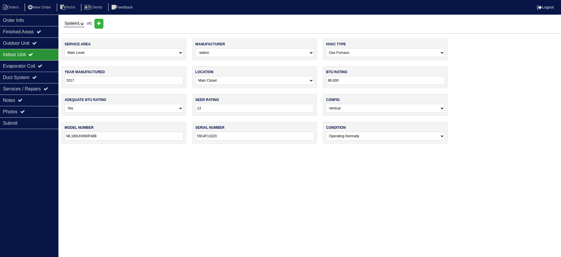
click at [85, 77] on input "2017" at bounding box center [124, 80] width 119 height 9
type input "2014"
click at [34, 62] on div "Evaporator Coil" at bounding box center [29, 65] width 58 height 11
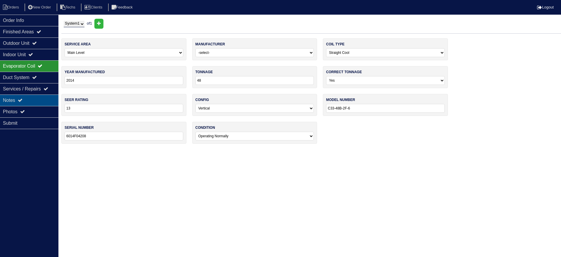
click at [41, 97] on div "Notes" at bounding box center [29, 99] width 58 height 11
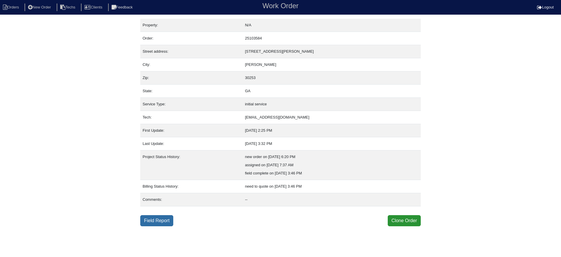
click at [165, 220] on link "Field Report" at bounding box center [156, 220] width 33 height 11
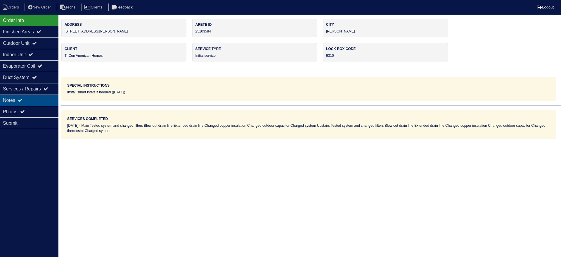
click at [33, 99] on div "Notes" at bounding box center [29, 99] width 58 height 11
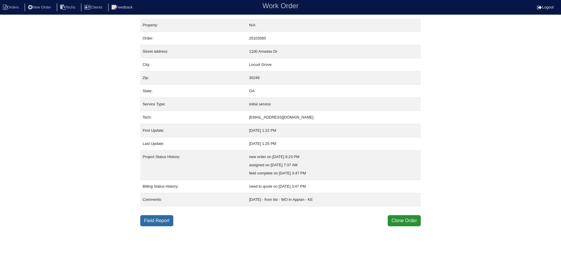
click at [164, 216] on link "Field Report" at bounding box center [156, 220] width 33 height 11
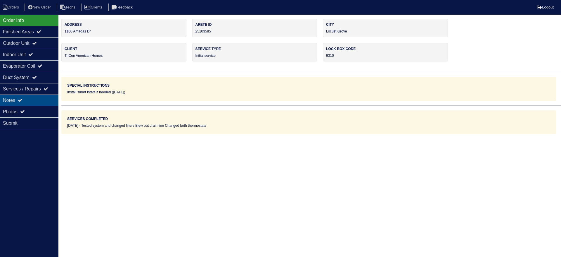
click at [28, 97] on div "Notes" at bounding box center [29, 99] width 58 height 11
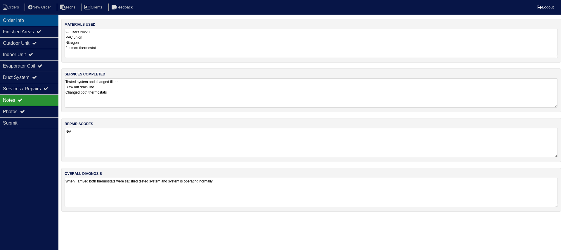
click at [24, 21] on div "Order Info" at bounding box center [29, 20] width 58 height 11
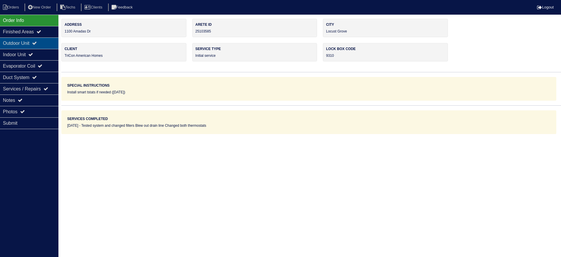
click at [36, 44] on icon at bounding box center [34, 43] width 5 height 5
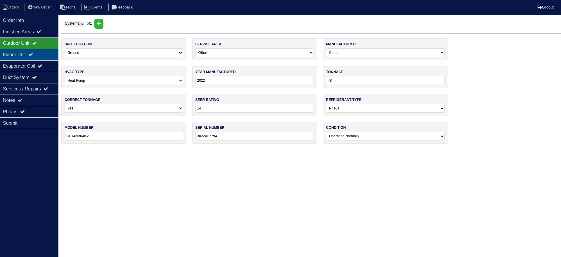
click at [37, 51] on div "Indoor Unit" at bounding box center [29, 54] width 58 height 11
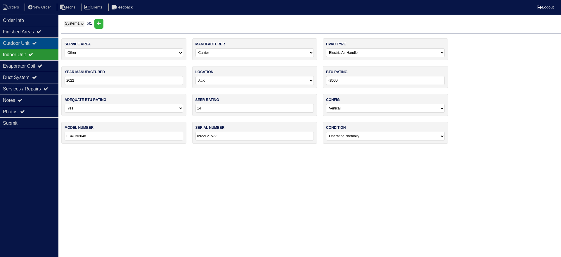
click at [42, 42] on div "Outdoor Unit" at bounding box center [29, 42] width 58 height 11
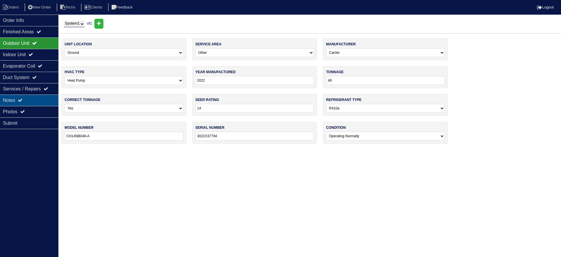
click at [44, 97] on div "Notes" at bounding box center [29, 99] width 58 height 11
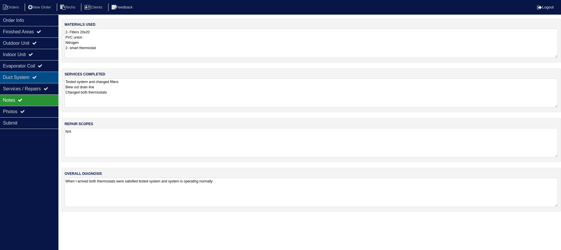
click at [49, 77] on div "Duct System" at bounding box center [29, 77] width 58 height 11
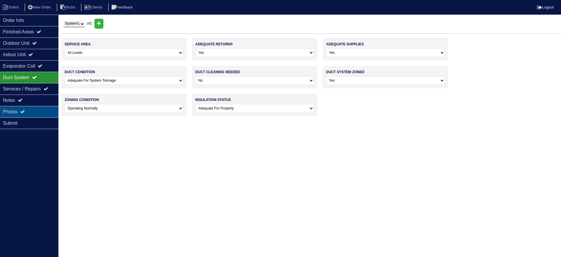
click at [47, 109] on div "Photos" at bounding box center [29, 111] width 58 height 11
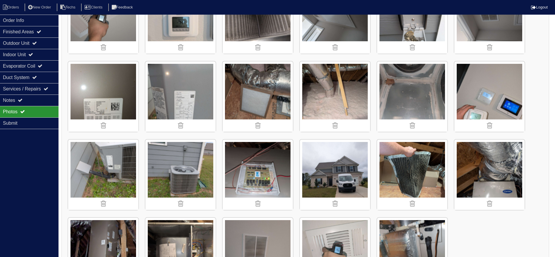
scroll to position [323, 0]
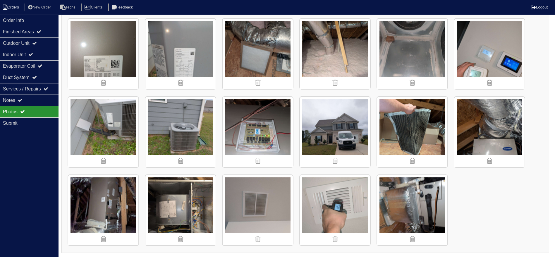
click at [10, 4] on li "Orders" at bounding box center [12, 8] width 24 height 8
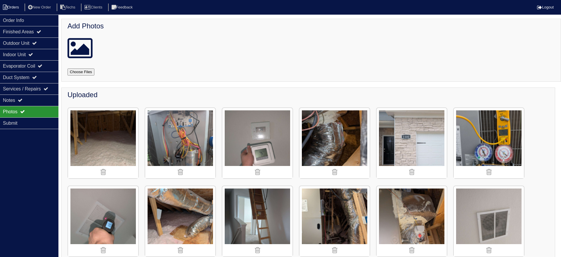
select select "15"
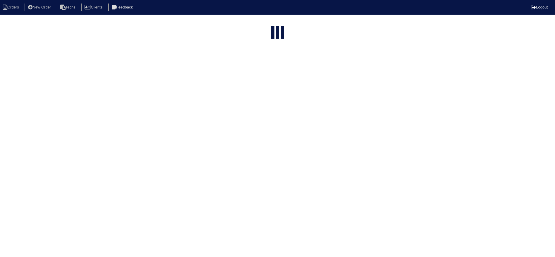
select select "field complete"
select select "need to quote"
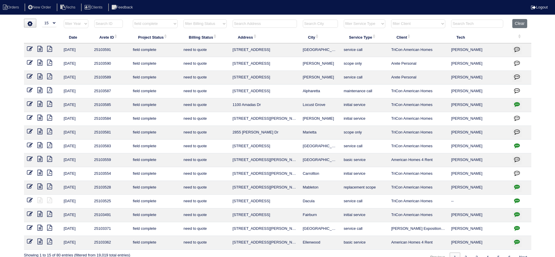
click at [41, 90] on icon at bounding box center [39, 90] width 5 height 6
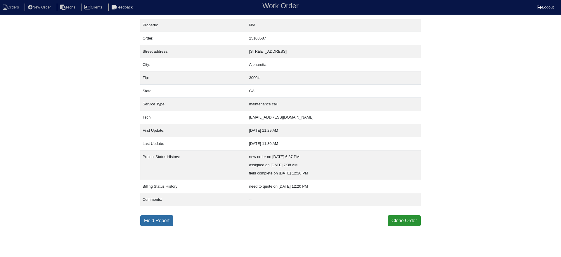
click at [164, 220] on link "Field Report" at bounding box center [156, 220] width 33 height 11
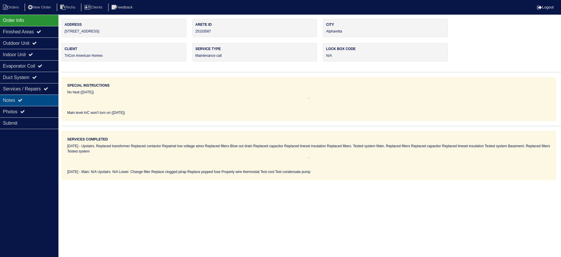
click at [37, 101] on div "Notes" at bounding box center [29, 99] width 58 height 11
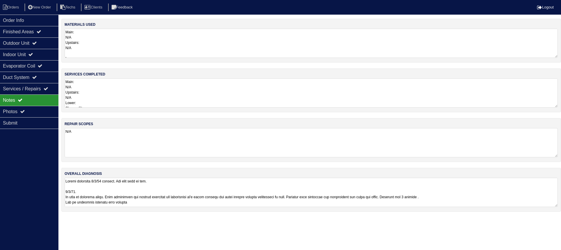
click at [141, 94] on textarea "Main: N/A Upstairs: N/A Lower: Change filter Replace clogged ptrap Replace popp…" at bounding box center [312, 92] width 494 height 29
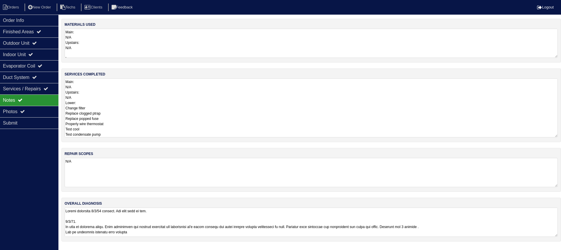
click at [196, 230] on textarea at bounding box center [312, 222] width 494 height 29
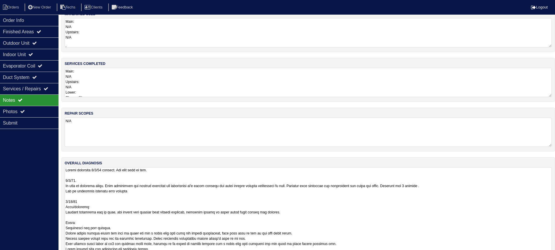
scroll to position [39, 0]
